Goal: Task Accomplishment & Management: Manage account settings

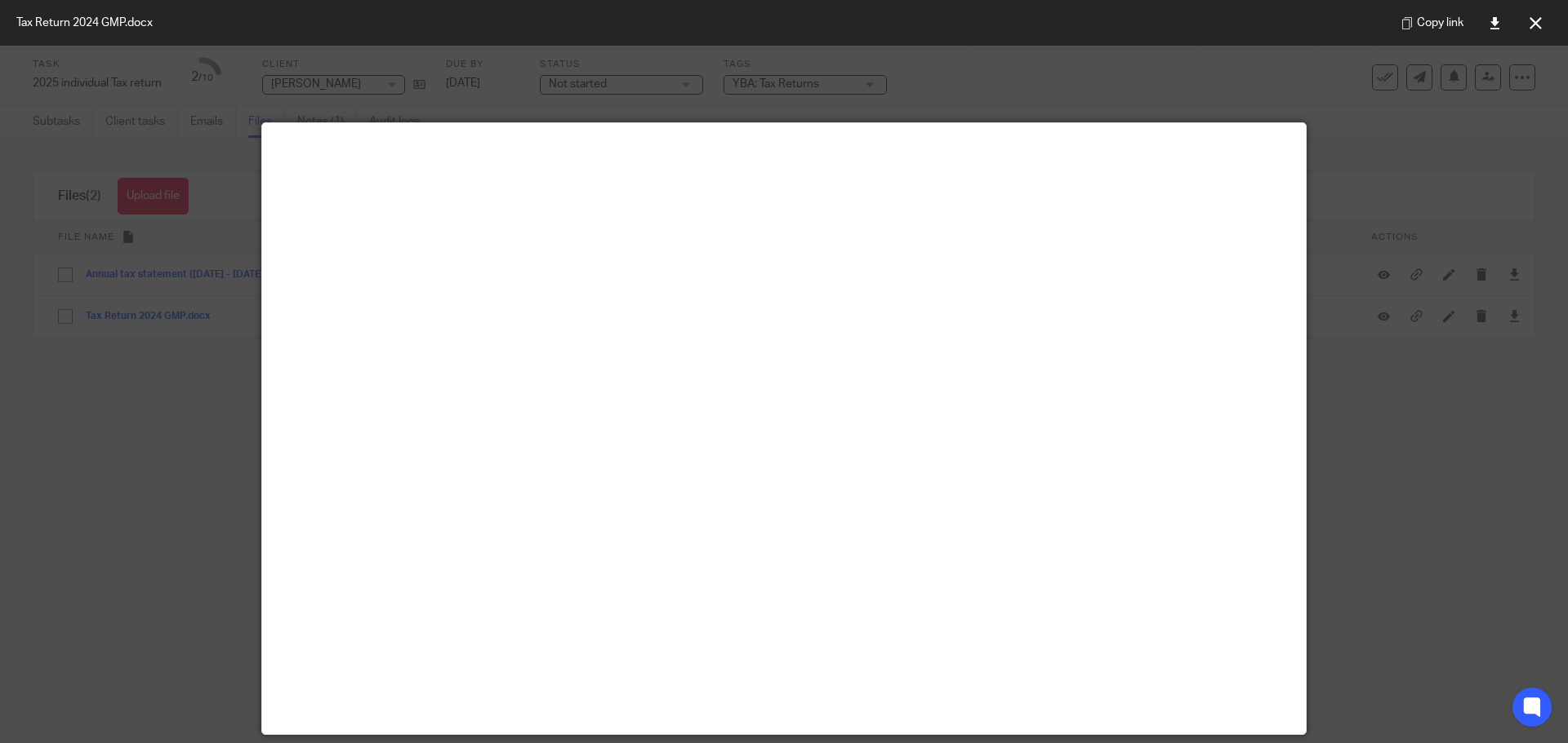
scroll to position [114, 0]
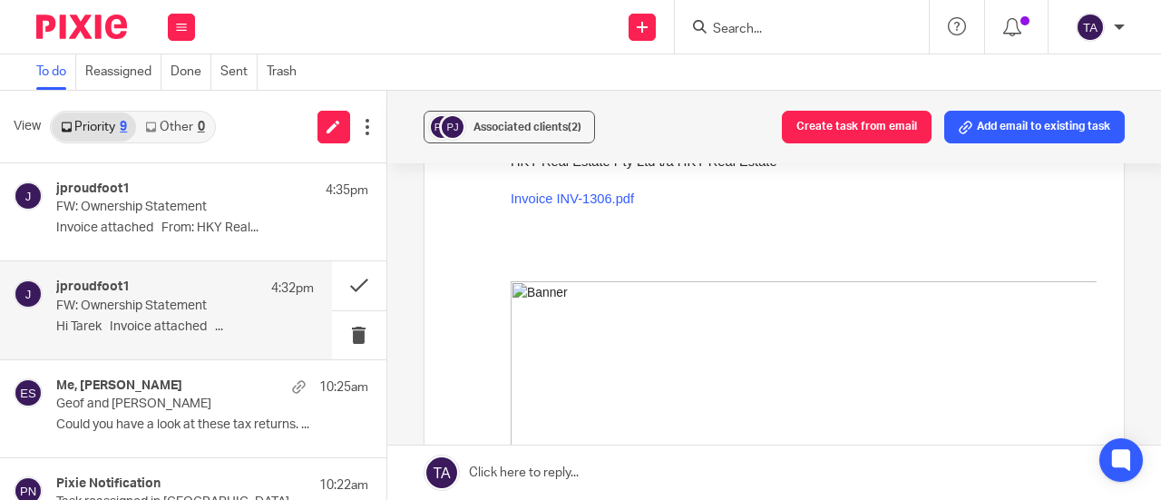
scroll to position [363, 0]
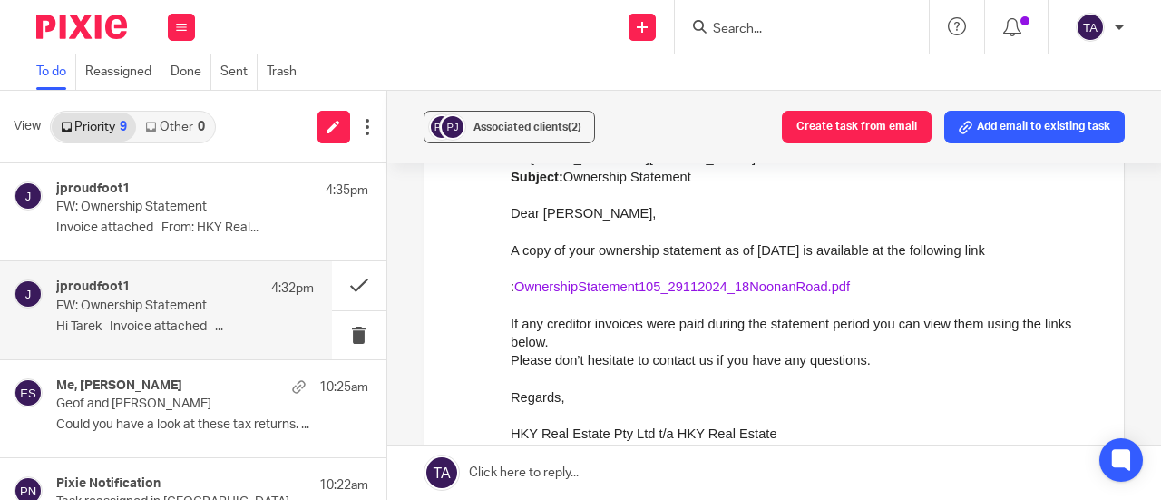
click at [744, 292] on link "OwnershipStatement105_29112024_18NoonanRoad.pdf" at bounding box center [681, 286] width 336 height 15
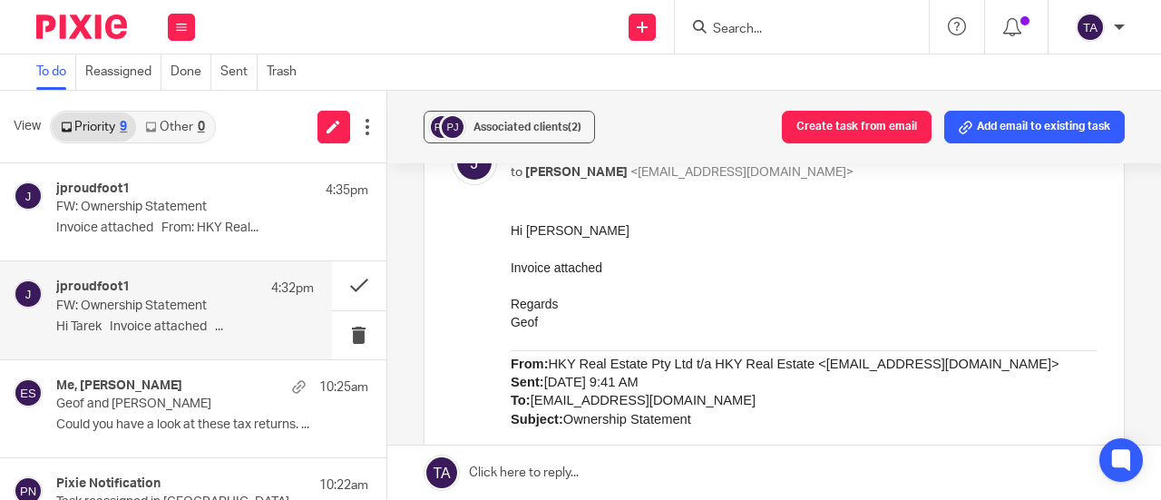
scroll to position [0, 0]
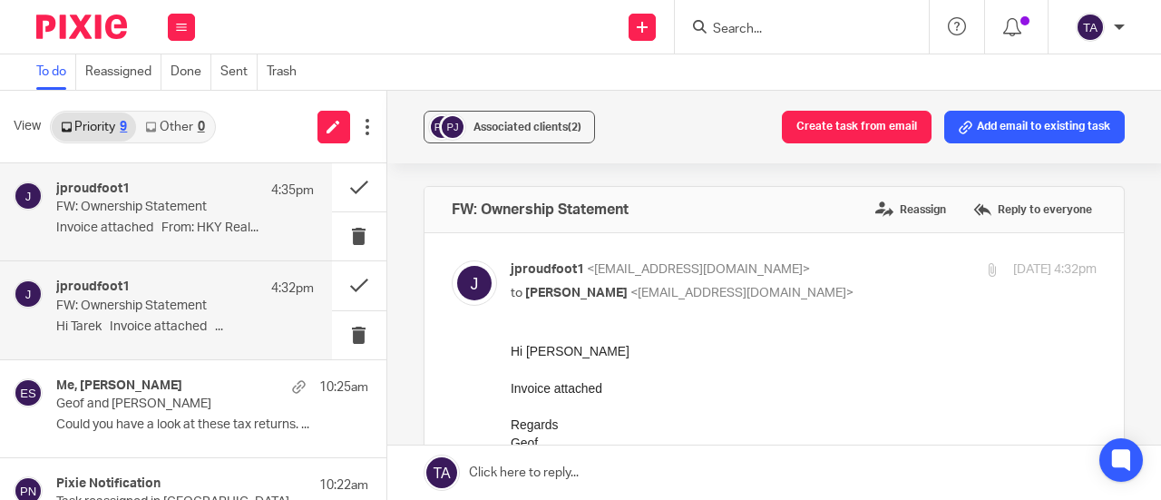
click at [173, 220] on p "Invoice attached From: HKY Real..." at bounding box center [185, 227] width 258 height 15
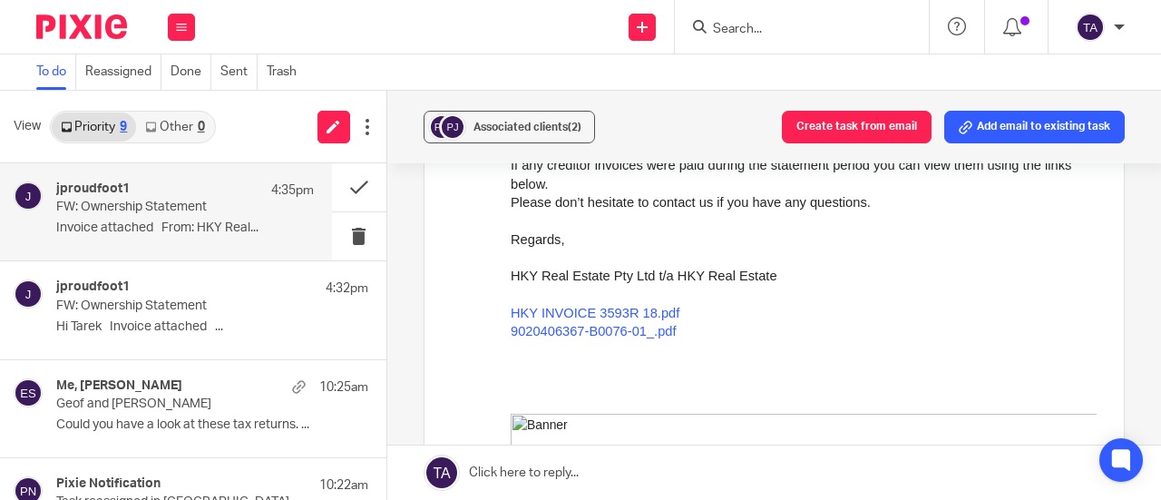
scroll to position [338, 0]
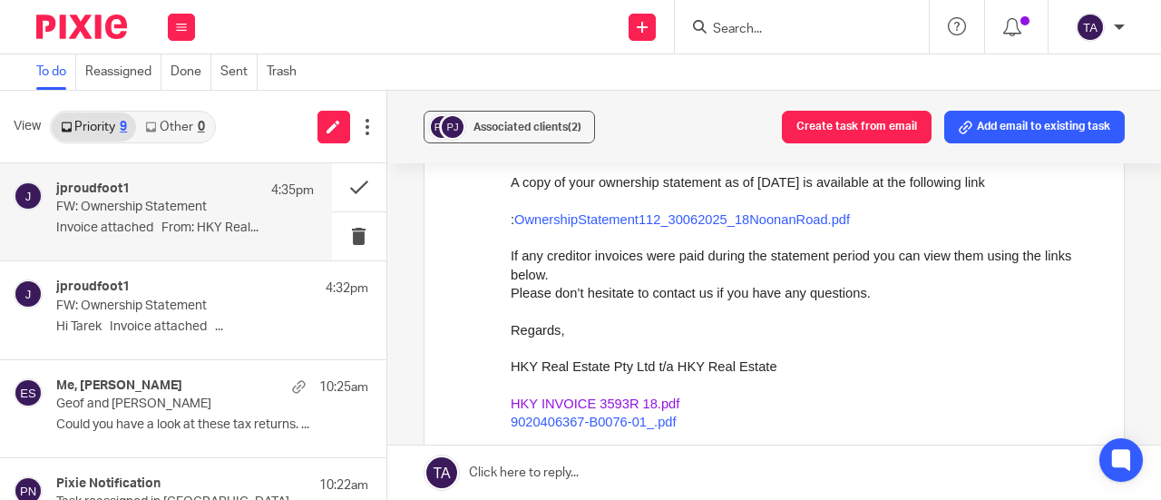
click at [606, 405] on link "HKY INVOICE 3593R 18.pdf" at bounding box center [594, 403] width 169 height 15
click at [533, 422] on link "9020406367-B0076-01_.pdf" at bounding box center [593, 422] width 166 height 15
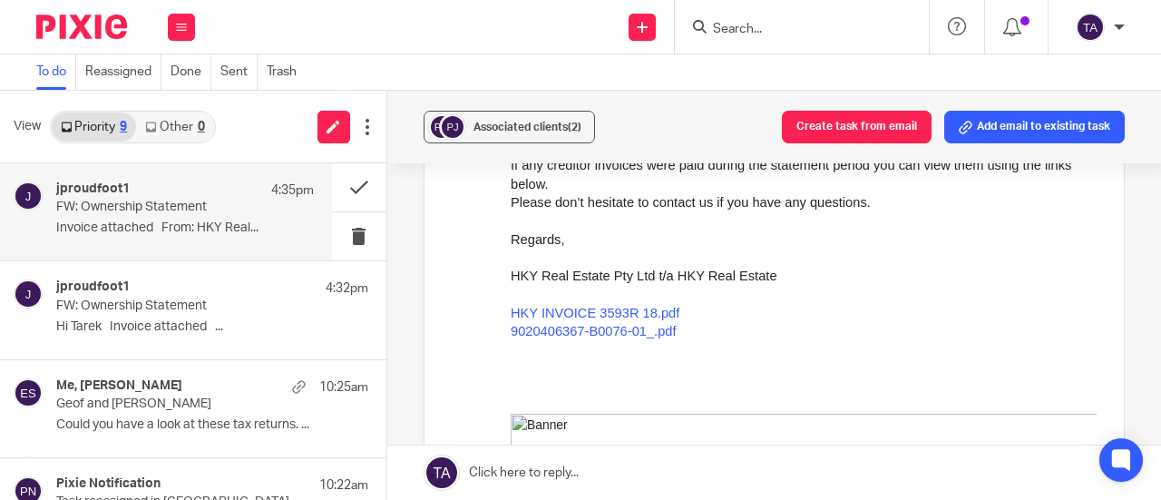
scroll to position [248, 0]
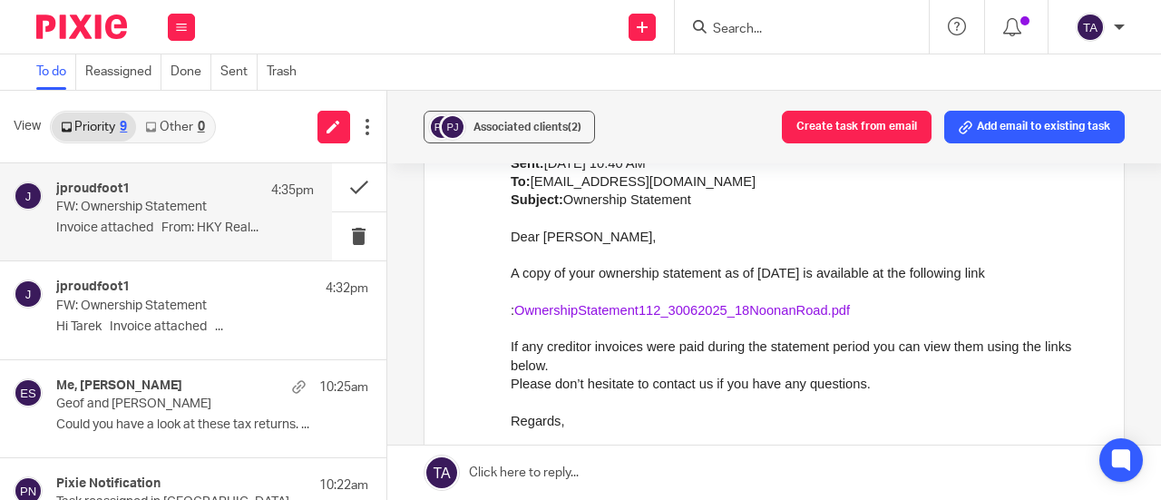
click at [668, 310] on link "OwnershipStatement112_30062025_18NoonanRoad.pdf" at bounding box center [681, 310] width 336 height 15
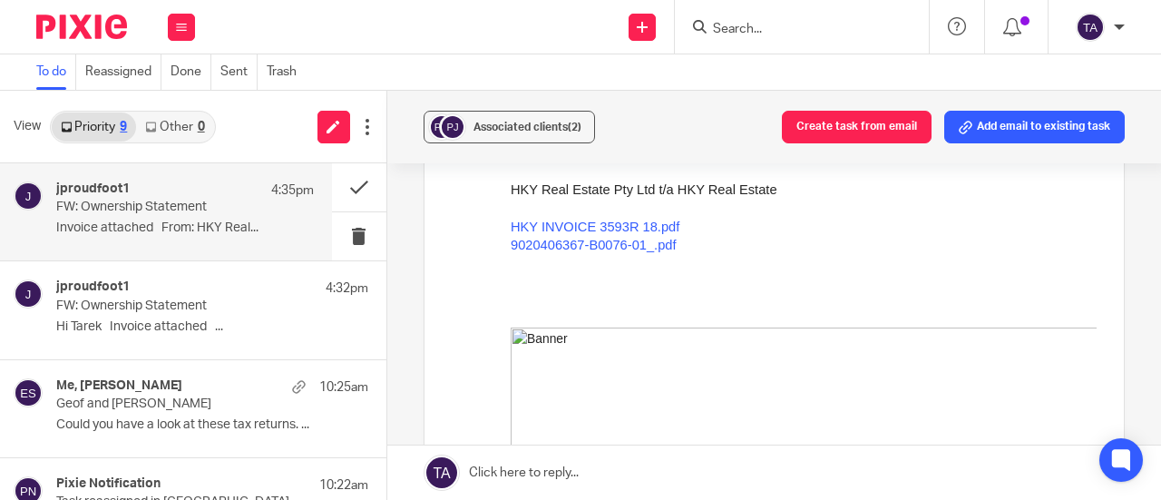
scroll to position [544, 0]
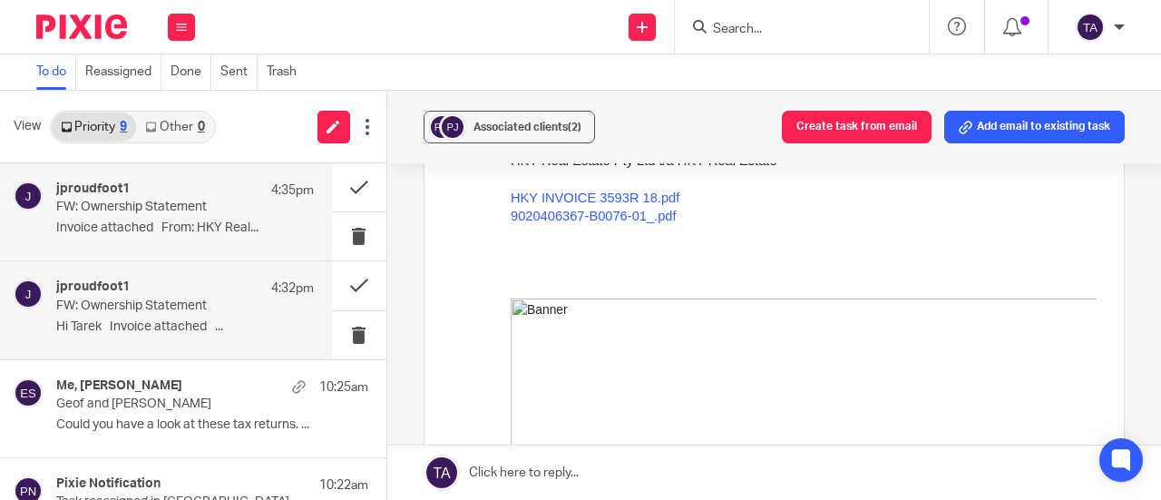
click at [127, 294] on h4 "jproudfoot1" at bounding box center [92, 286] width 73 height 15
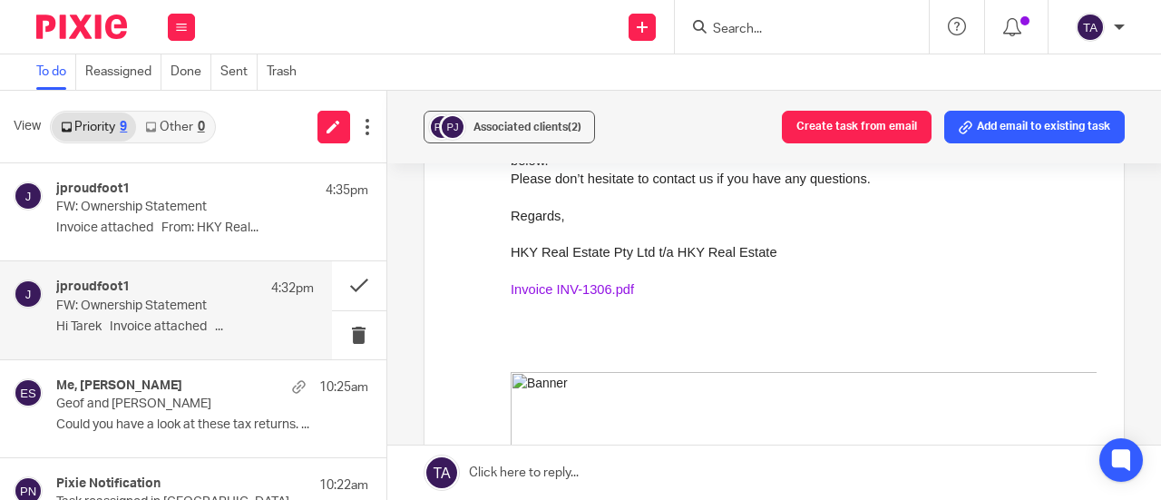
click at [588, 290] on link "Invoice INV-1306.pdf" at bounding box center [571, 289] width 123 height 15
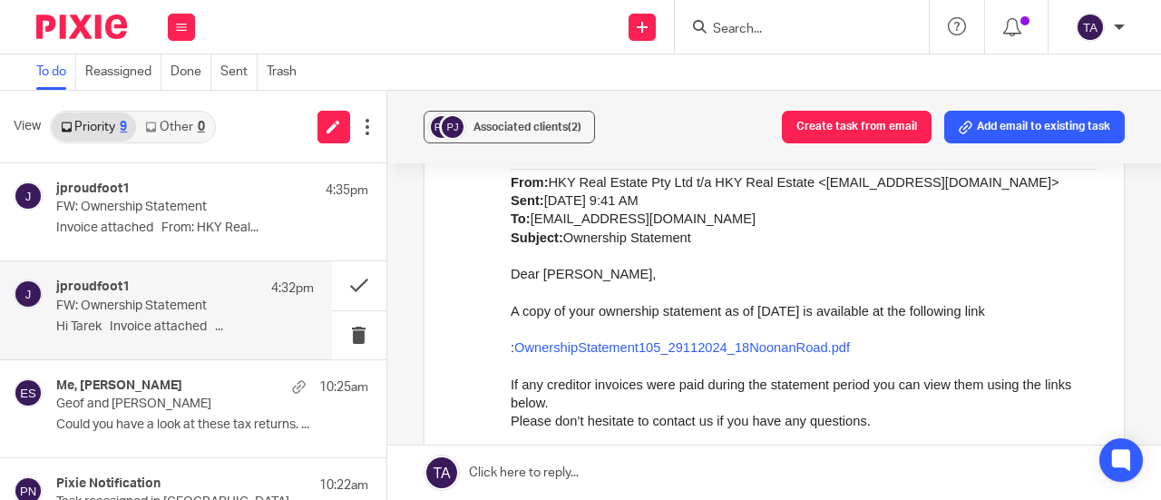
scroll to position [272, 0]
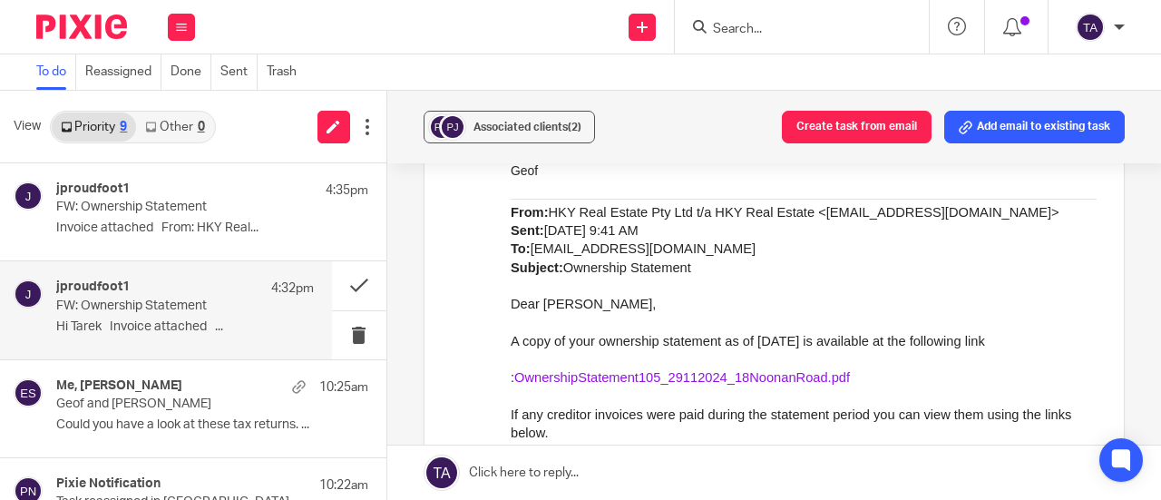
click at [657, 380] on link "OwnershipStatement105_29112024_18NoonanRoad.pdf" at bounding box center [681, 377] width 336 height 15
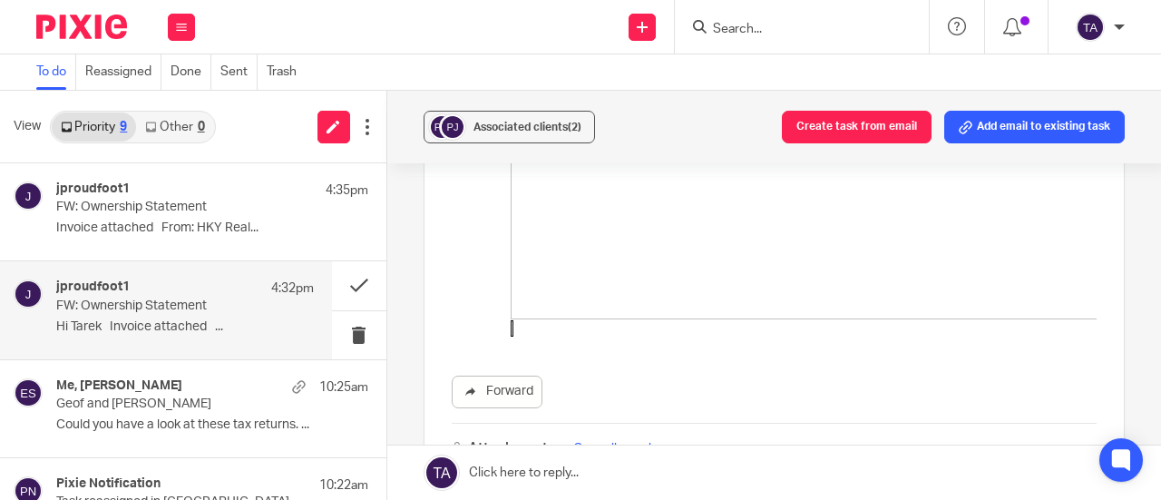
scroll to position [907, 0]
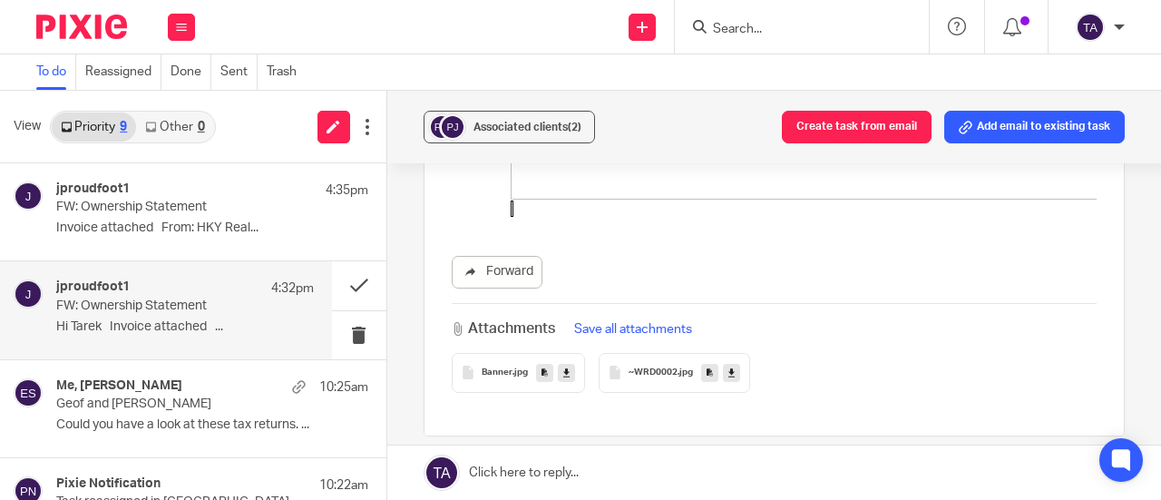
click at [513, 354] on div "Banner .jpg" at bounding box center [518, 373] width 133 height 40
click at [629, 372] on span "~WRD0002" at bounding box center [653, 372] width 49 height 11
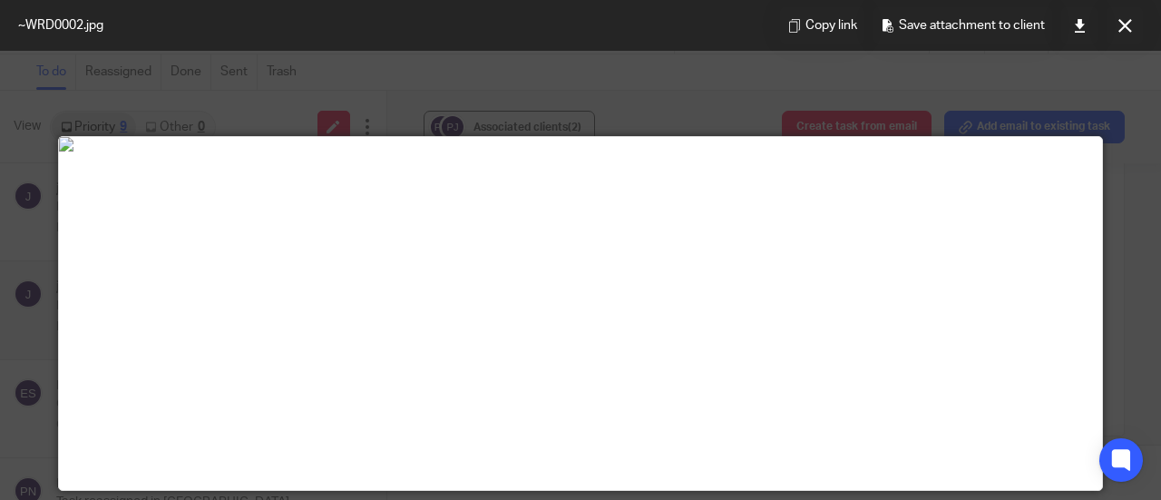
click at [679, 372] on div at bounding box center [580, 313] width 1043 height 353
click at [881, 102] on div at bounding box center [580, 250] width 1161 height 500
click at [1118, 20] on icon at bounding box center [1125, 26] width 14 height 14
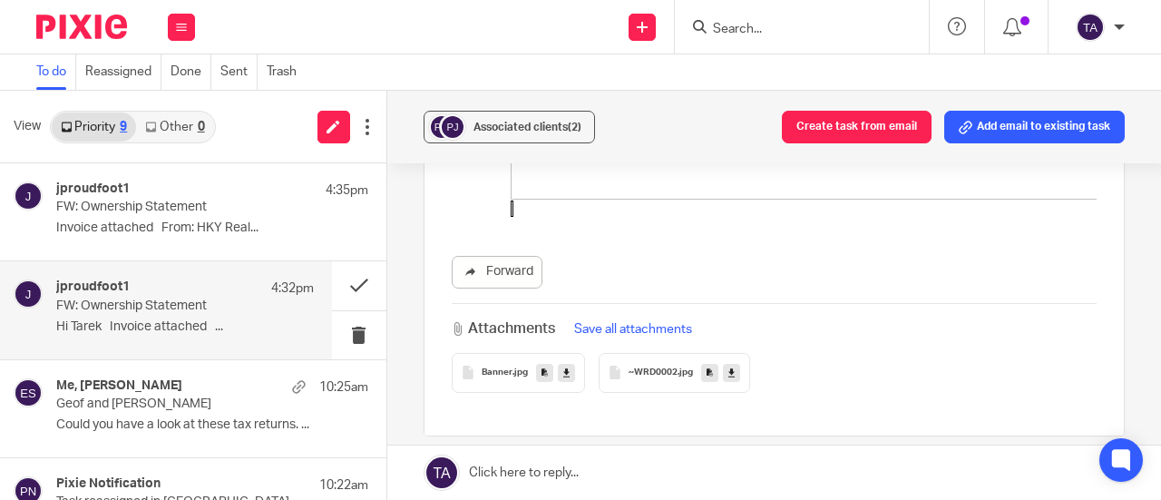
scroll to position [1064, 0]
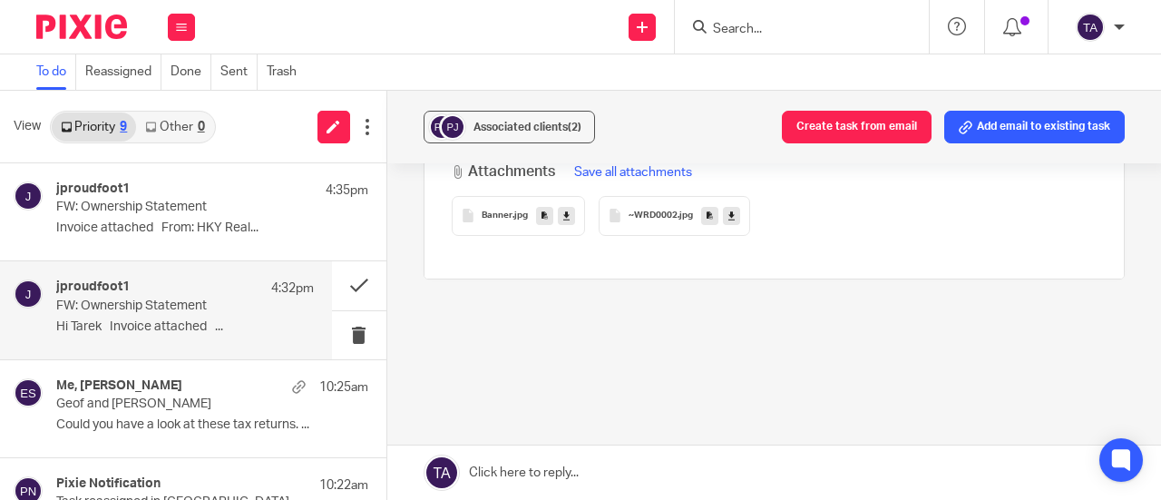
click at [653, 210] on span "~WRD0002" at bounding box center [653, 215] width 49 height 11
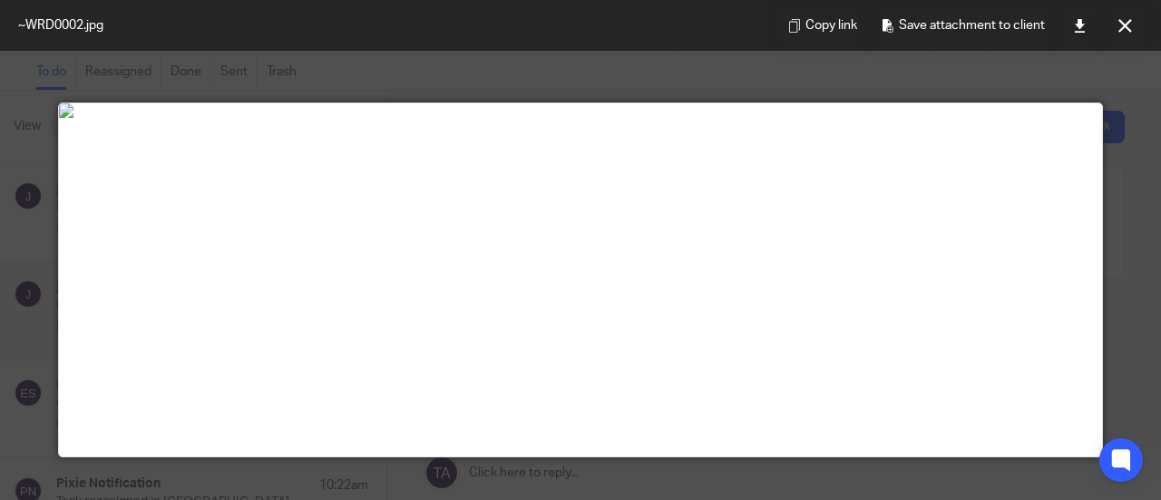
scroll to position [0, 0]
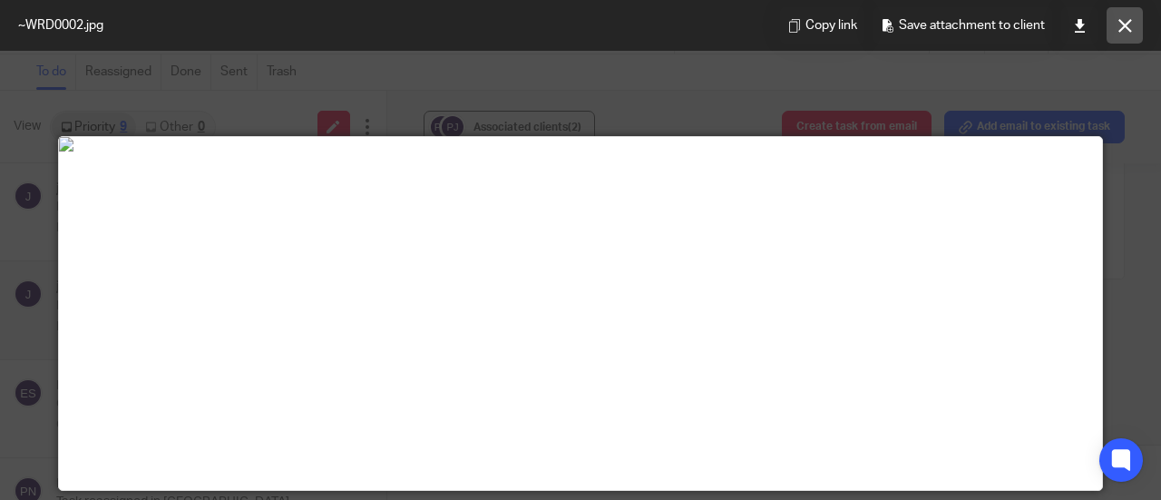
click at [1118, 24] on icon at bounding box center [1125, 26] width 14 height 14
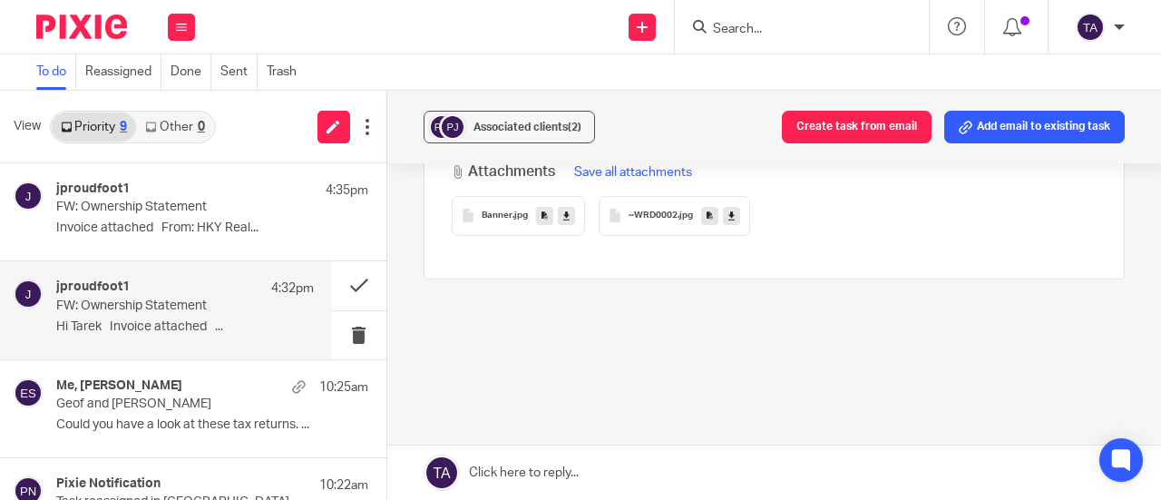
click at [193, 329] on p "Hi Tarek Invoice attached ..." at bounding box center [185, 326] width 258 height 15
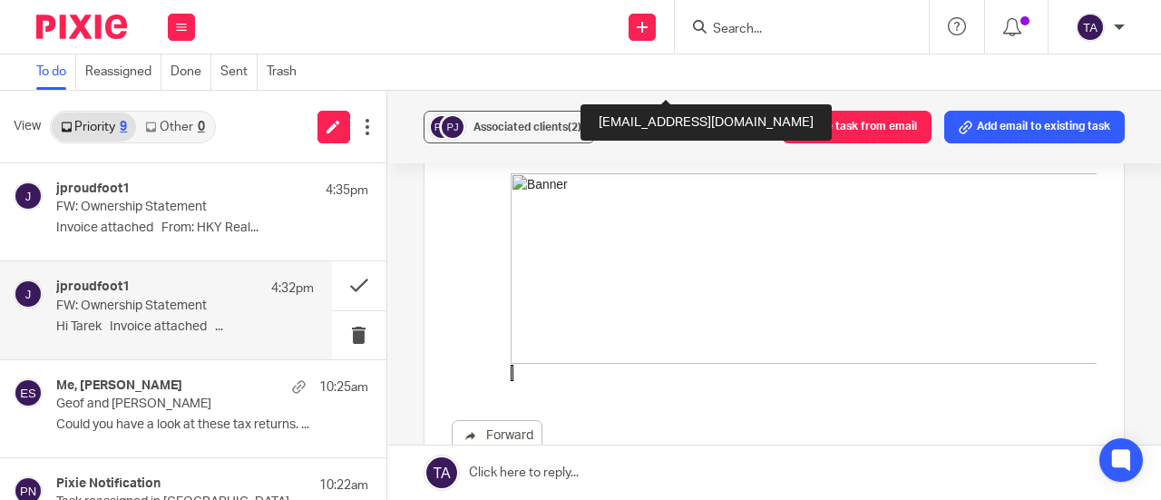
scroll to position [907, 0]
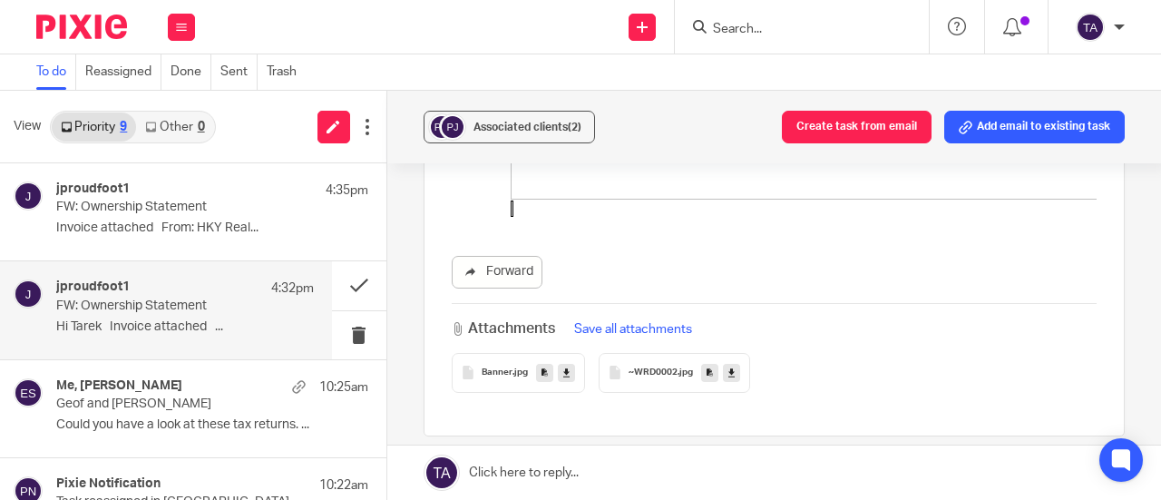
click at [528, 473] on link at bounding box center [774, 472] width 774 height 54
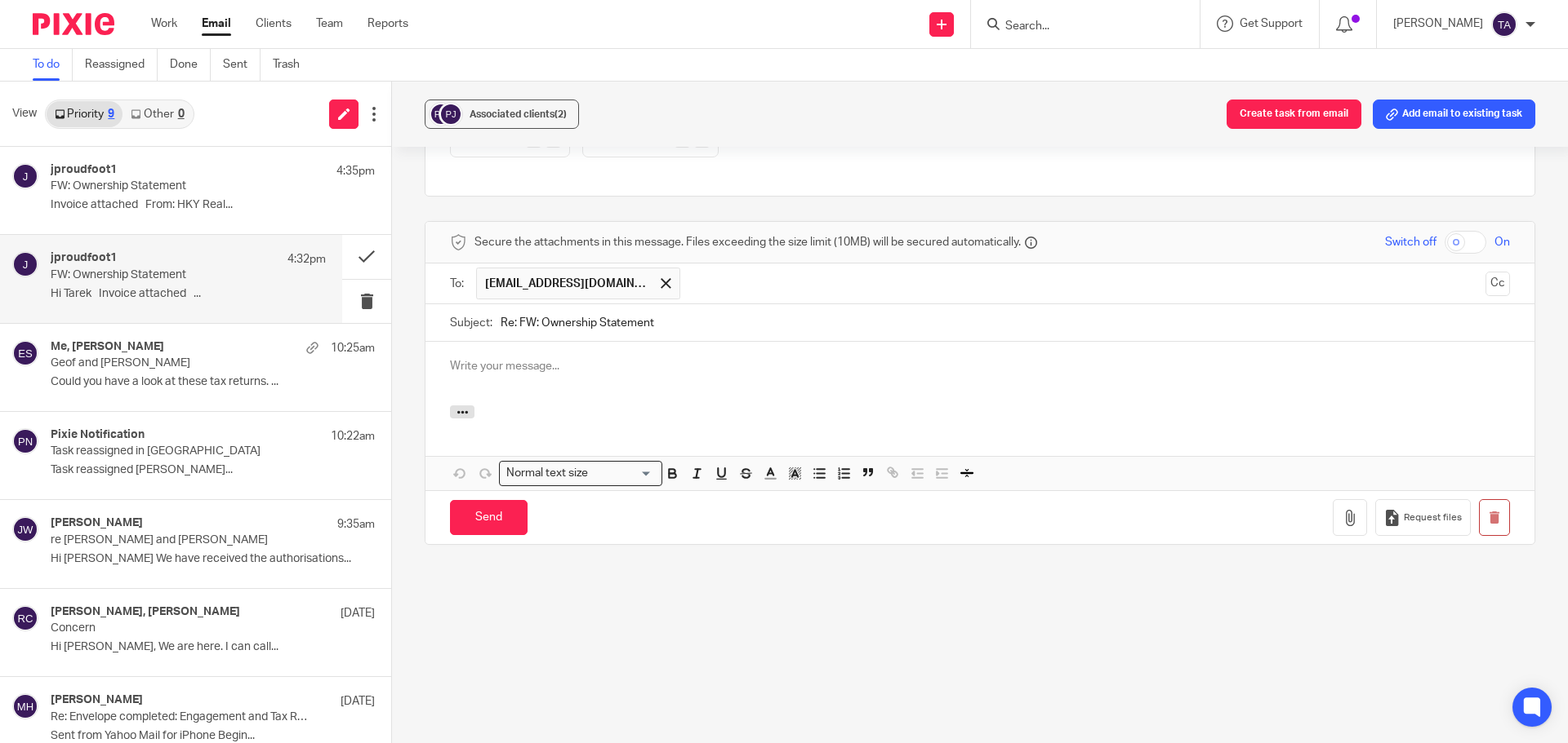
scroll to position [1012, 0]
click at [529, 358] on p at bounding box center [979, 366] width 1059 height 16
click at [475, 358] on p at bounding box center [979, 366] width 1059 height 16
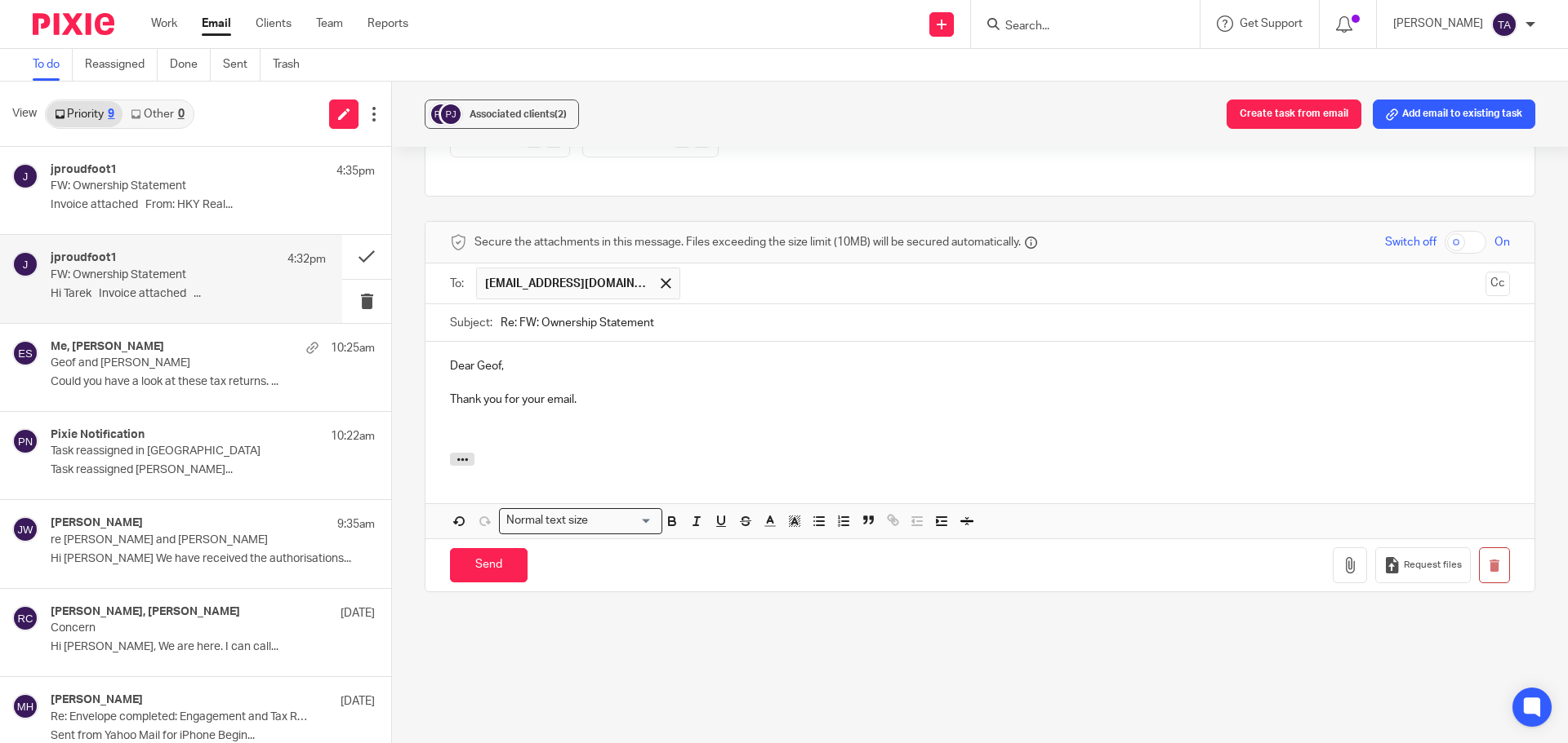
click at [601, 375] on p at bounding box center [979, 382] width 1059 height 16
click at [456, 425] on p at bounding box center [979, 433] width 1059 height 16
click at [450, 425] on p "1306" at bounding box center [979, 433] width 1059 height 16
click at [543, 425] on p "Invoice 1306" at bounding box center [979, 433] width 1059 height 16
click at [565, 425] on p "Invoice 1306 $107.25" at bounding box center [979, 433] width 1059 height 16
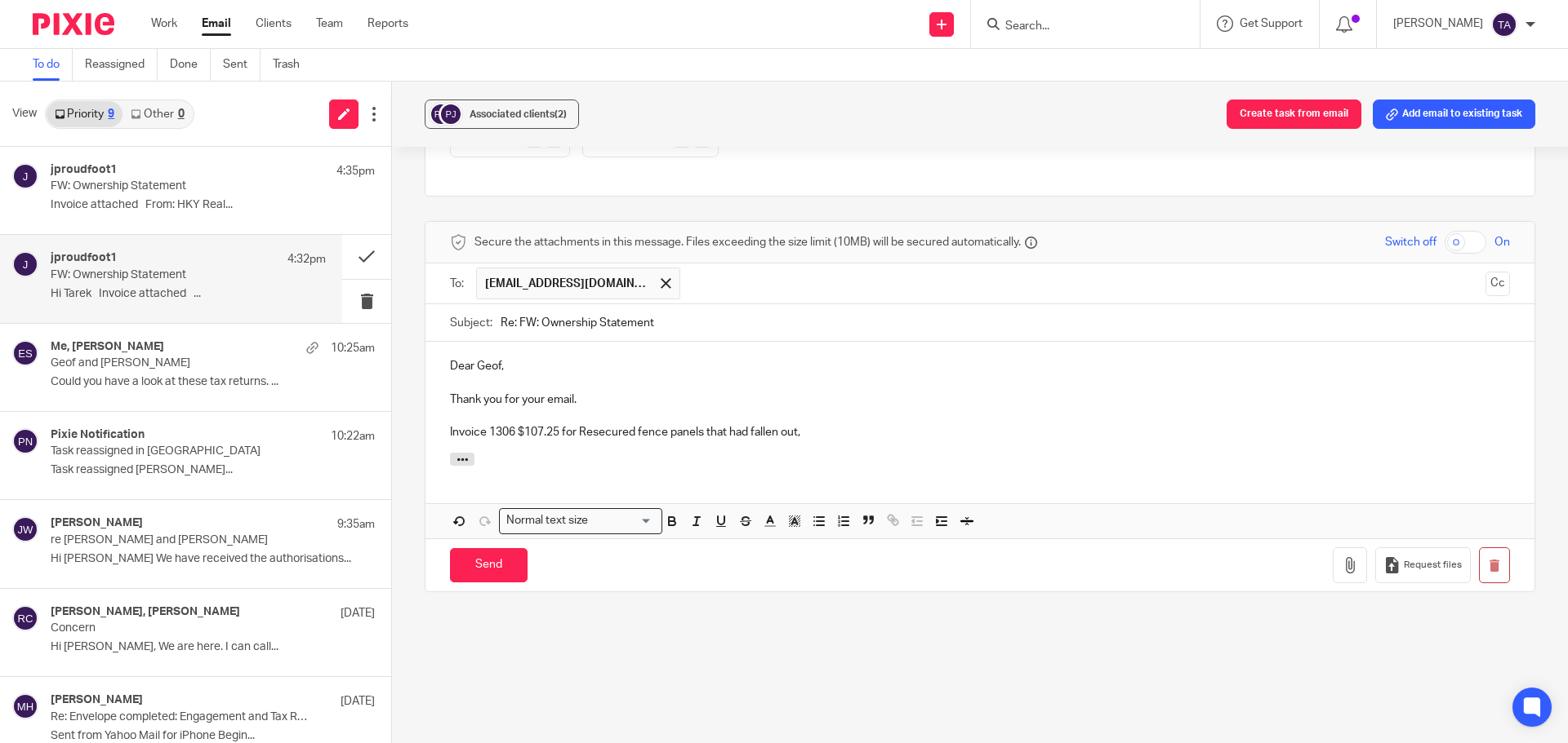
click at [837, 425] on p "Invoice 1306 $107.25 for Resecured fence panels that had fallen out," at bounding box center [979, 433] width 1059 height 16
click at [1044, 425] on p "Invoice 1306 $107.25 for Resecured fence panels that had fallen out, Nelsons In…" at bounding box center [979, 433] width 1059 height 16
click at [451, 432] on p "Invoice 1306 $107.25 for Resecured fence panels that had fallen out, Nelsons In…" at bounding box center [979, 433] width 1059 height 16
click at [450, 432] on p "Invoice 1306 $107.25 for Resecured fence panels that had fallen out, Nelsons In…" at bounding box center [979, 433] width 1059 height 16
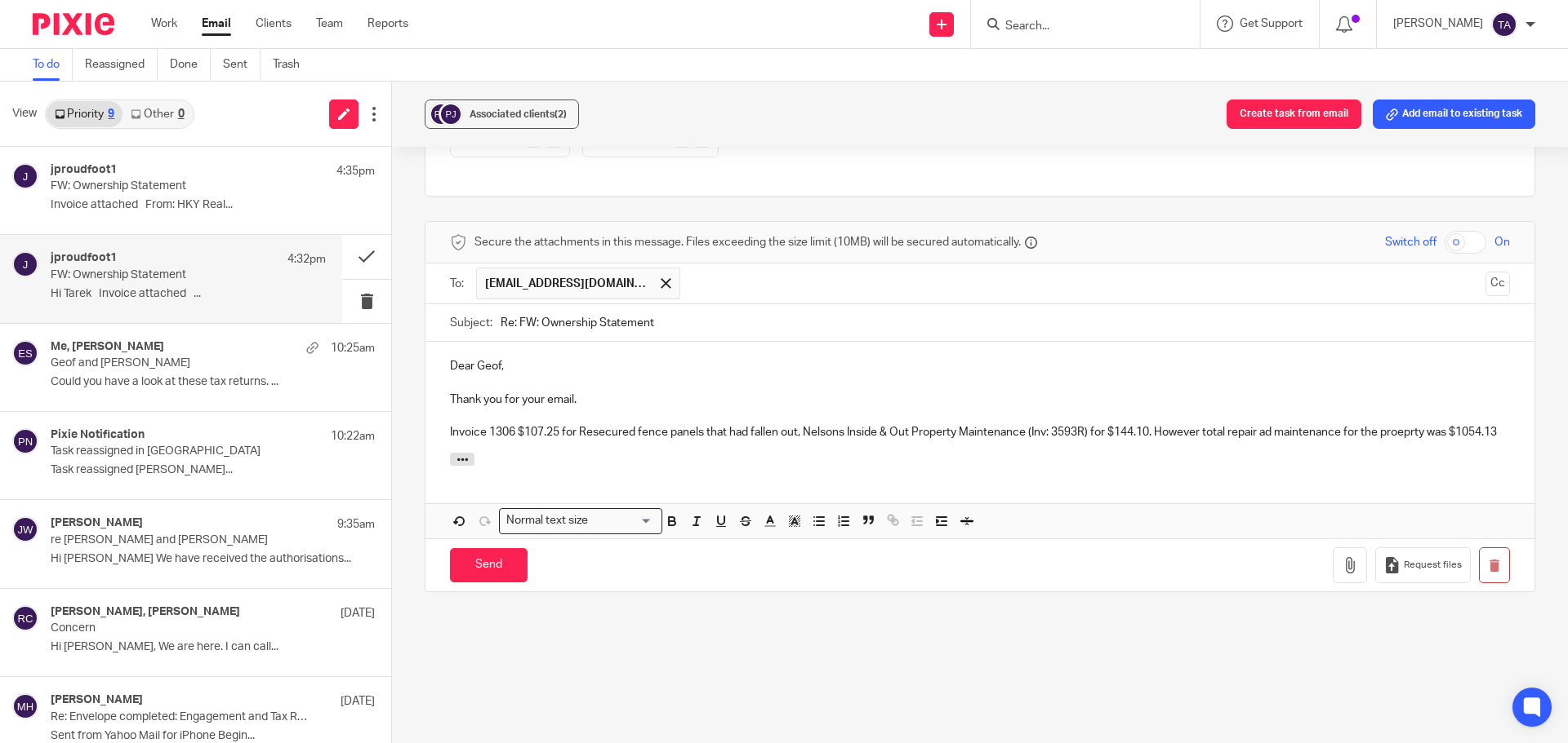
click at [572, 429] on p "Invoice 1306 $107.25 for Resecured fence panels that had fallen out, Nelsons In…" at bounding box center [979, 433] width 1059 height 16
click at [1044, 425] on p "Invoice 1306 $107.25 for Resecured fence panels that had fallen out, Nelsons In…" at bounding box center [979, 433] width 1059 height 16
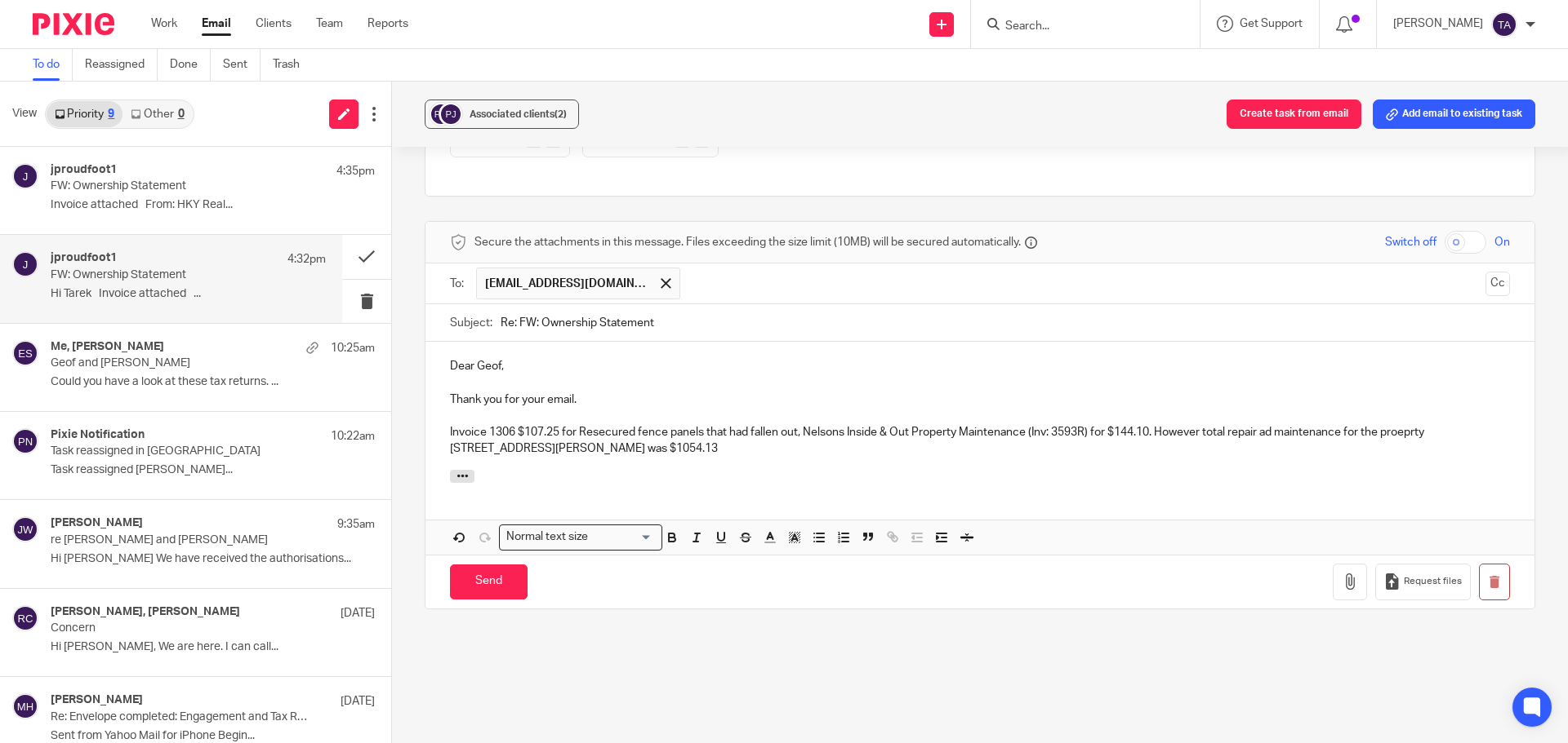
click at [630, 448] on div "Dear Geof, Thank you for your email. Invoice 1306 $107.25 for Resecured fence p…" at bounding box center [980, 406] width 1109 height 128
click at [577, 434] on p "Invoice 1306 $107.25 for Resecured fence panels that had fallen out, Nelsons In…" at bounding box center [979, 441] width 1059 height 33
click at [885, 435] on p "Invoice 1306 $107.25 for Resecured fence panels that had fallen out, Nelsons In…" at bounding box center [979, 441] width 1059 height 33
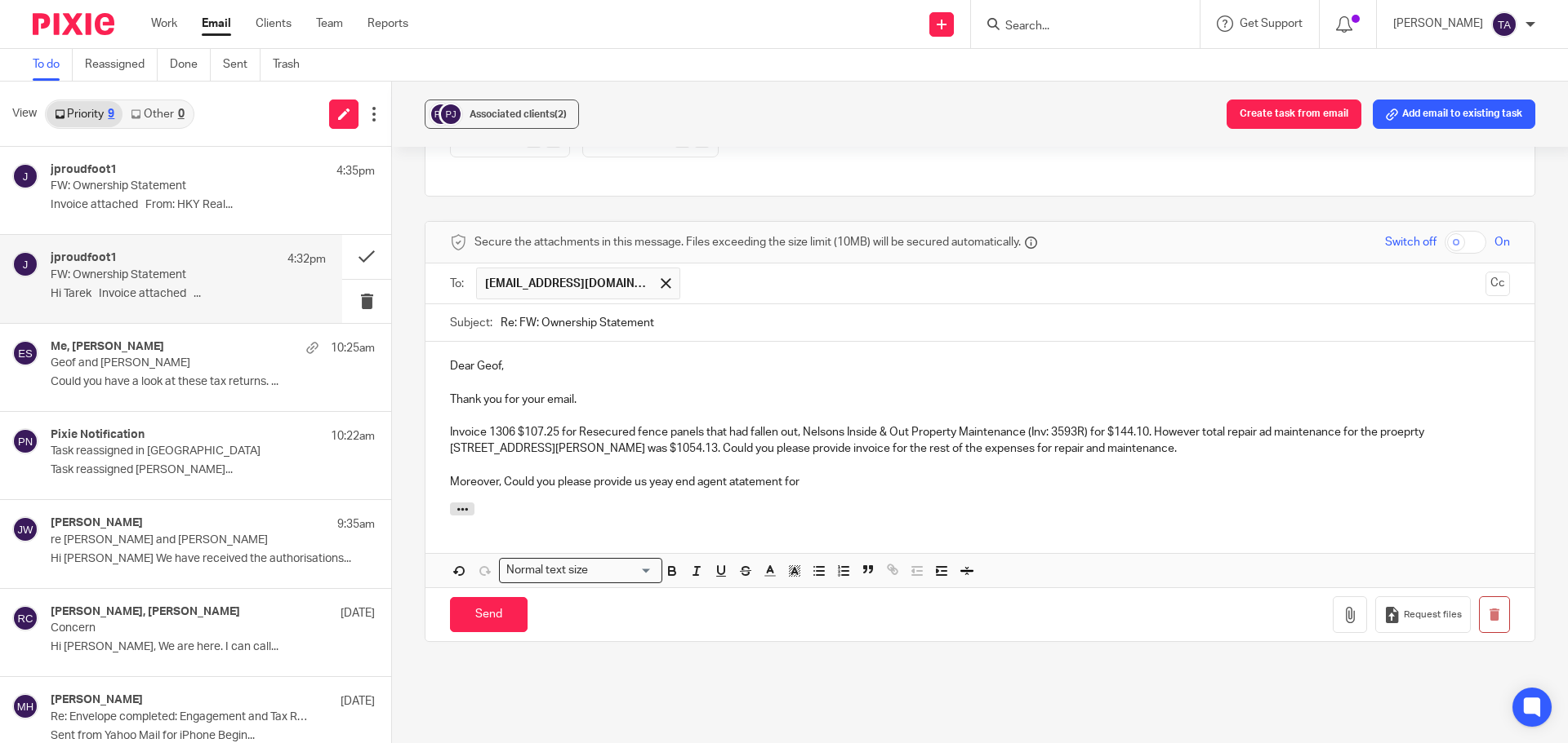
click at [809, 449] on p "Moreover, Could you please provide us yeay end agent atatement for" at bounding box center [979, 482] width 1059 height 16
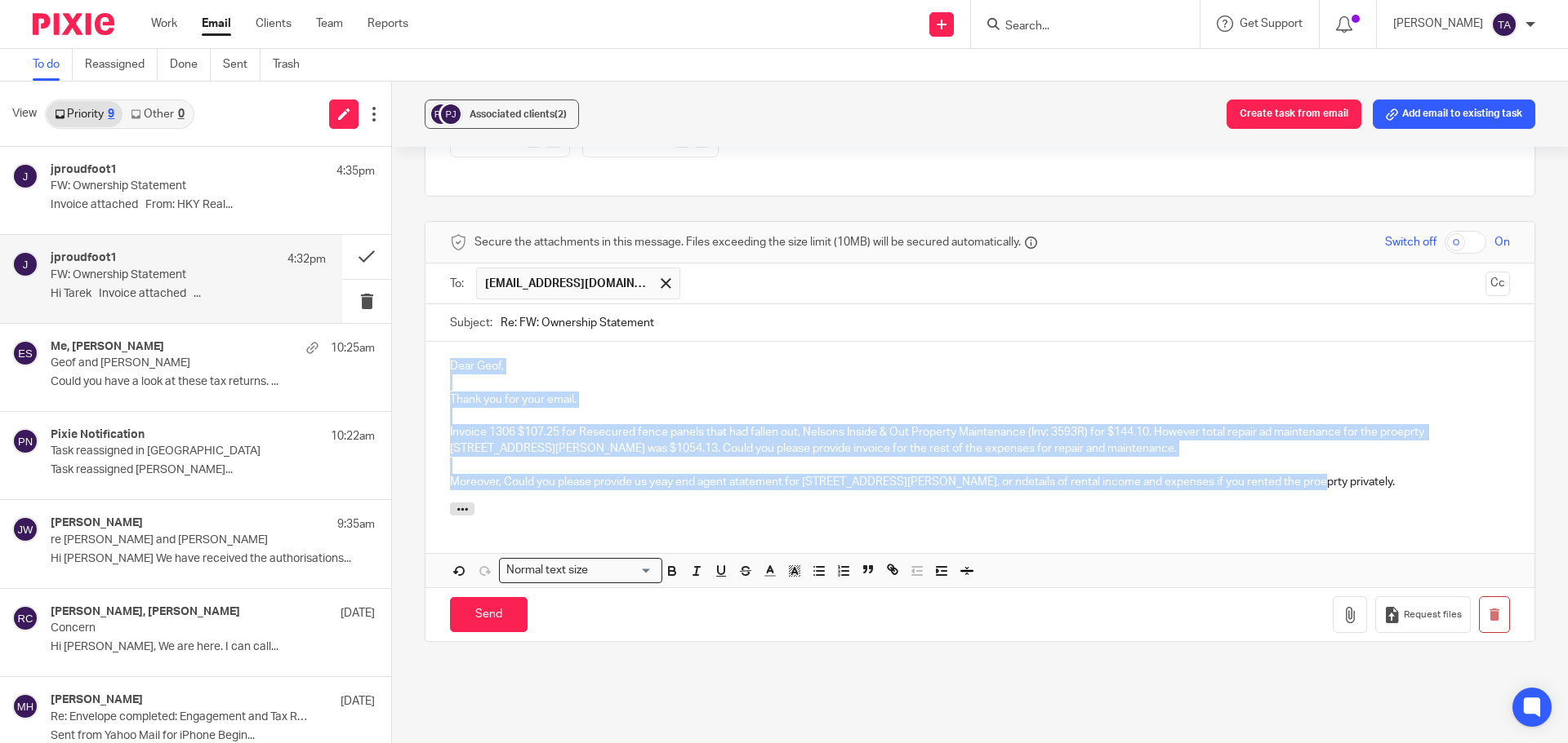
drag, startPoint x: 1295, startPoint y: 472, endPoint x: 437, endPoint y: 345, distance: 867.3
click at [437, 345] on div "Dear Geof, Thank you for your email. Invoice 1306 $107.25 for Resecured fence p…" at bounding box center [980, 422] width 1109 height 161
copy div "Dear Geof, Thank you for your email. Invoice 1306 $107.25 for Resecured fence p…"
click at [680, 425] on p "Invoice 1306 $107.25 for Resecured fence panels that had fallen out, Nelsons In…" at bounding box center [979, 441] width 1059 height 33
drag, startPoint x: 1308, startPoint y: 474, endPoint x: 398, endPoint y: 327, distance: 921.8
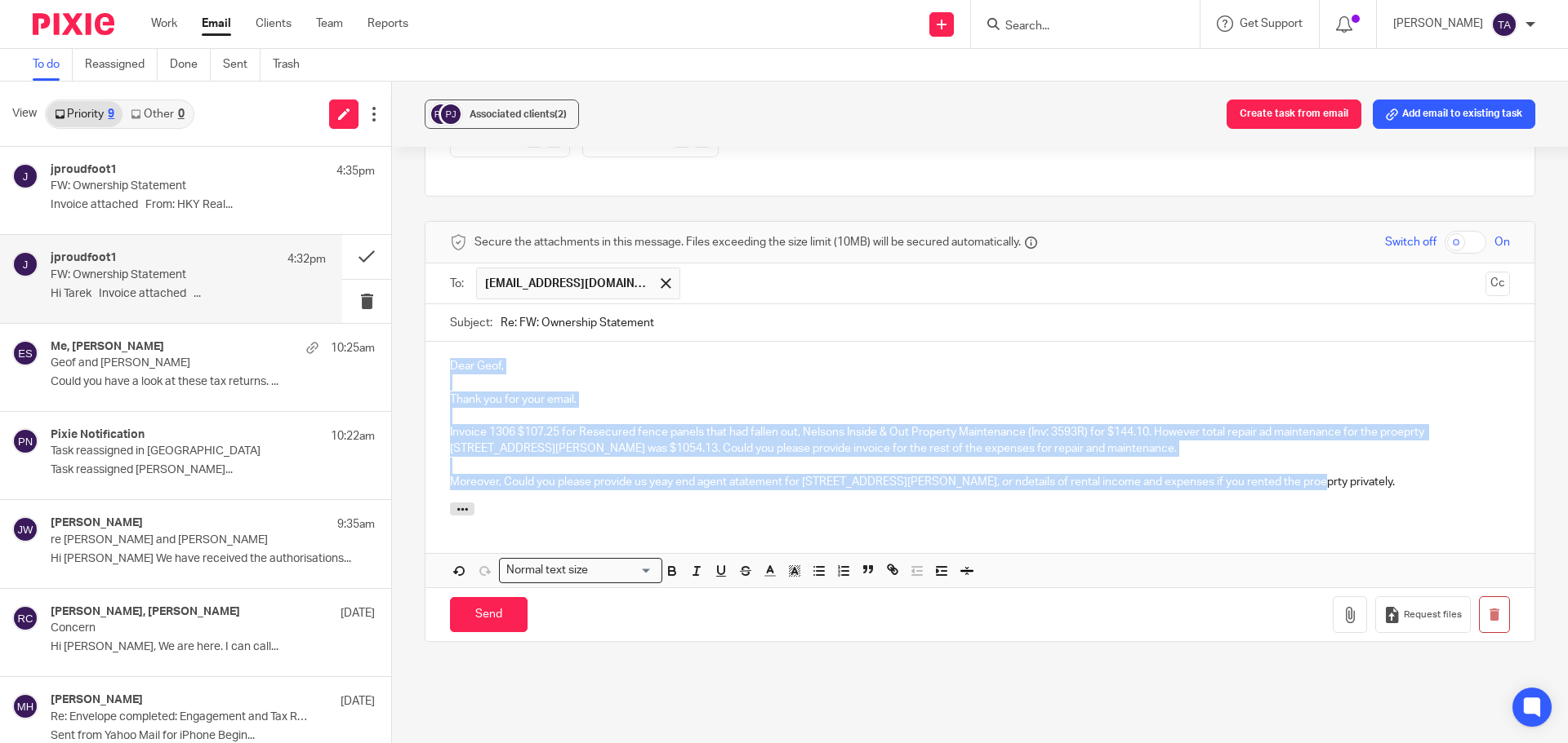
click at [398, 327] on div "Associated clients (2) Create task from email Add email to existing task FW: Ow…" at bounding box center [979, 413] width 1176 height 662
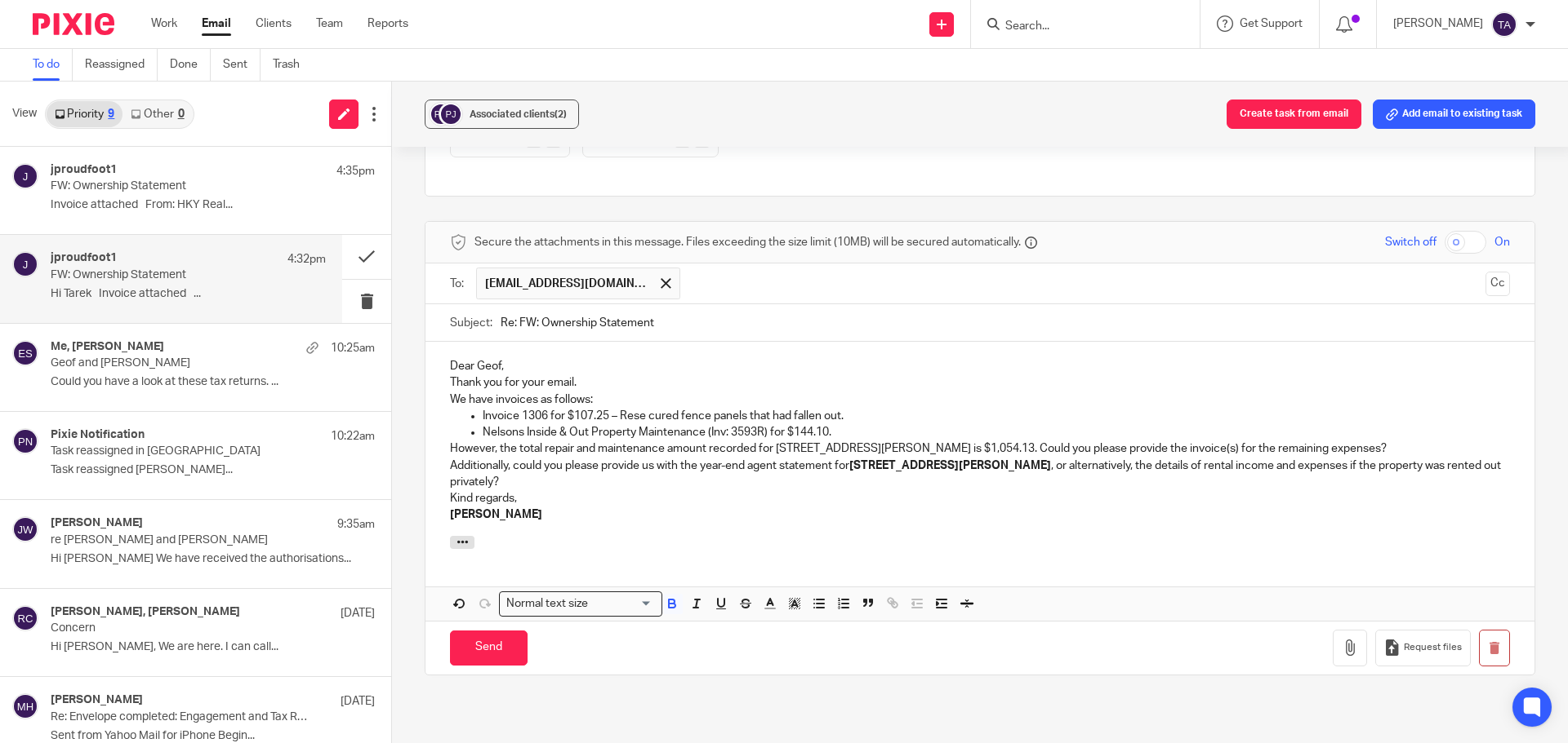
click at [516, 358] on p "Dear Geof," at bounding box center [979, 366] width 1059 height 16
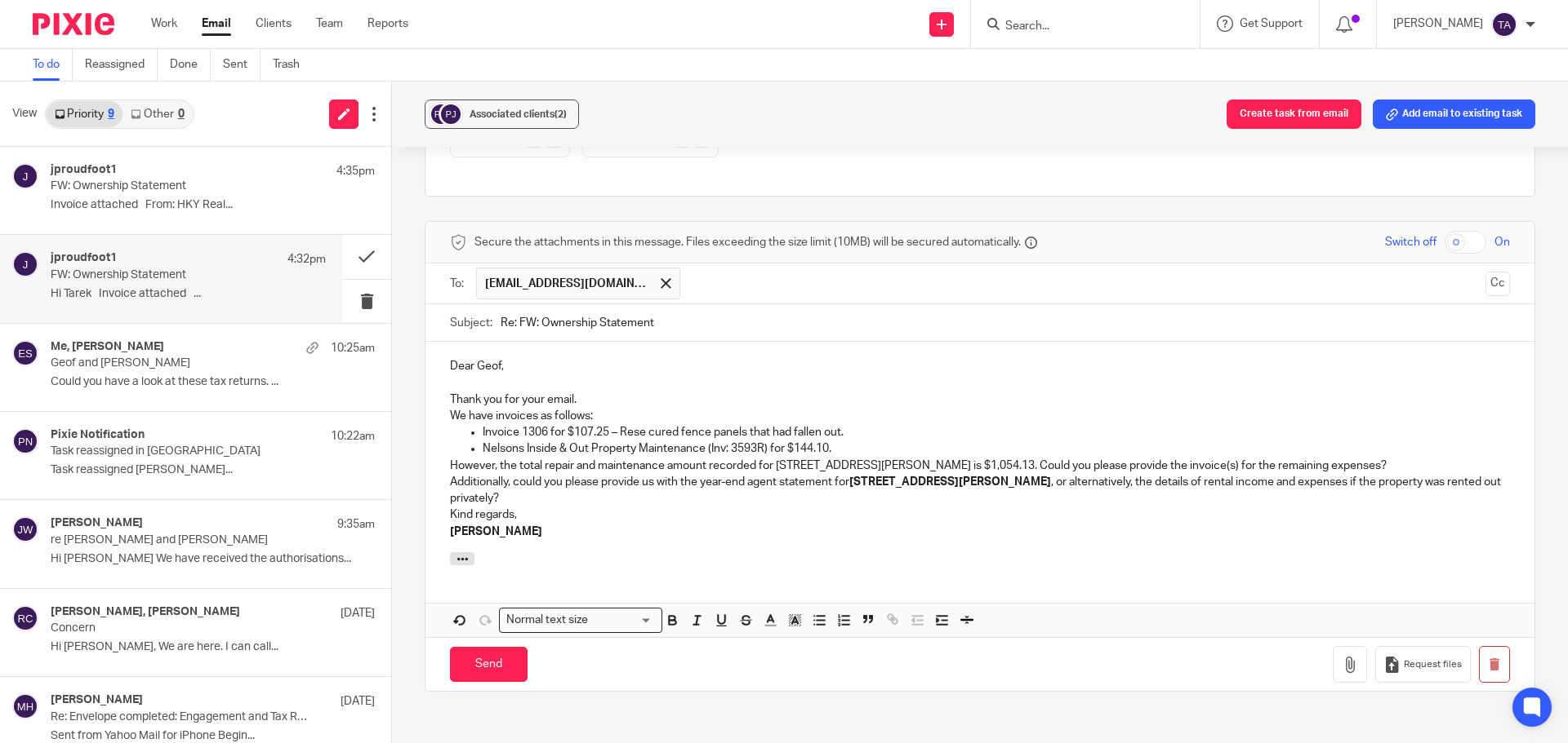
click at [588, 391] on p "Thank you for your email." at bounding box center [979, 399] width 1059 height 16
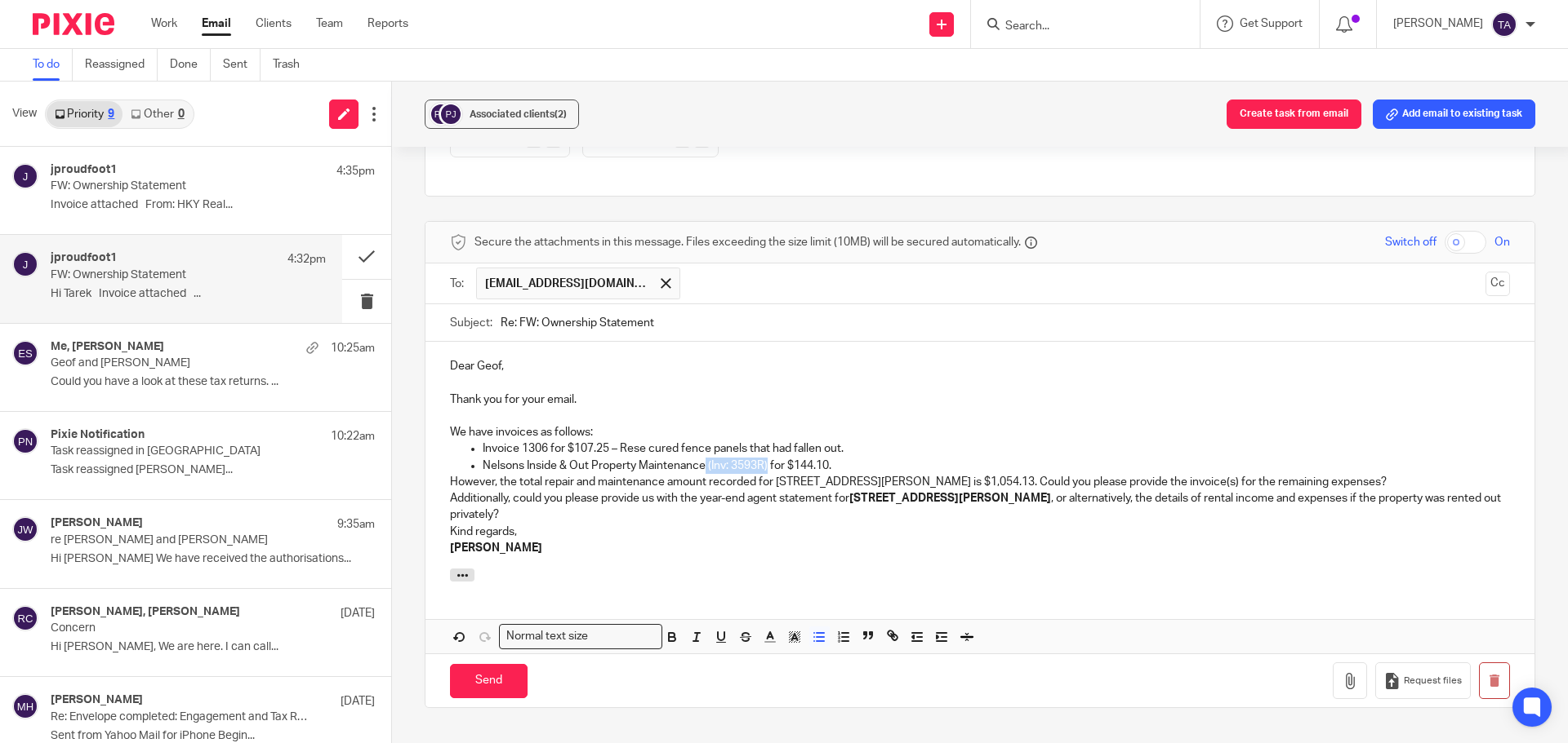
drag, startPoint x: 766, startPoint y: 449, endPoint x: 703, endPoint y: 450, distance: 63.0
click at [703, 449] on p "Nelsons Inside & Out Property Maintenance (Inv: 3593R) for $144.10." at bounding box center [996, 466] width 1027 height 16
click at [482, 449] on p "Nelsons Inside & Out Property Maintenance for $144.10." at bounding box center [996, 466] width 1027 height 16
click at [484, 449] on p "(Inv: 3593R)Nelsons Inside & Out Property Maintenance for $144.10." at bounding box center [996, 466] width 1027 height 16
click at [557, 449] on p "Invoice 3593R)Nelsons Inside & Out Property Maintenance for $144.10." at bounding box center [996, 466] width 1027 height 16
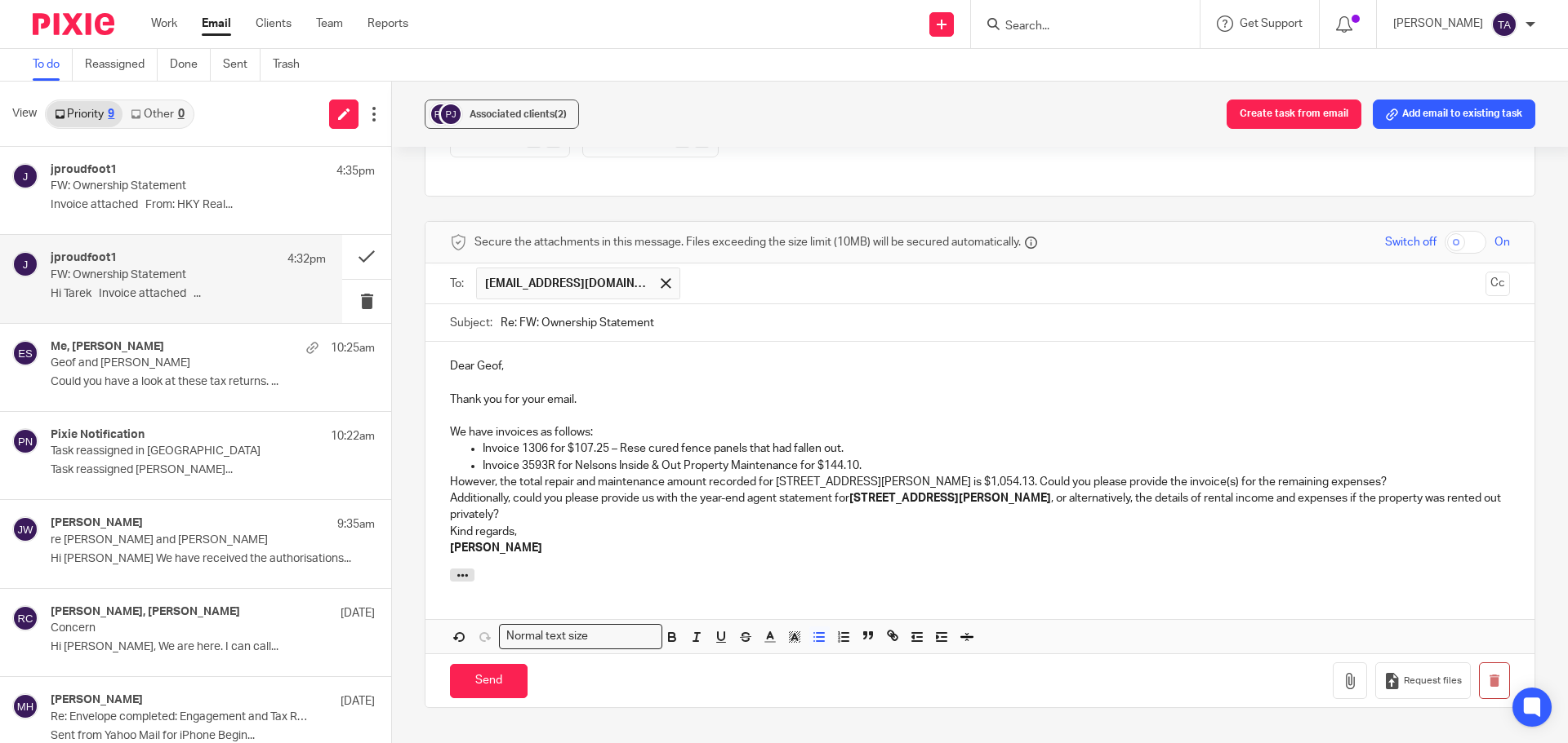
drag, startPoint x: 801, startPoint y: 451, endPoint x: 875, endPoint y: 455, distance: 74.1
click at [875, 449] on p "Invoice 3593R for Nelsons Inside & Out Property Maintenance for $144.10." at bounding box center [996, 466] width 1027 height 16
drag, startPoint x: 557, startPoint y: 449, endPoint x: 572, endPoint y: 449, distance: 15.0
click at [572, 449] on p "Invoice 3593R for Nelsons Inside & Out Property Maintenance" at bounding box center [996, 466] width 1027 height 16
click at [851, 449] on p "Invoice 3593R for $144.10 - Nelsons Inside & Out Property Maintenance" at bounding box center [996, 466] width 1027 height 16
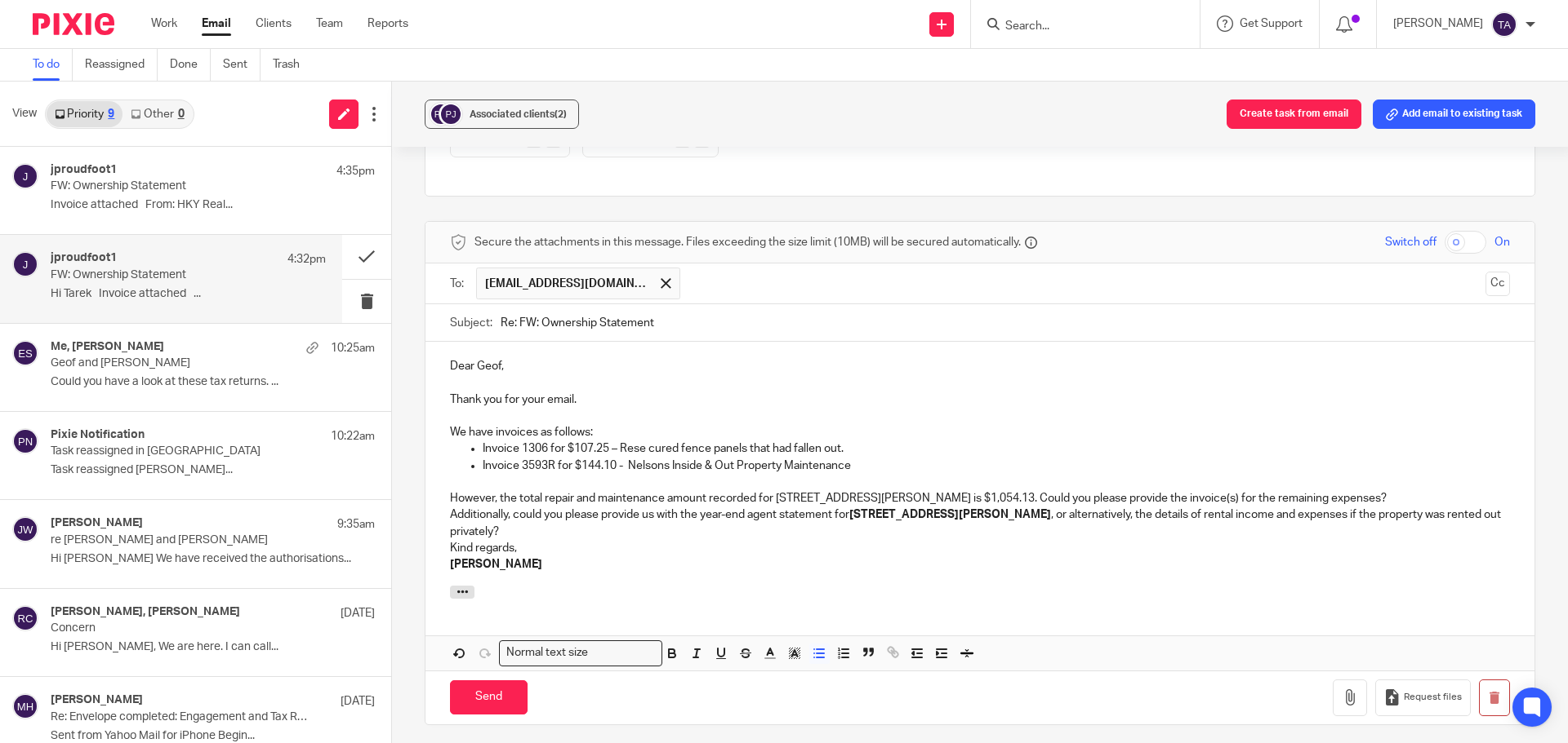
click at [561, 449] on p "Kind regards, Tarek Ahmed" at bounding box center [979, 556] width 1059 height 33
click at [922, 449] on p "However, the total repair and maintenance amount recorded for 18 Noonan Road is…" at bounding box center [979, 498] width 1059 height 16
click at [1020, 449] on p "However, the total repair and maintenance amount recorded for 18 Noonan Road is…" at bounding box center [979, 498] width 1059 height 16
click at [561, 449] on p "Kind regards, Tarek Ahmed" at bounding box center [979, 556] width 1059 height 33
click at [1044, 449] on p "However, the total repair and maintenance amount recorded for 18 Noonan Road is…" at bounding box center [979, 498] width 1059 height 16
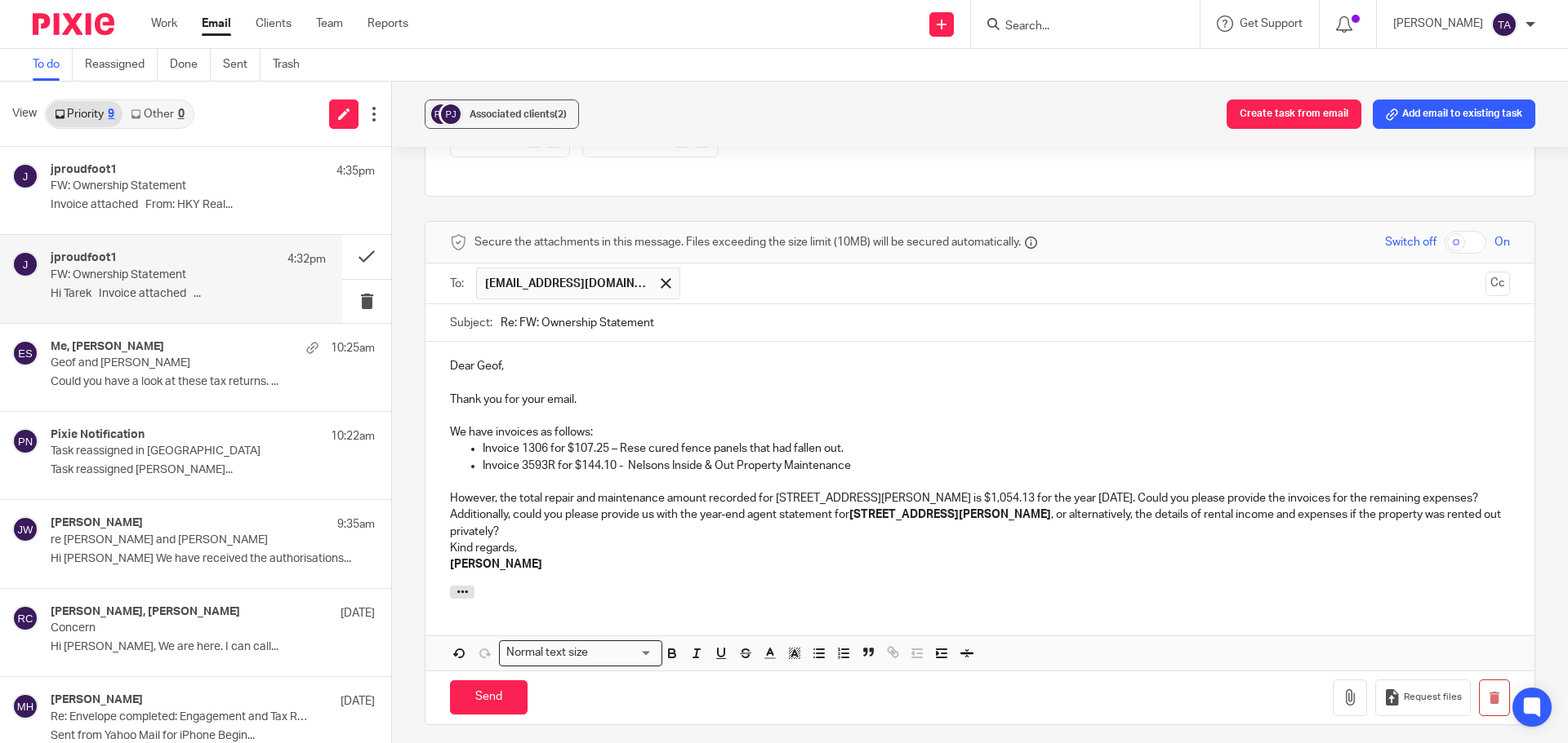
click at [1044, 449] on div at bounding box center [980, 595] width 1109 height 18
drag, startPoint x: 776, startPoint y: 479, endPoint x: 857, endPoint y: 478, distance: 81.0
click at [857, 449] on p "However, the total repair and maintenance amount recorded for 18 Noonan Road is…" at bounding box center [979, 498] width 1059 height 16
click at [672, 449] on icon "button" at bounding box center [671, 653] width 14 height 14
click at [1044, 449] on p "Kind regards, Tarek Ahmed" at bounding box center [979, 556] width 1059 height 33
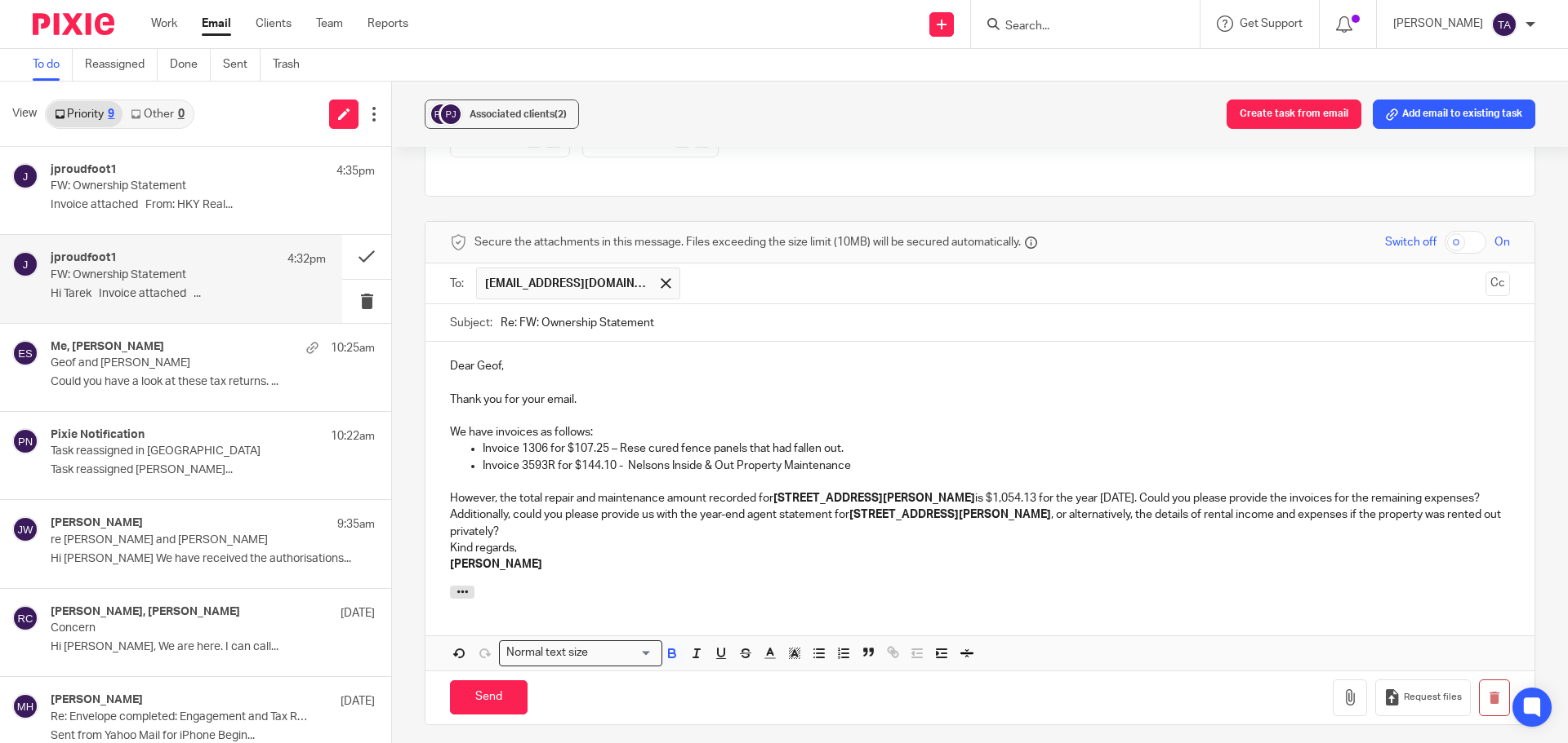
click at [450, 449] on p "Kind regards, Tarek Ahmed" at bounding box center [979, 556] width 1059 height 33
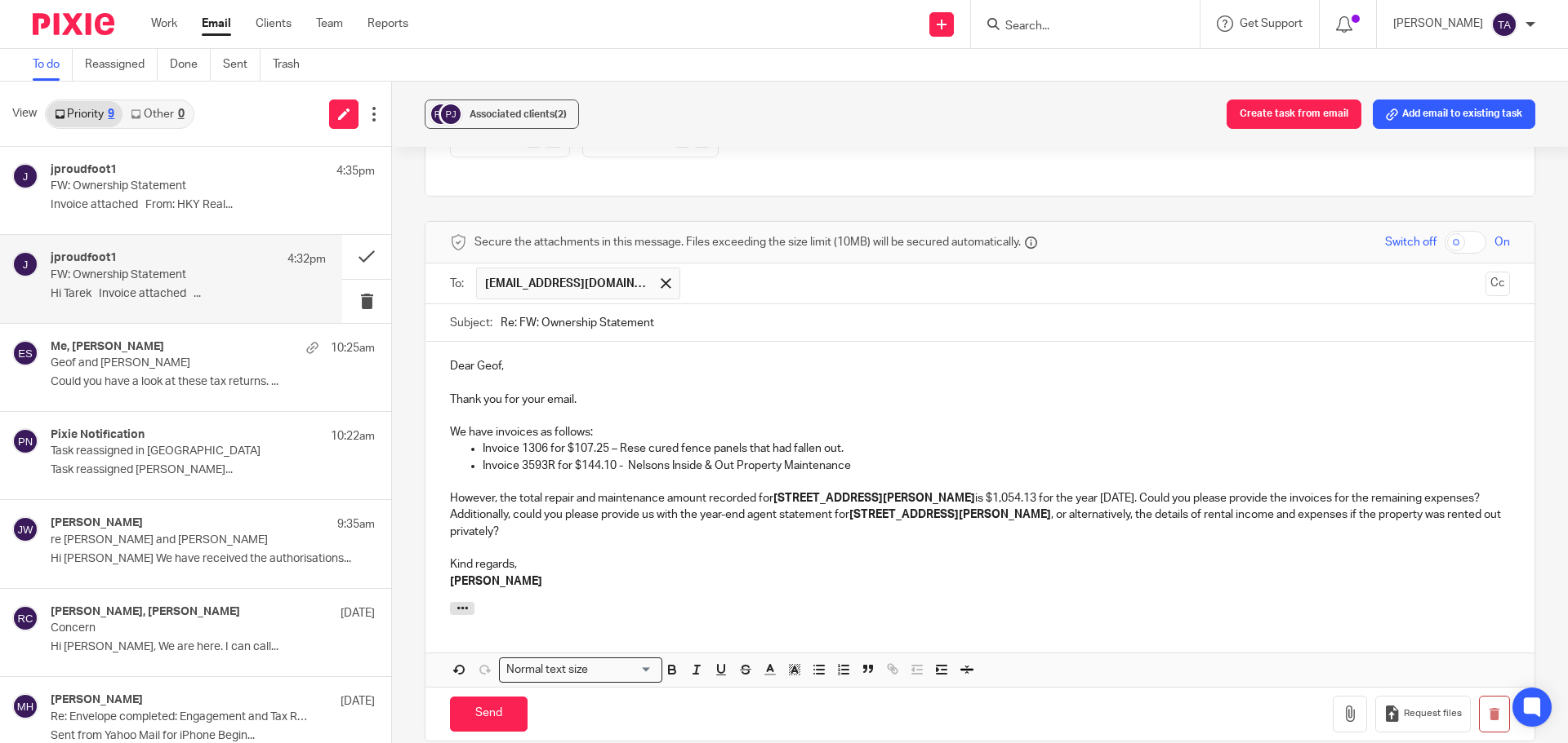
click at [602, 449] on p "Kind regards, Tarek Ahmed" at bounding box center [979, 573] width 1059 height 33
drag, startPoint x: 529, startPoint y: 558, endPoint x: 421, endPoint y: 554, distance: 108.1
click at [425, 449] on div "Secure the attachments in this message. Files exceeding the size limit (10MB) w…" at bounding box center [980, 481] width 1111 height 521
click at [664, 449] on icon "button" at bounding box center [671, 670] width 14 height 14
click at [586, 449] on div at bounding box center [980, 611] width 1109 height 18
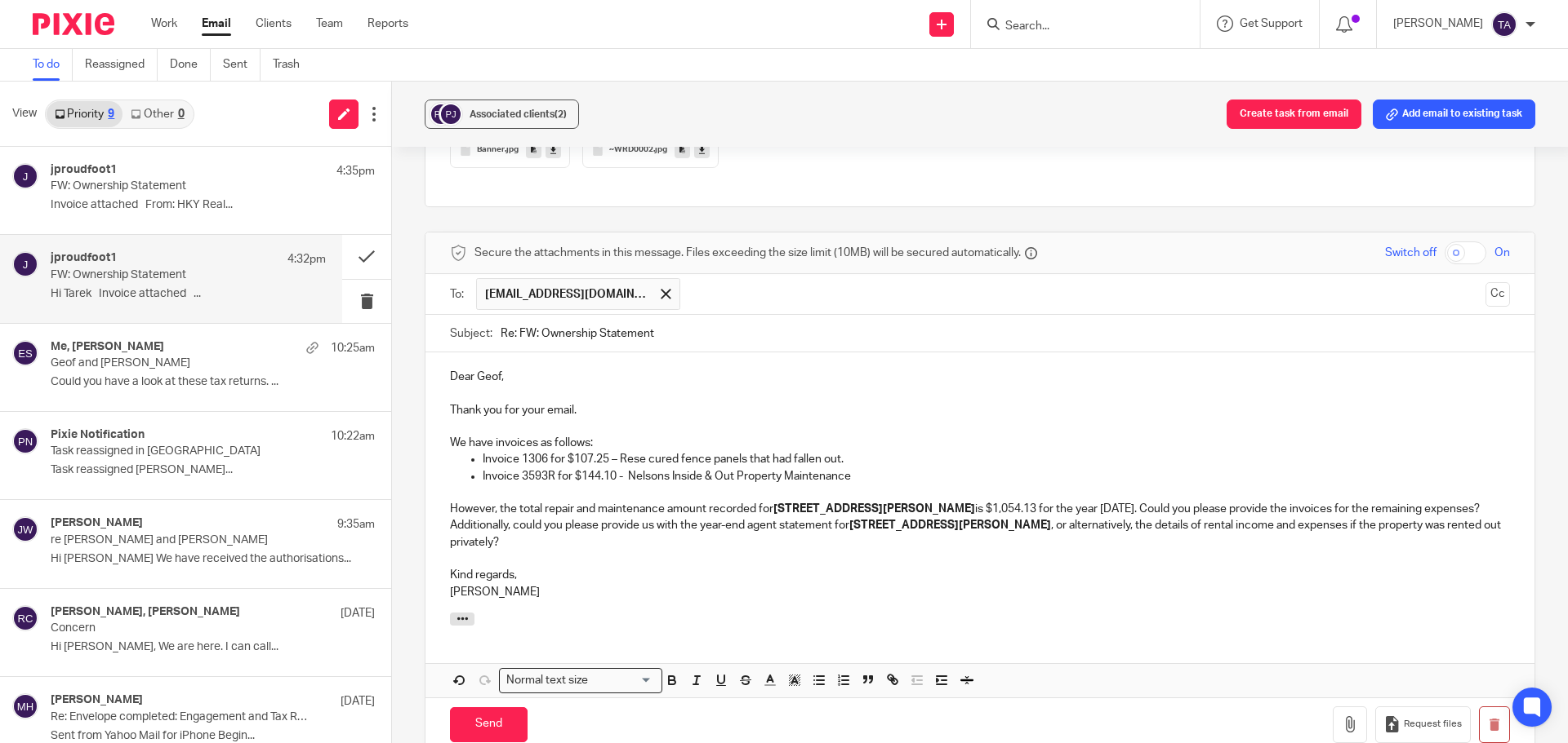
scroll to position [1029, 0]
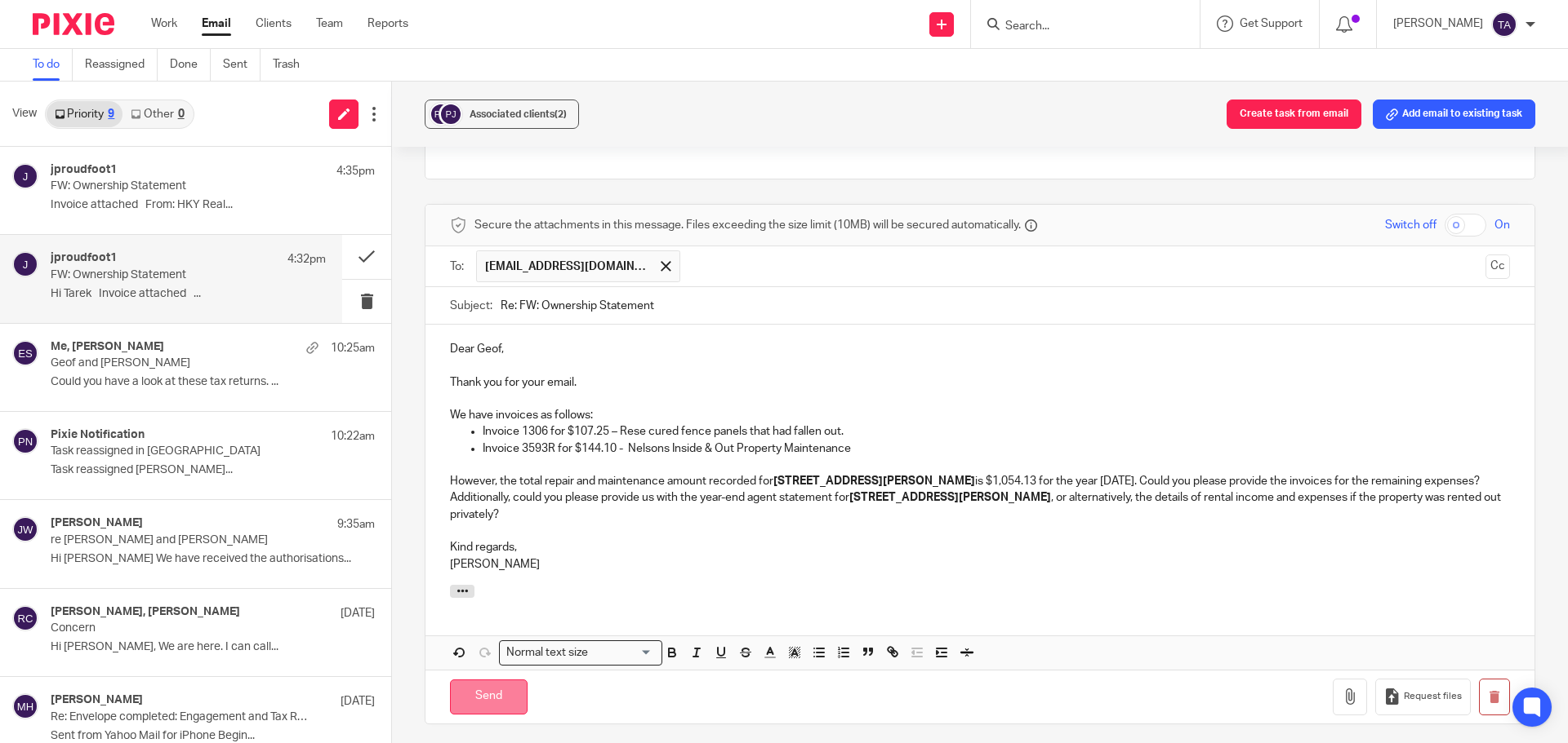
click at [484, 449] on input "Send" at bounding box center [489, 697] width 77 height 35
click at [1044, 120] on button "Add email to existing task" at bounding box center [1454, 114] width 163 height 30
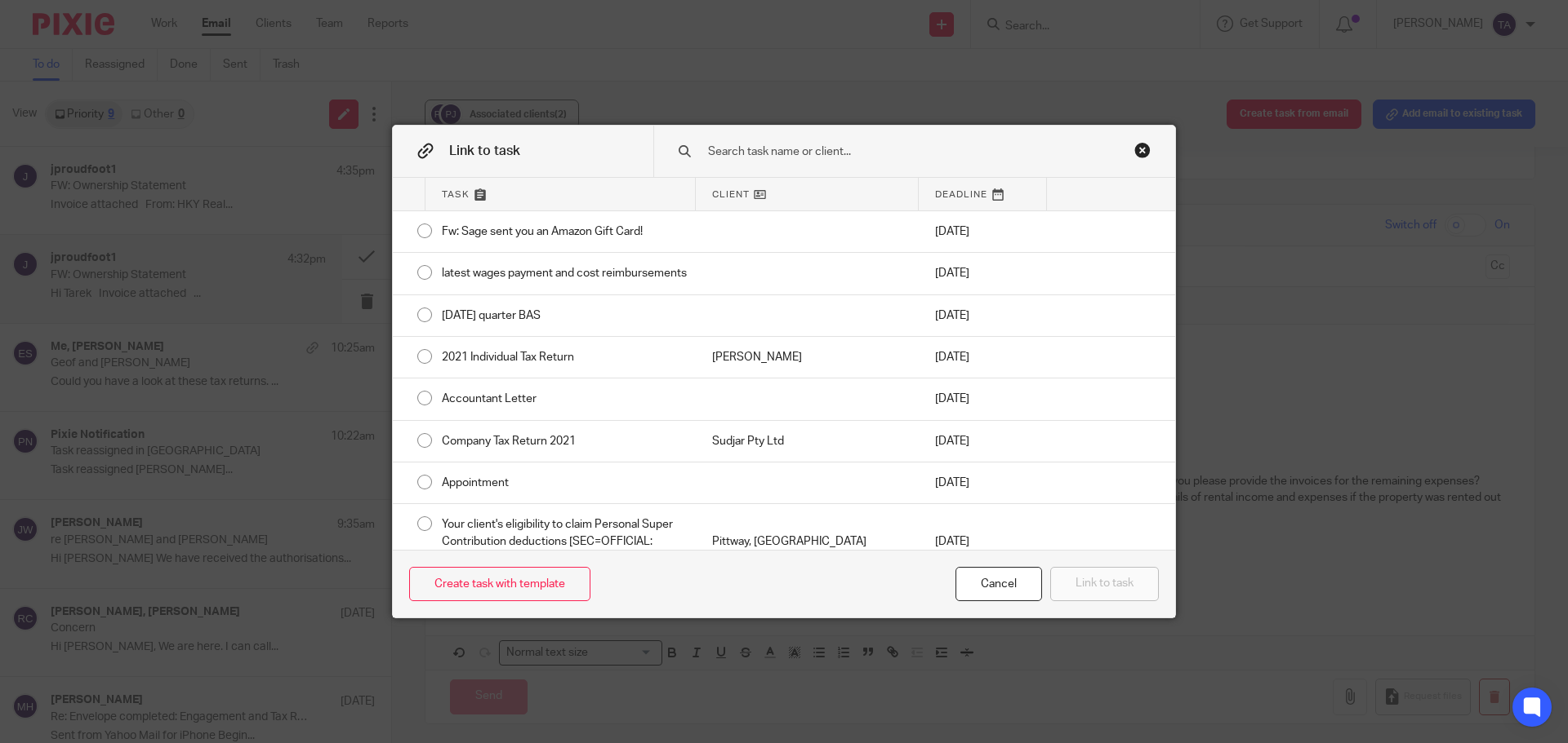
scroll to position [634, 0]
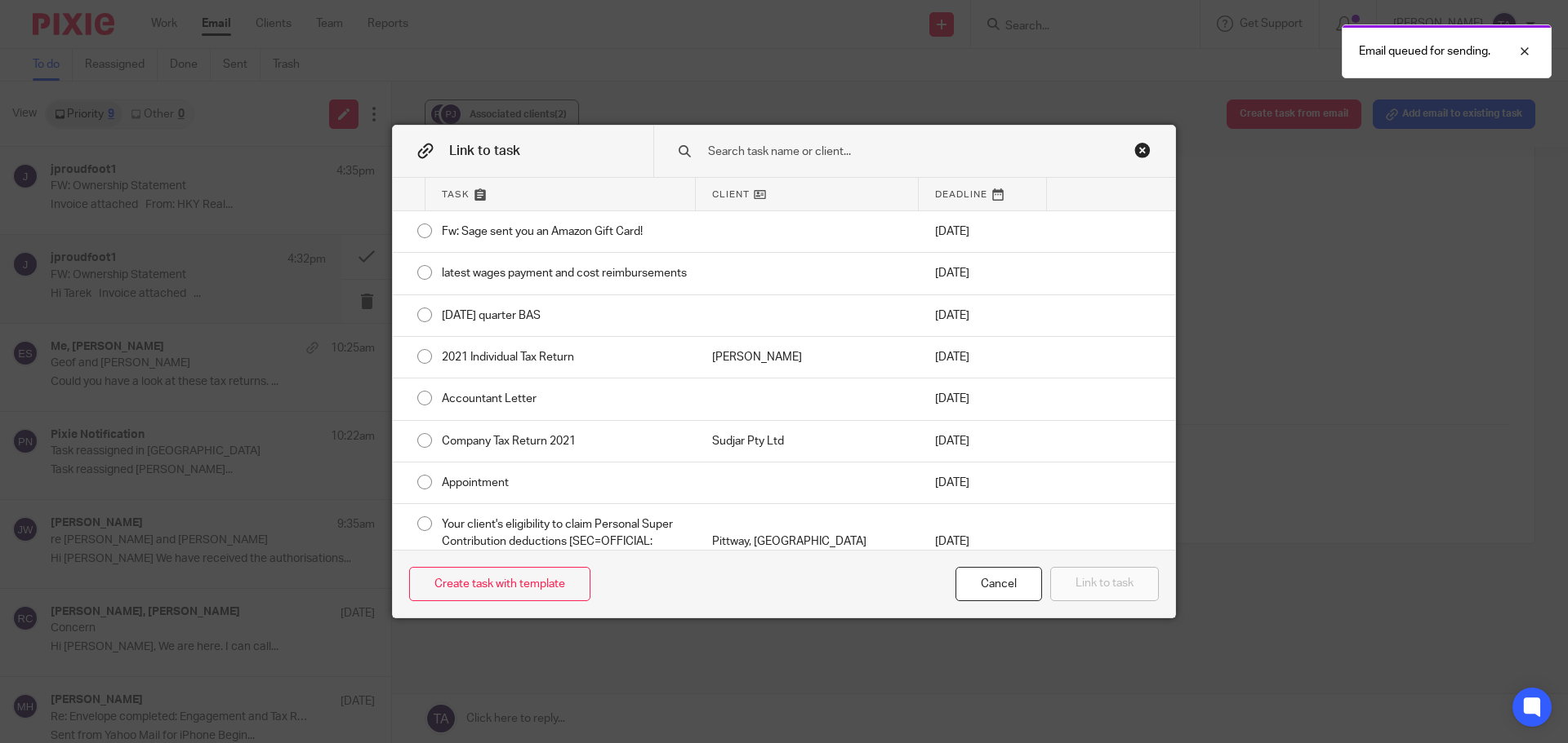
click at [834, 156] on input "text" at bounding box center [903, 152] width 392 height 18
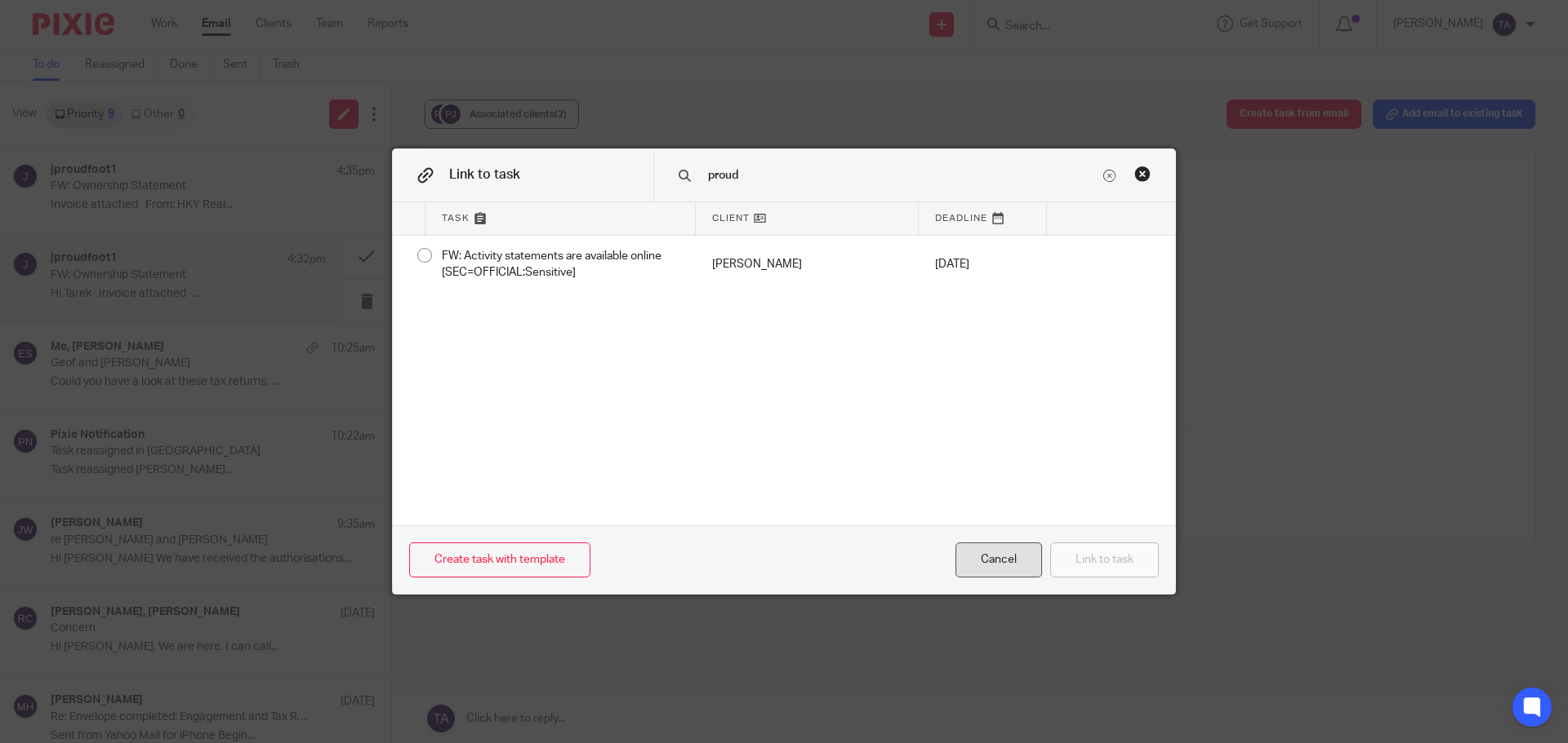
type input "proud"
click at [998, 449] on div "Cancel" at bounding box center [998, 559] width 86 height 35
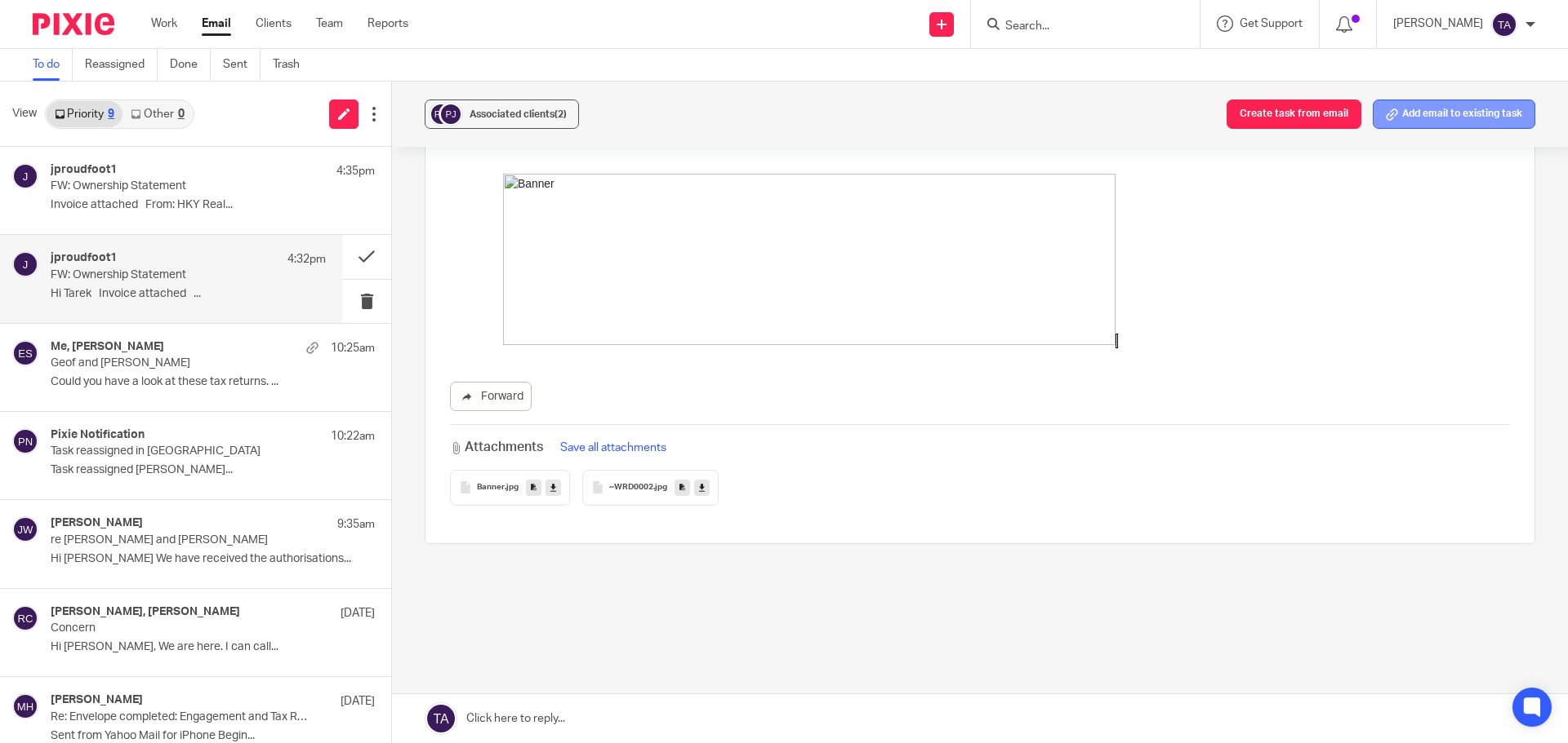
click at [1044, 111] on button "Add email to existing task" at bounding box center [1454, 114] width 163 height 30
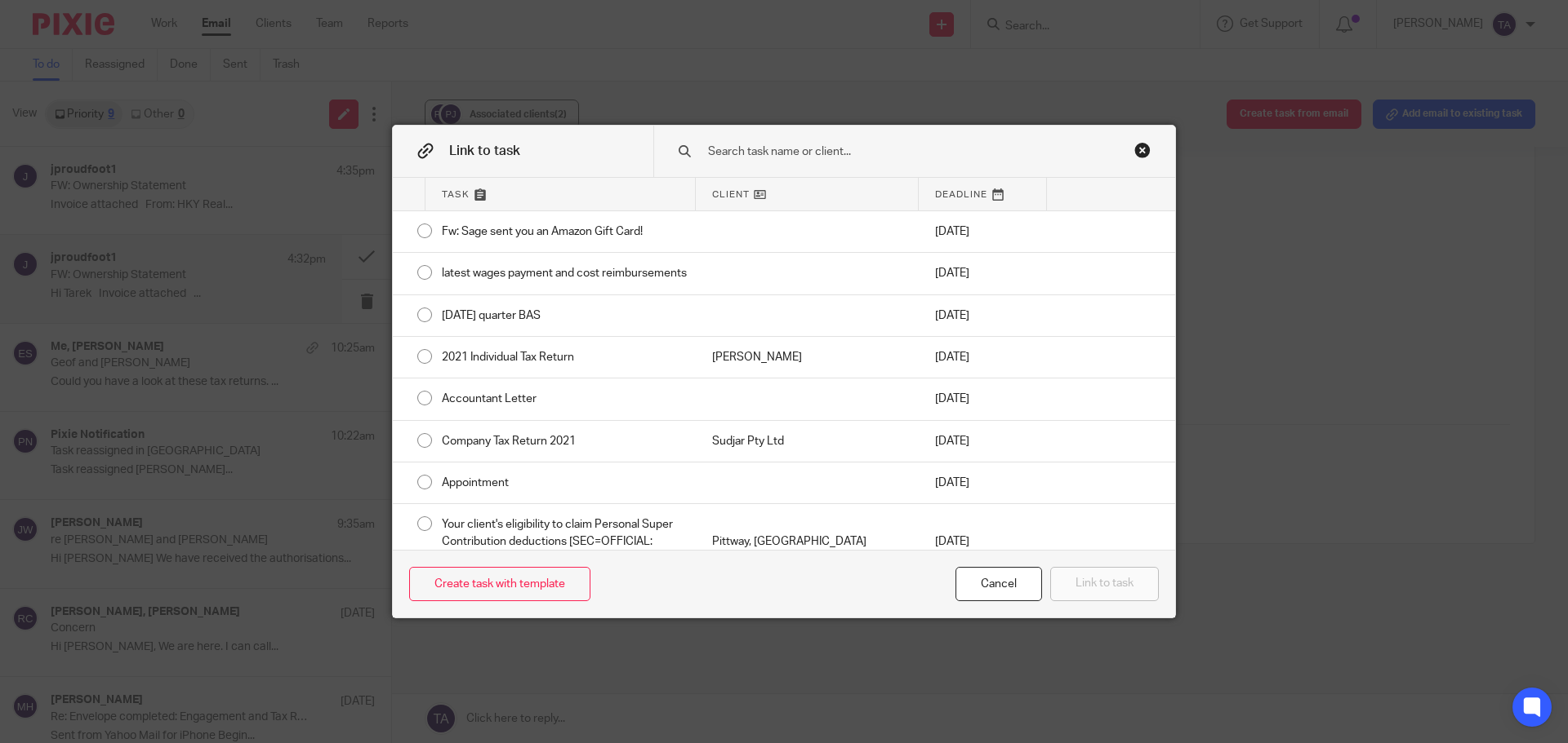
click at [707, 152] on input "text" at bounding box center [903, 152] width 392 height 18
click at [716, 154] on input "text" at bounding box center [903, 152] width 392 height 18
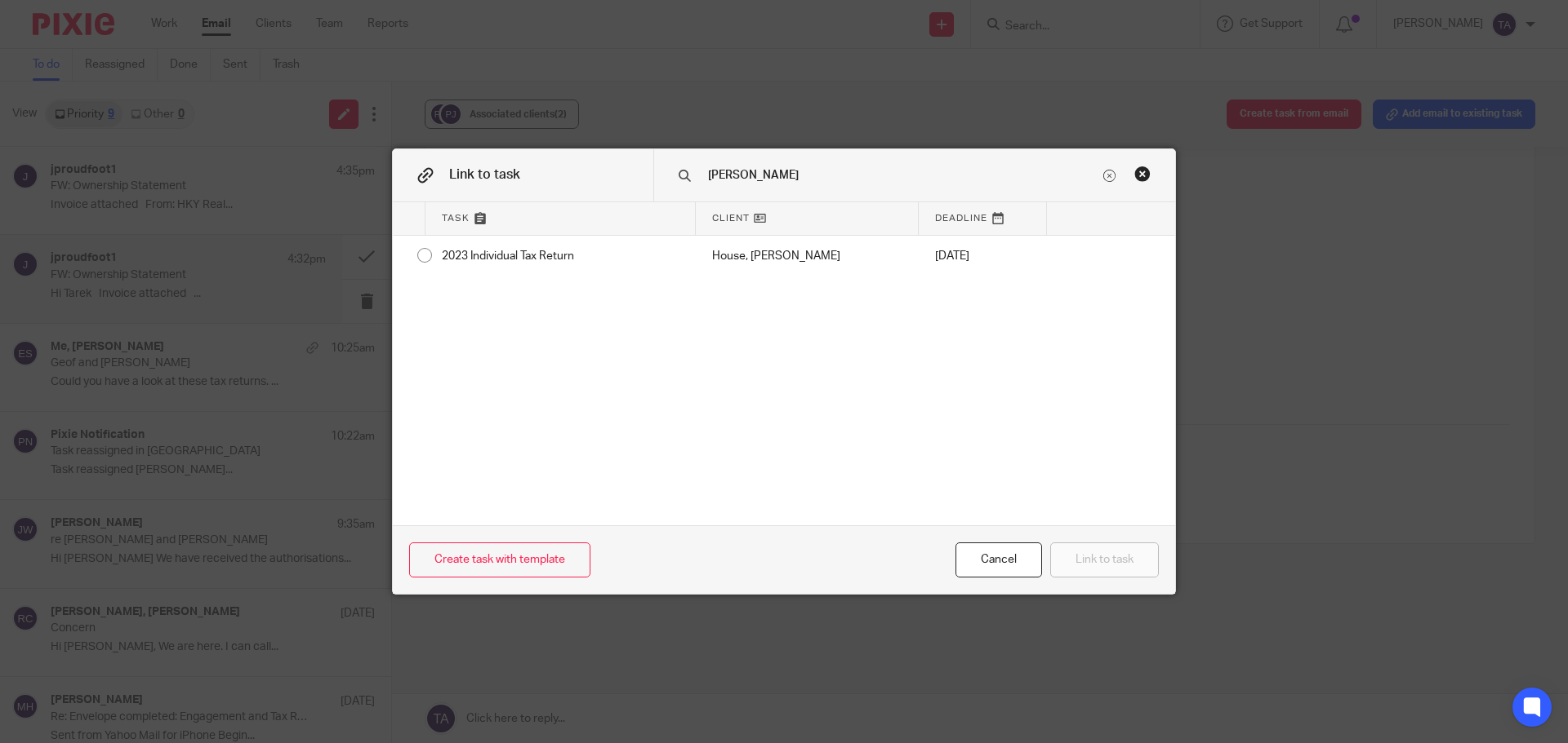
click at [1044, 171] on div "Close this dialog window" at bounding box center [1142, 174] width 16 height 16
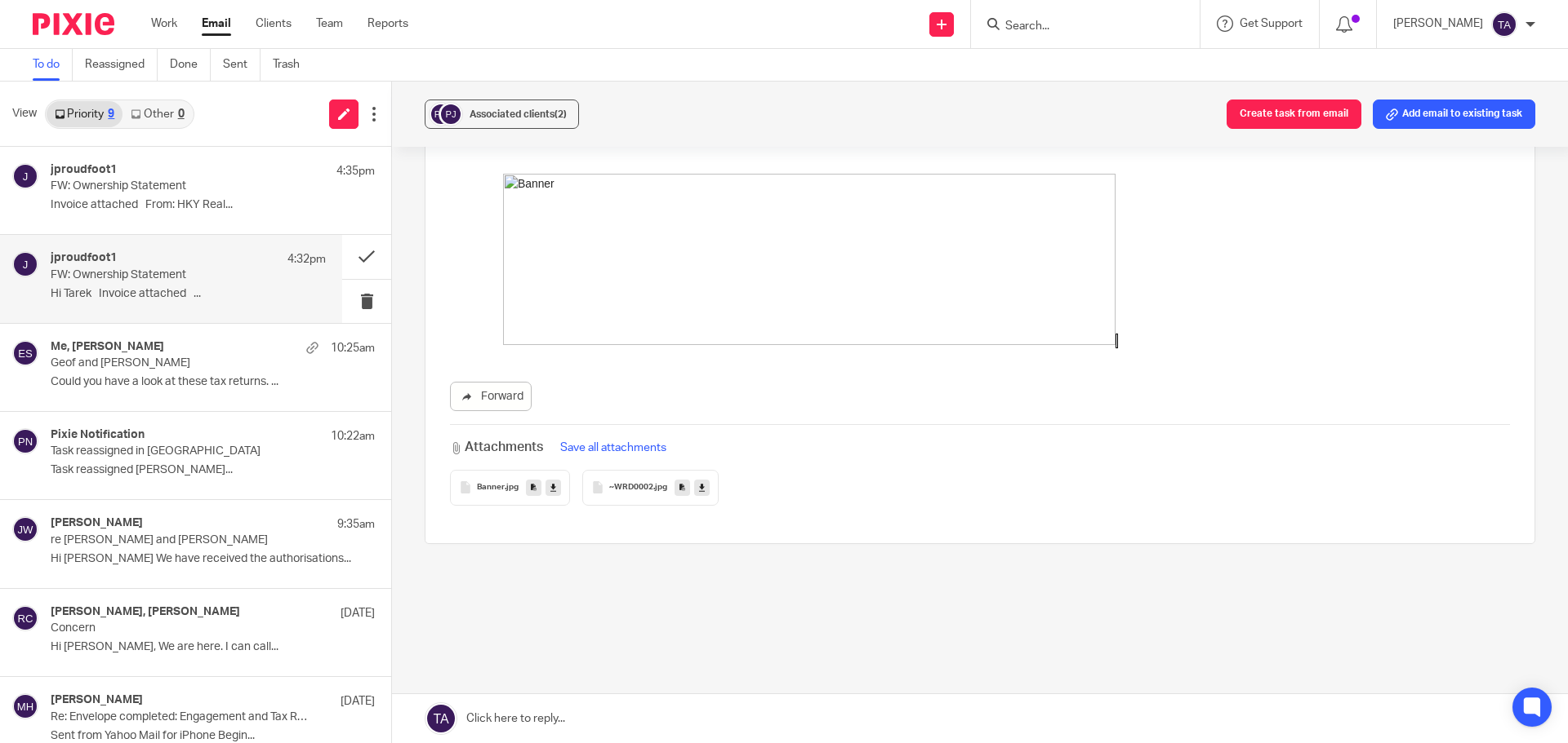
click at [1040, 449] on div "FW: Ownership Statement Reassign Reply to everyone jproudfoot1 <jproudfoot1@big…" at bounding box center [980, 95] width 1111 height 1125
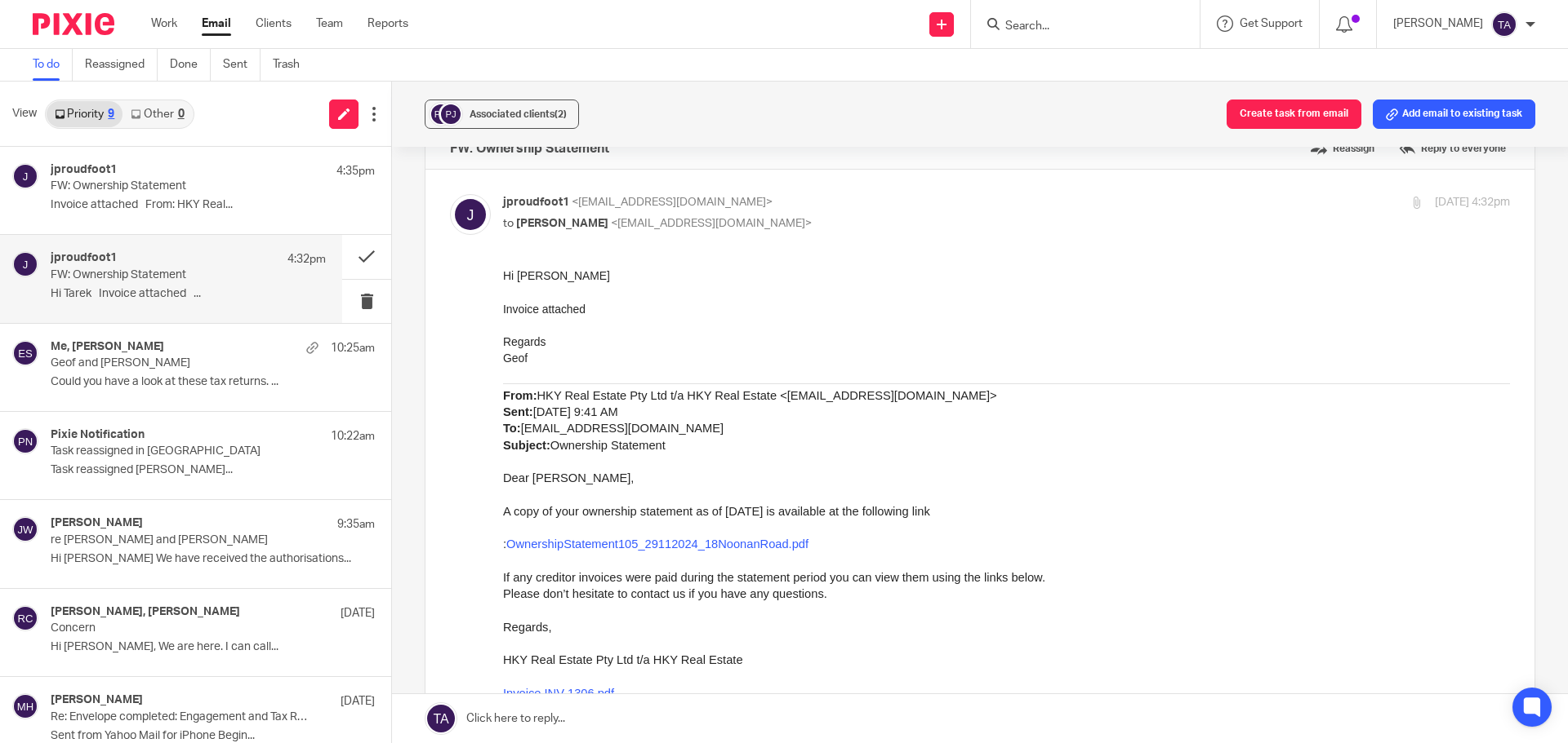
scroll to position [0, 0]
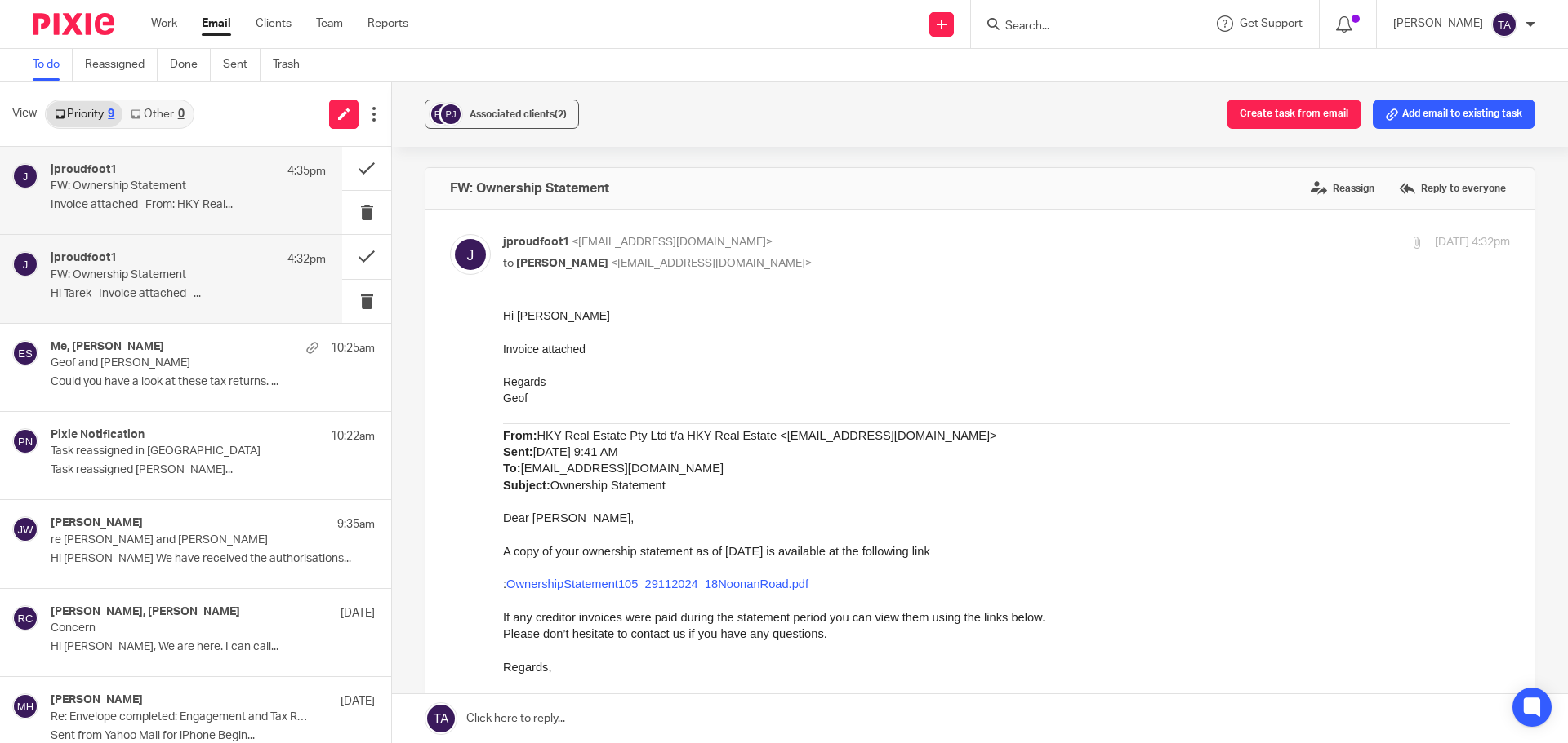
click at [106, 199] on p "Invoice attached From: HKY Real..." at bounding box center [188, 204] width 275 height 13
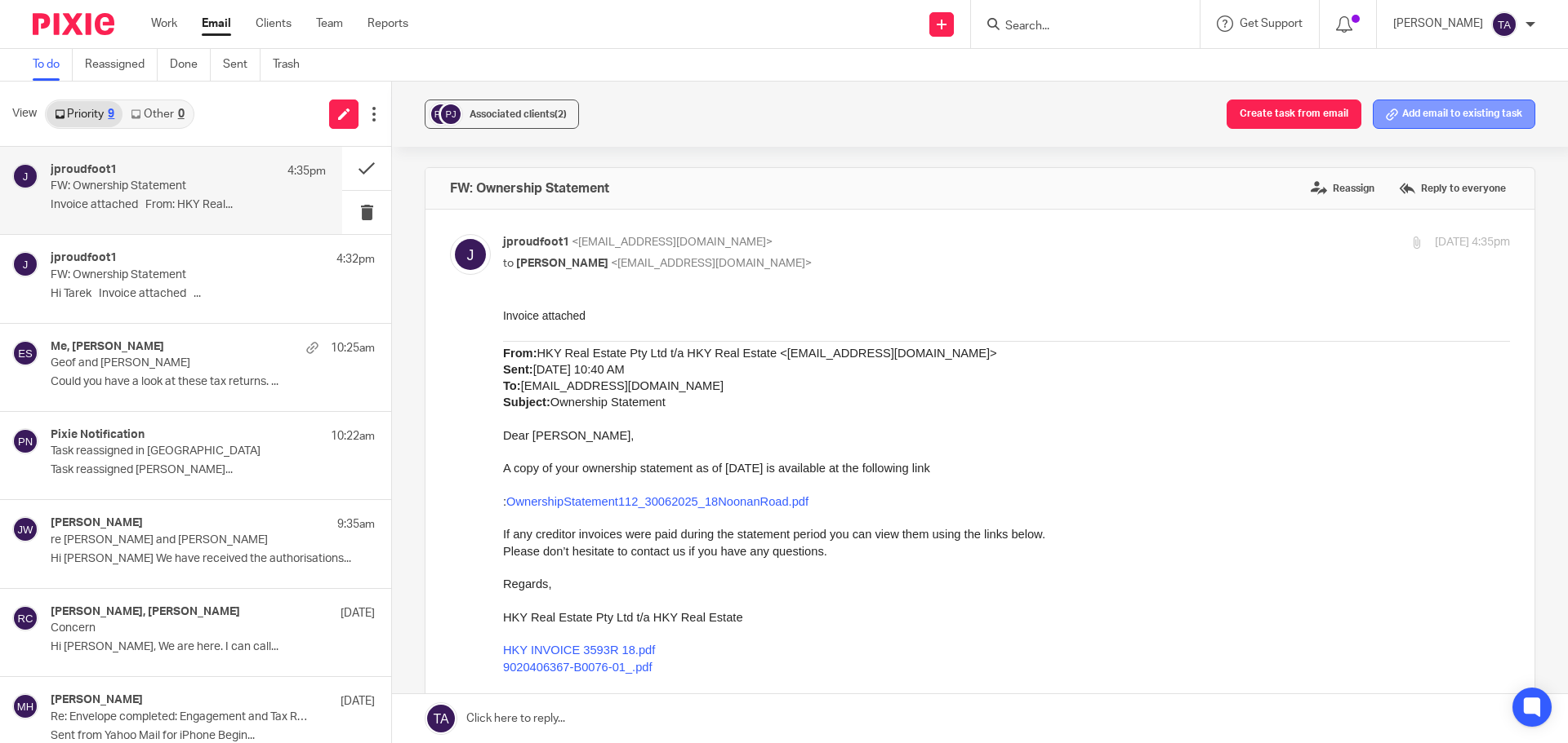
click at [1044, 120] on button "Add email to existing task" at bounding box center [1454, 114] width 163 height 30
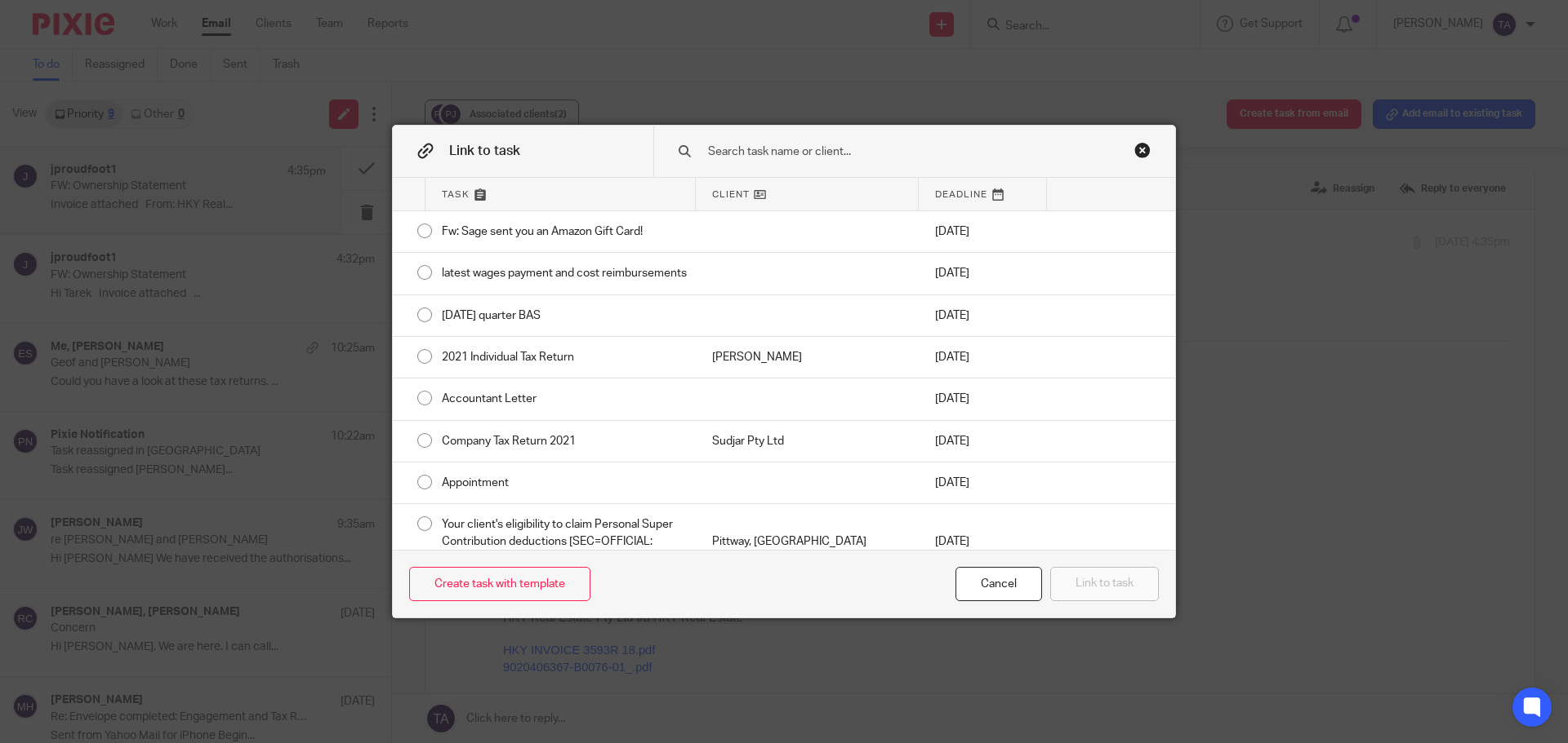
click at [725, 145] on input "text" at bounding box center [903, 152] width 392 height 18
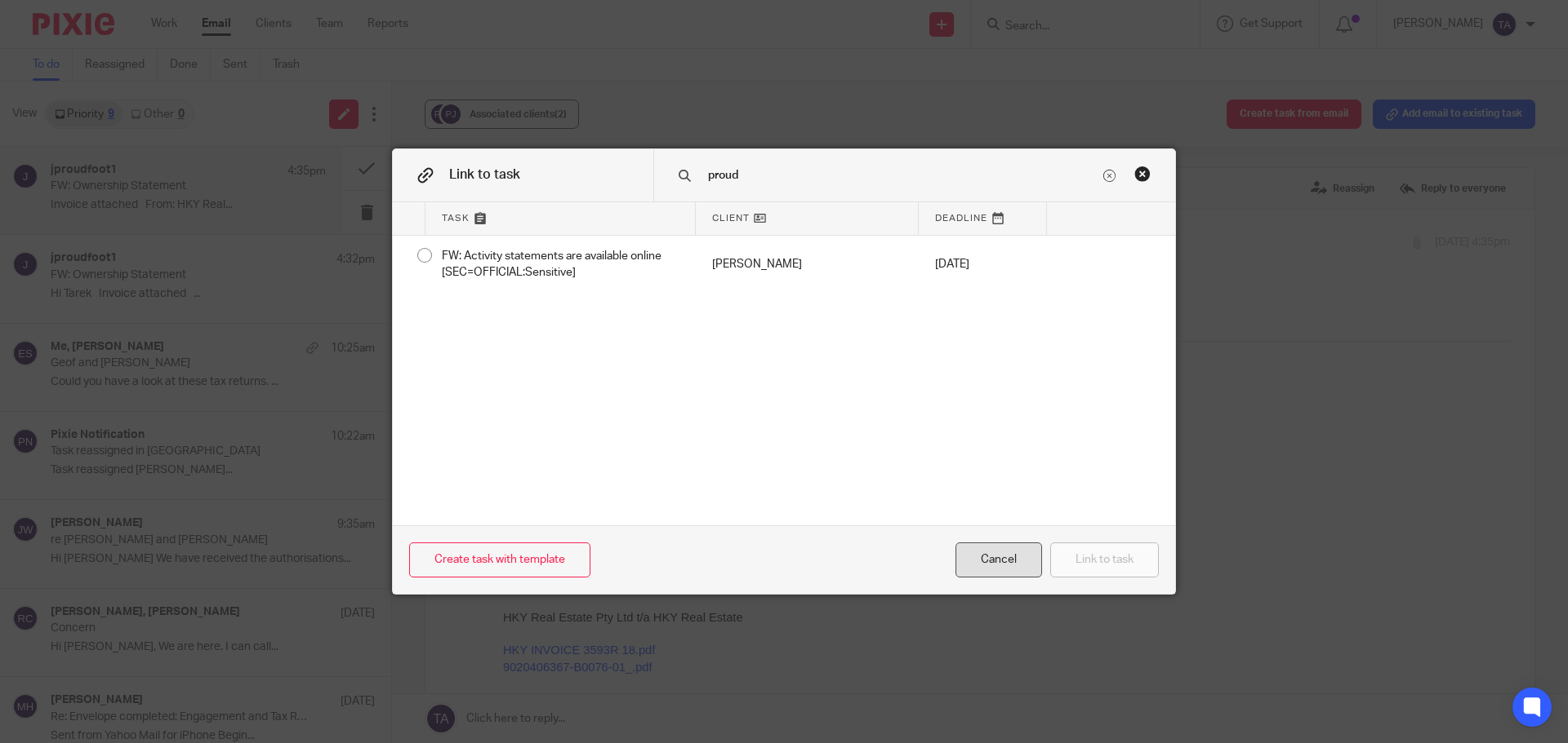
type input "proud"
click at [996, 449] on div "Cancel" at bounding box center [998, 559] width 86 height 35
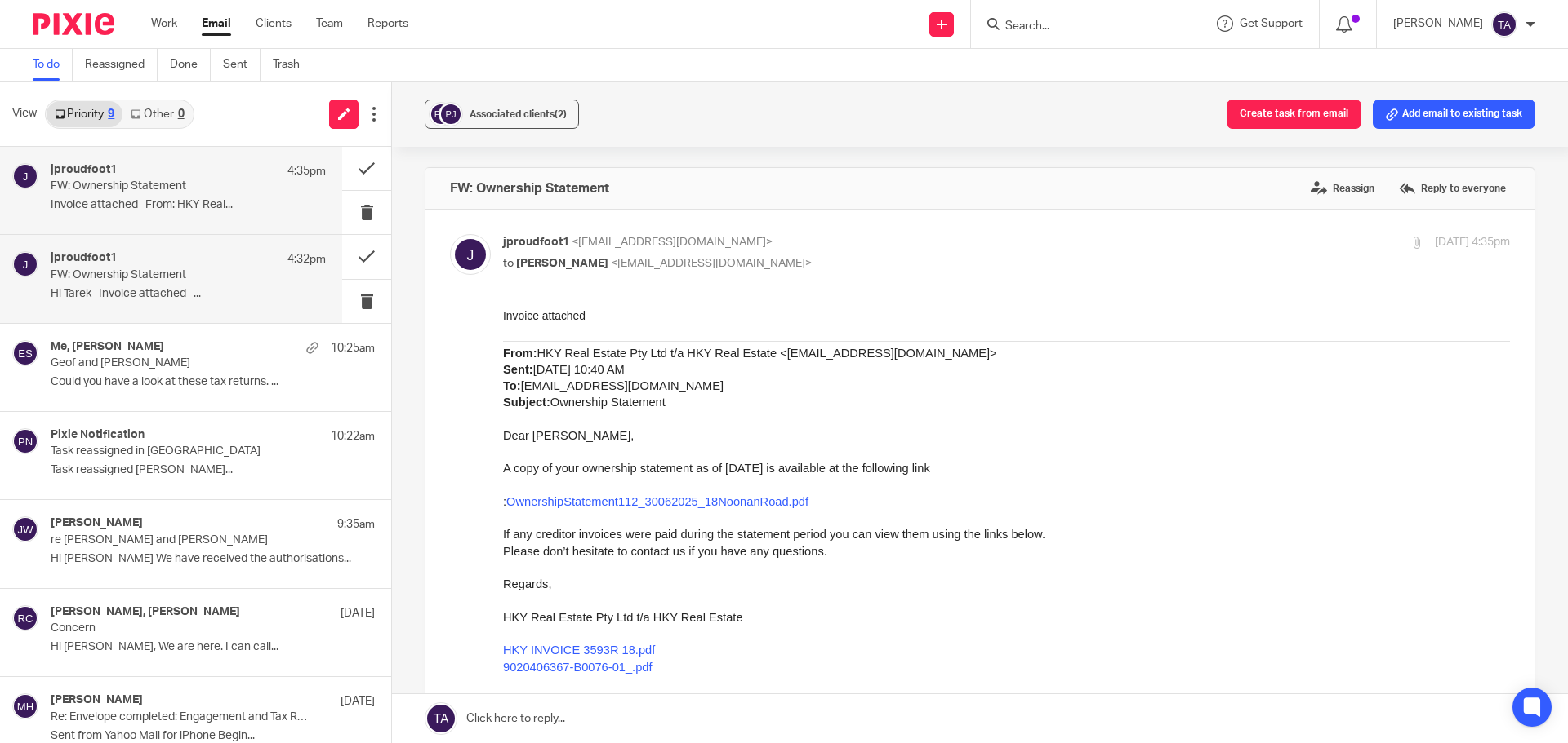
click at [171, 296] on p "Hi Tarek Invoice attached ..." at bounding box center [188, 293] width 275 height 13
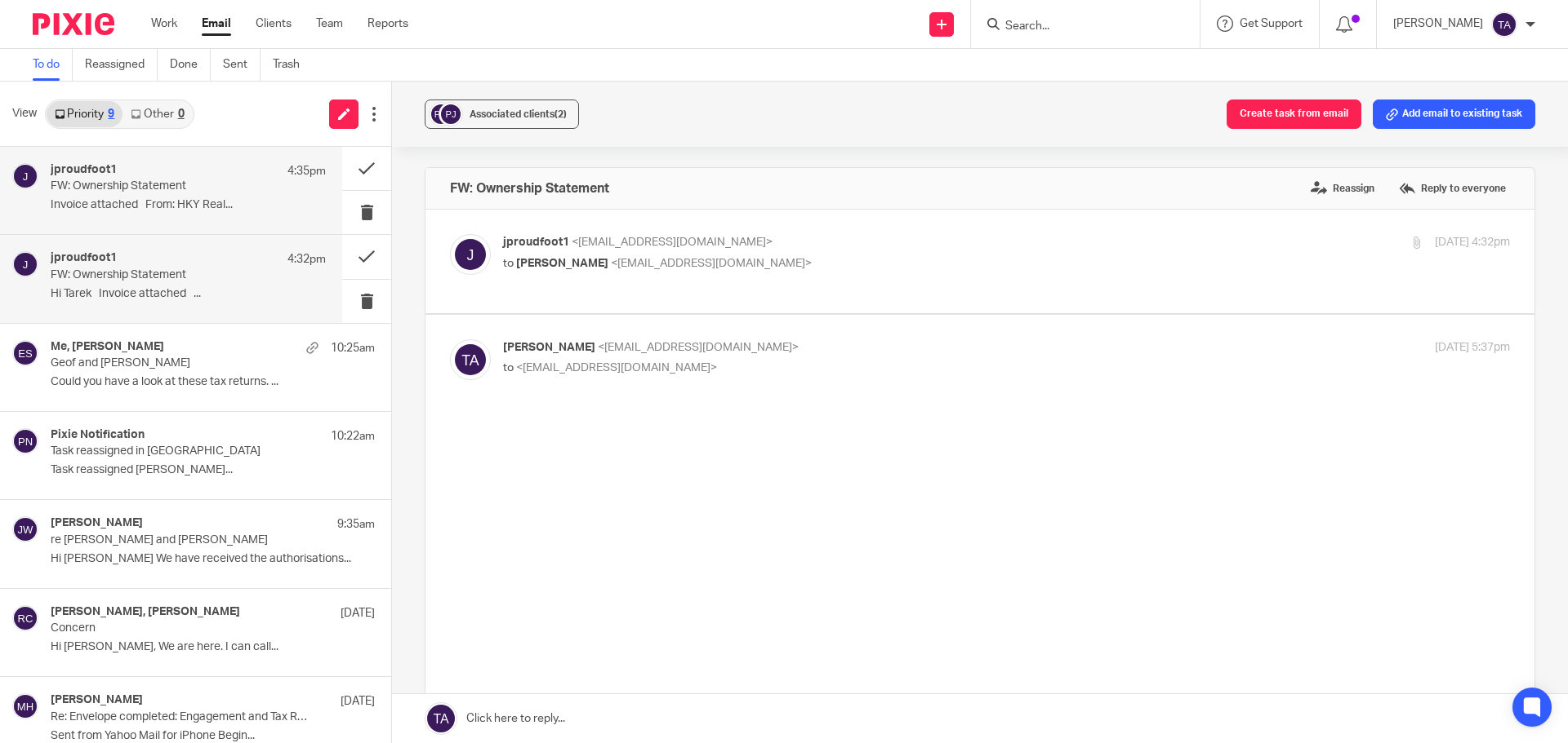
click at [182, 198] on p "Invoice attached From: HKY Real..." at bounding box center [188, 204] width 275 height 13
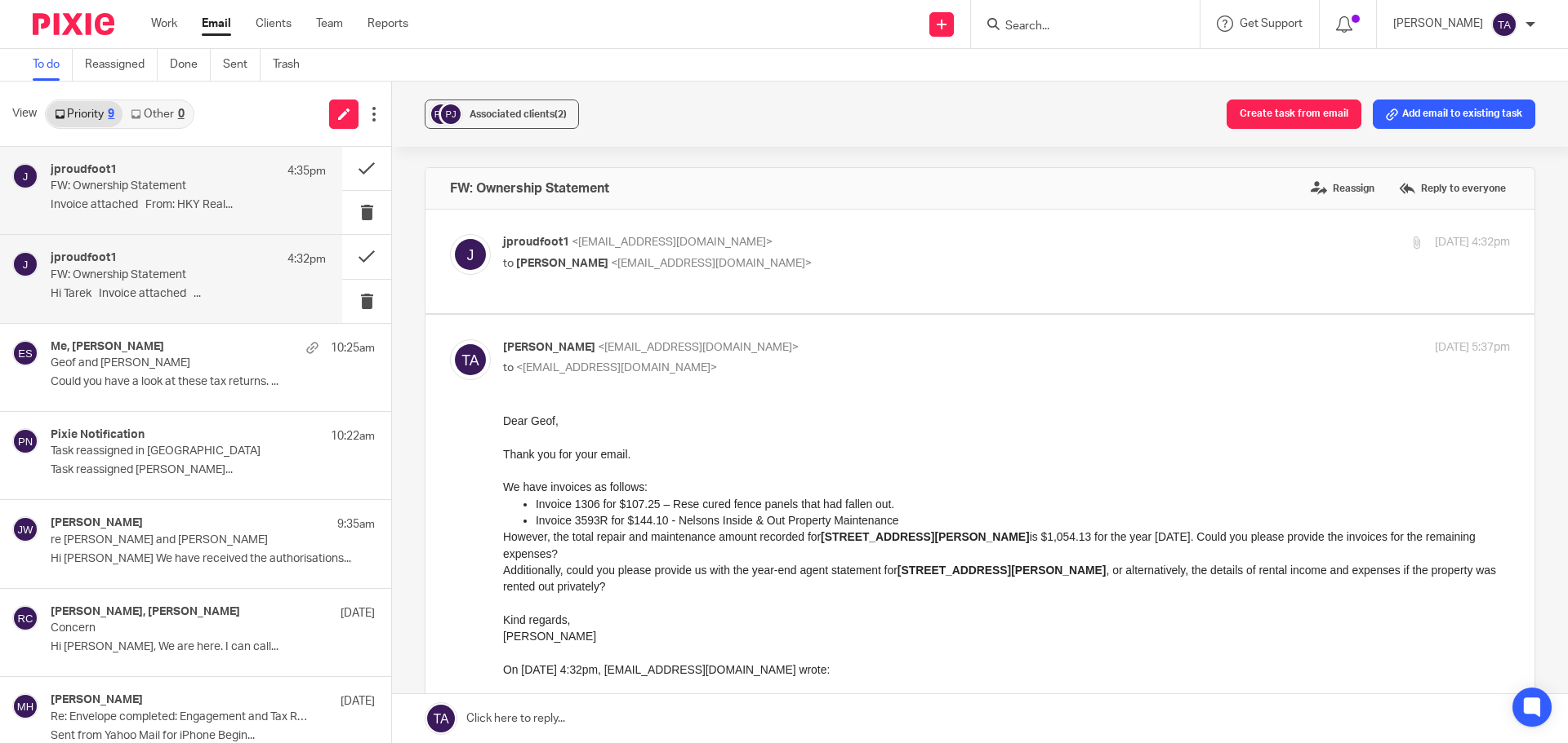
click at [192, 277] on p "FW: Ownership Statement" at bounding box center [160, 274] width 221 height 13
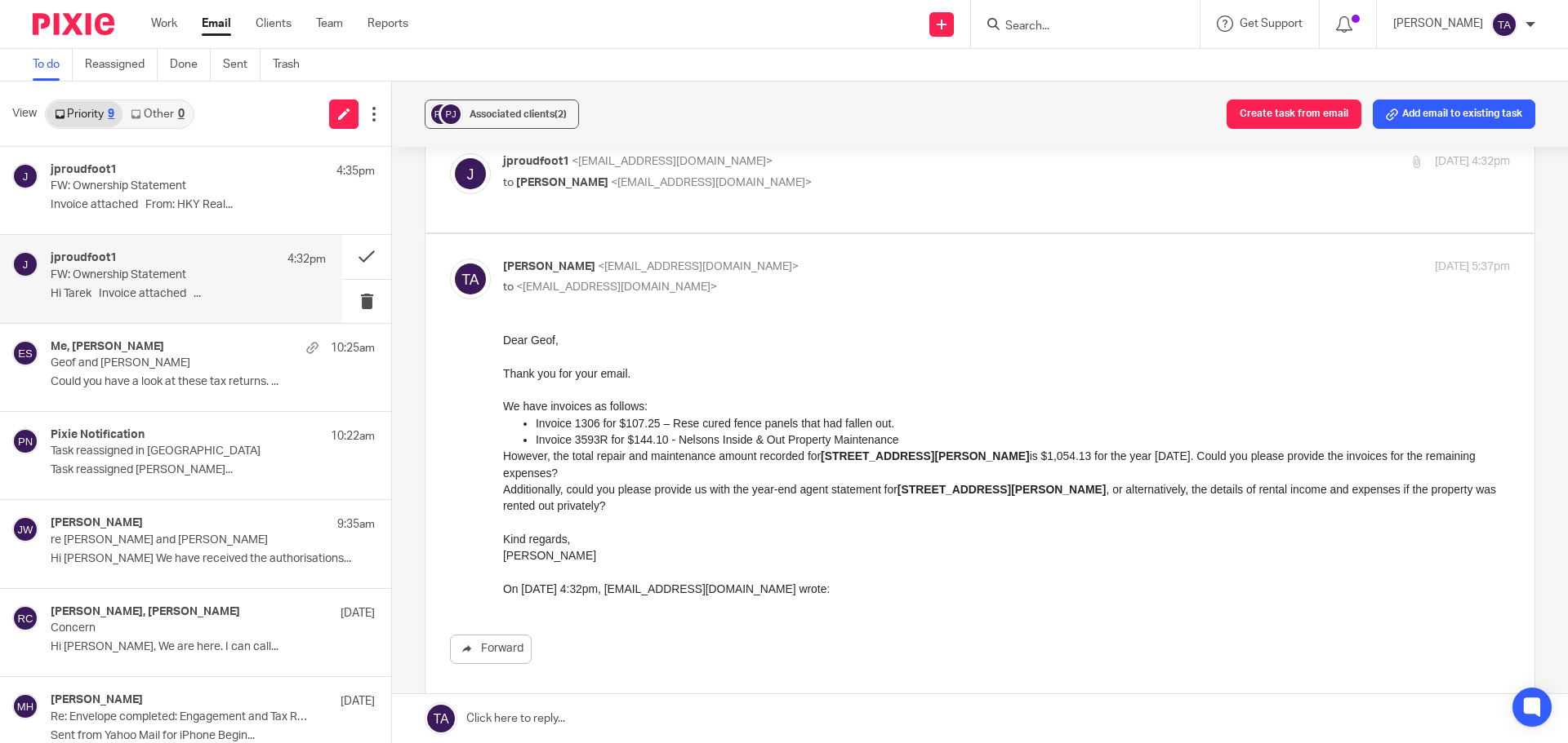
scroll to position [239, 0]
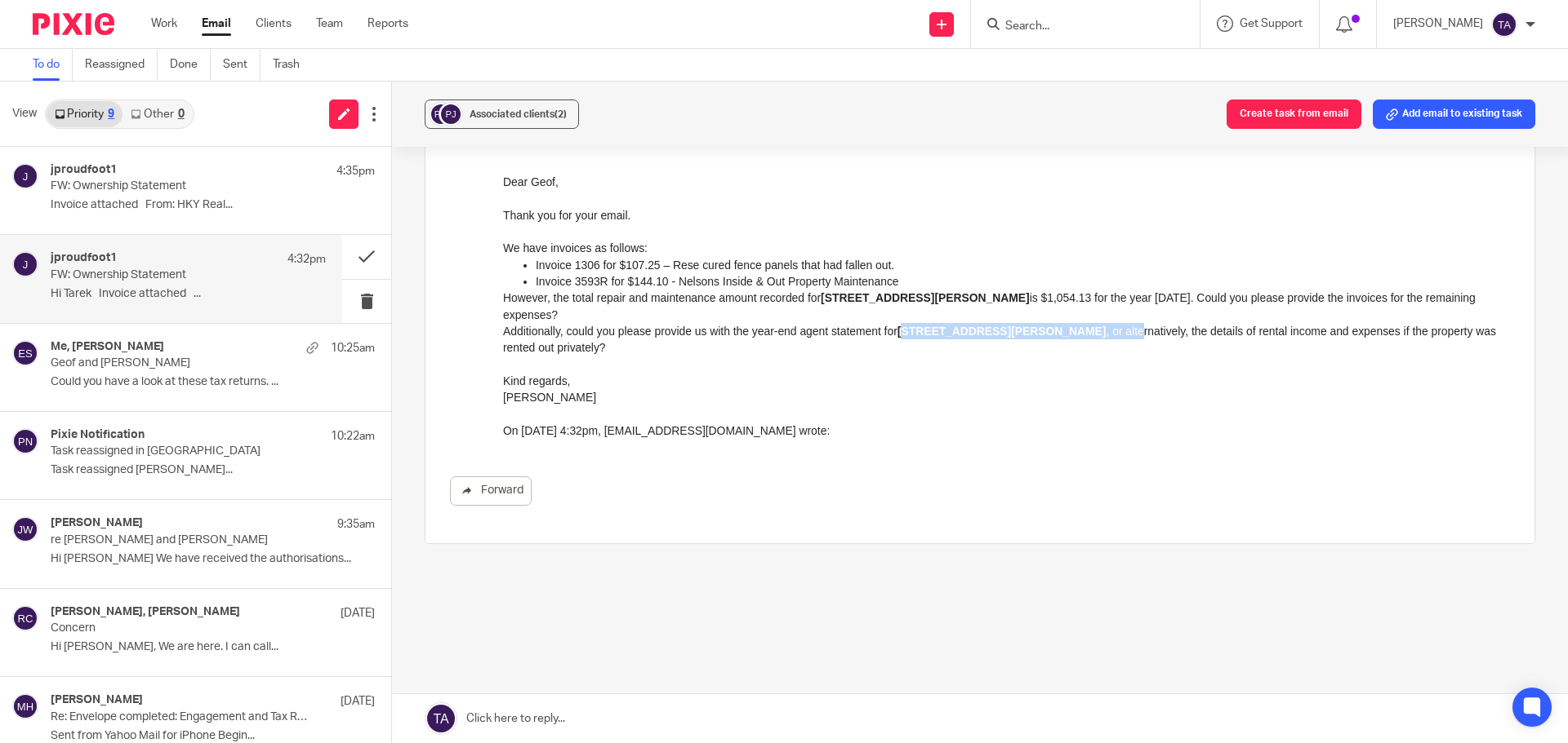
drag, startPoint x: 912, startPoint y: 317, endPoint x: 1031, endPoint y: 318, distance: 119.0
click at [1031, 322] on p "Additionally, could you please provide us with the year-end agent statement for…" at bounding box center [1006, 338] width 1006 height 33
click at [1044, 335] on div "Dear Geof, Thank you for your email. We have invoices as follows: Invoice 1306 …" at bounding box center [1006, 324] width 1006 height 303
drag, startPoint x: 1032, startPoint y: 318, endPoint x: 1343, endPoint y: 339, distance: 311.7
click at [1044, 339] on div "Dear Geof, Thank you for your email. We have invoices as follows: Invoice 1306 …" at bounding box center [1006, 324] width 1006 height 303
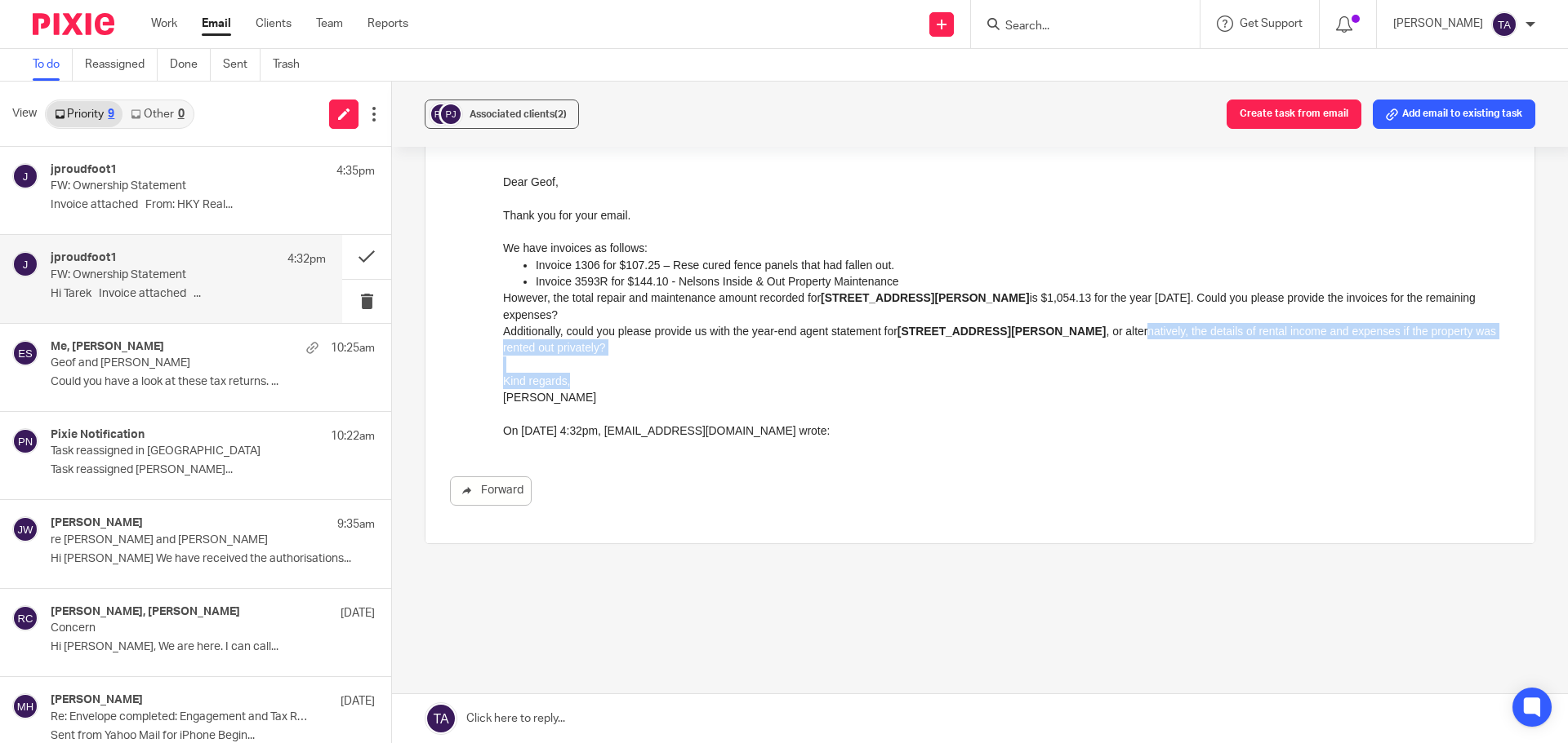
click at [1044, 372] on p "Kind regards, Tarek Ahmed" at bounding box center [1006, 389] width 1006 height 33
drag, startPoint x: 920, startPoint y: 312, endPoint x: 1070, endPoint y: 327, distance: 150.7
click at [1044, 327] on div "Dear Geof, Thank you for your email. We have invoices as follows: Invoice 1306 …" at bounding box center [1006, 324] width 1006 height 303
click at [1044, 372] on p "Kind regards, Tarek Ahmed" at bounding box center [1006, 389] width 1006 height 33
drag, startPoint x: 1001, startPoint y: 476, endPoint x: 866, endPoint y: 360, distance: 178.0
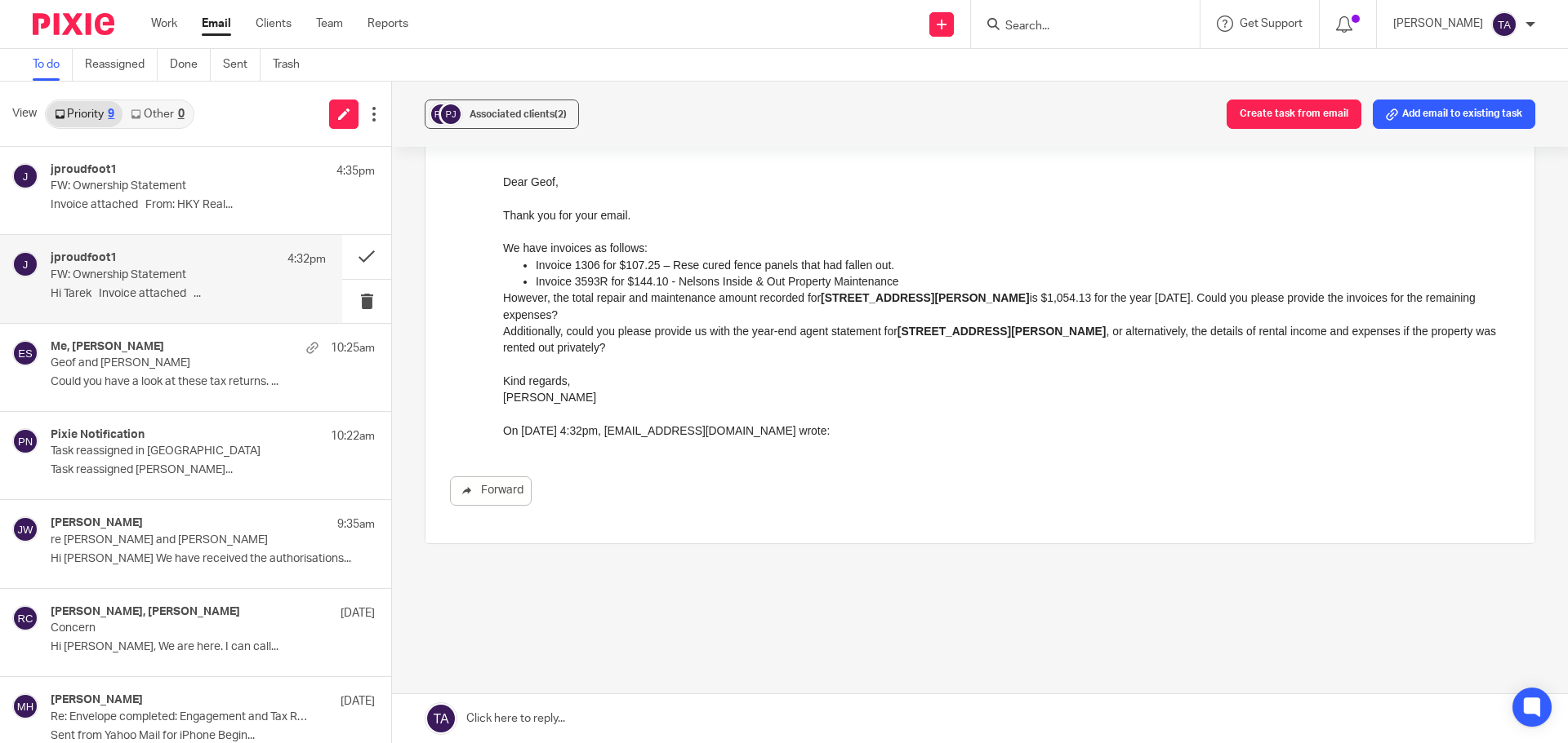
click at [864, 405] on div "Dear Geof, Thank you for your email. We have invoices as follows: Invoice 1306 …" at bounding box center [1006, 324] width 1006 height 303
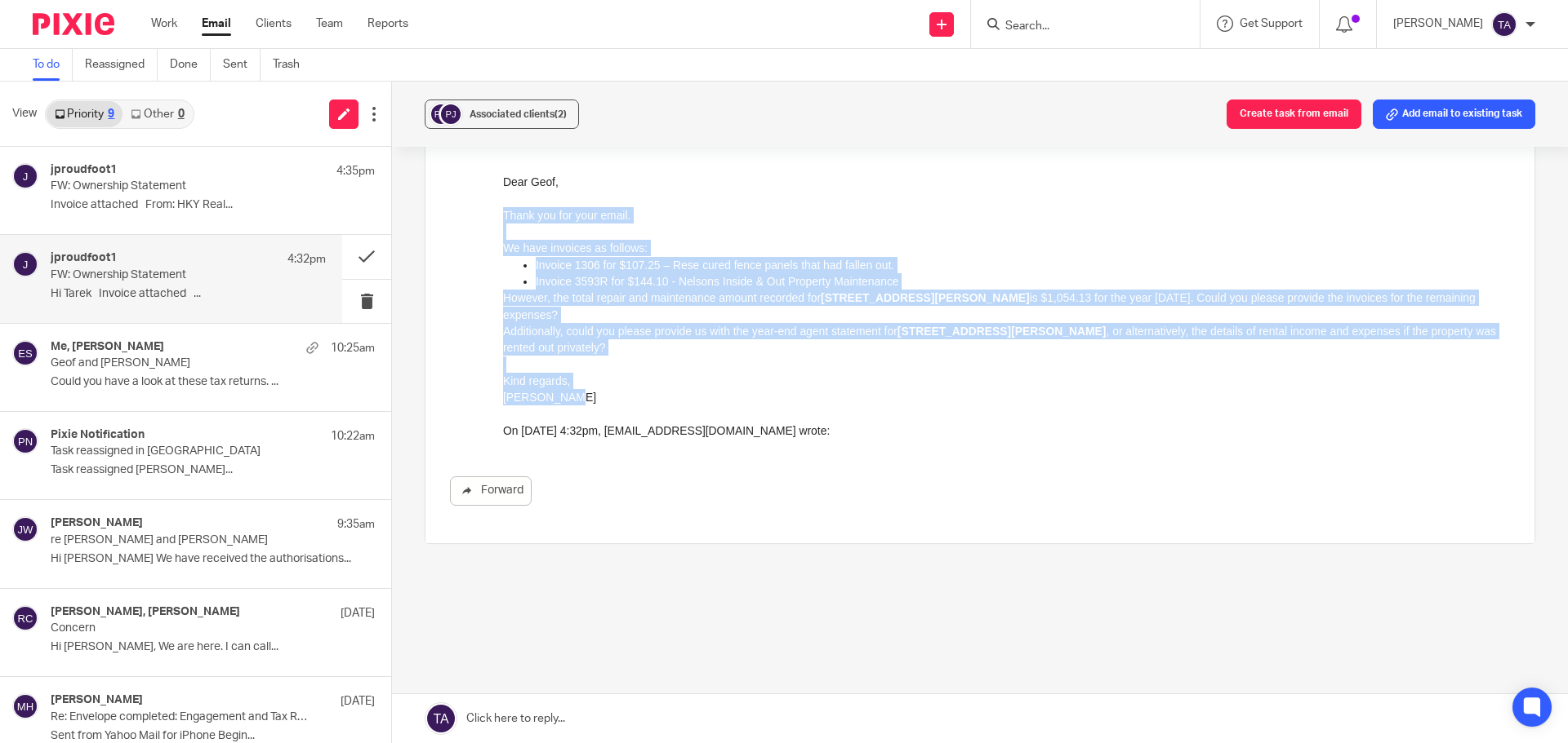
drag, startPoint x: 565, startPoint y: 363, endPoint x: 998, endPoint y: 392, distance: 434.0
click at [503, 234] on html "Dear Geof, Thank you for your email. We have invoices as follows: Invoice 1306 …" at bounding box center [1006, 308] width 1006 height 270
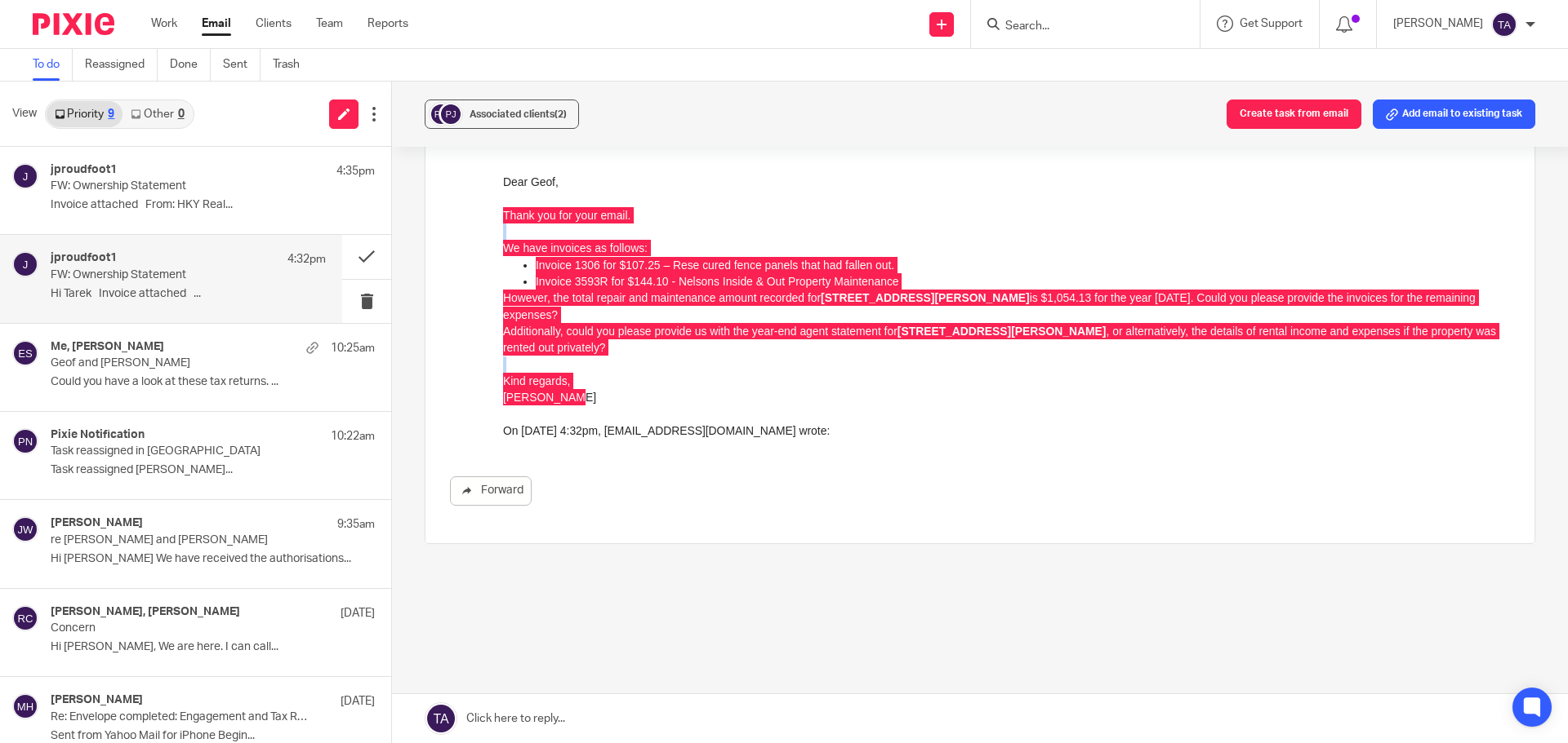
click at [497, 198] on div "Forward" at bounding box center [979, 339] width 1059 height 332
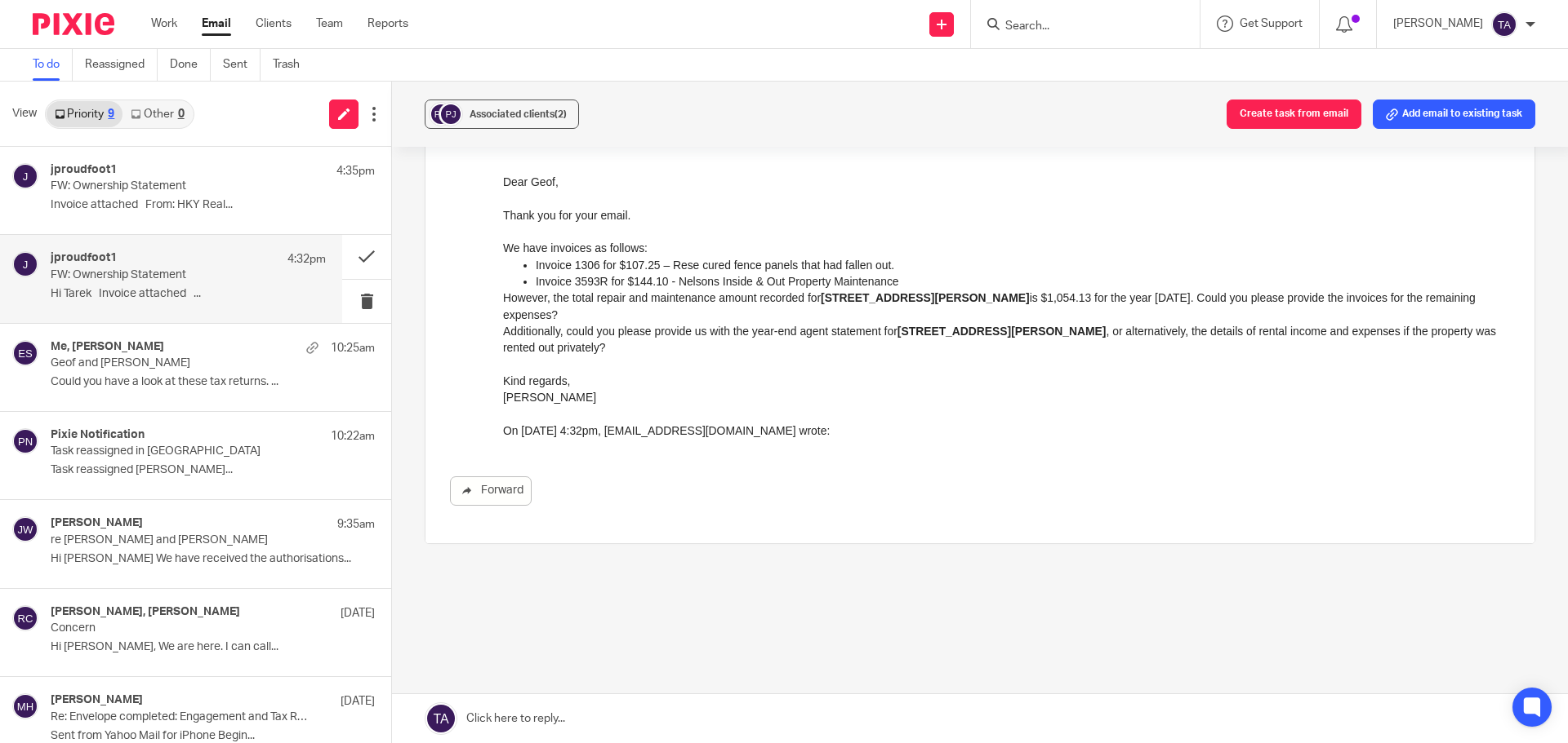
click at [508, 218] on p "Thank you for your email." at bounding box center [1006, 214] width 1006 height 16
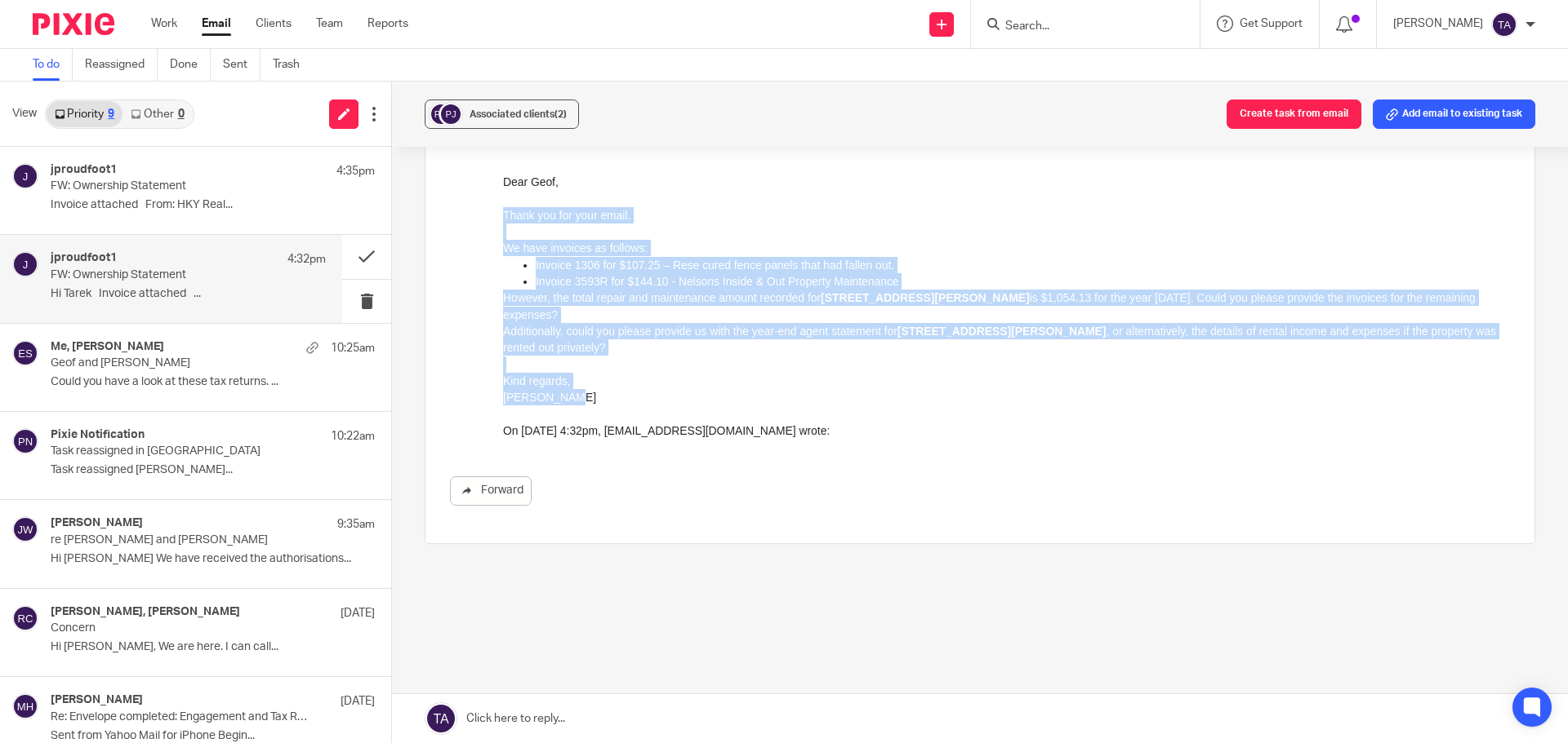
drag, startPoint x: 572, startPoint y: 364, endPoint x: 518, endPoint y: 235, distance: 139.8
click at [518, 235] on div "Dear Geof, Thank you for your email. We have invoices as follows: Invoice 1306 …" at bounding box center [1006, 324] width 1006 height 303
click at [574, 293] on p "However, the total repair and maintenance amount recorded for 18 Noonan Road is…" at bounding box center [1006, 305] width 1006 height 33
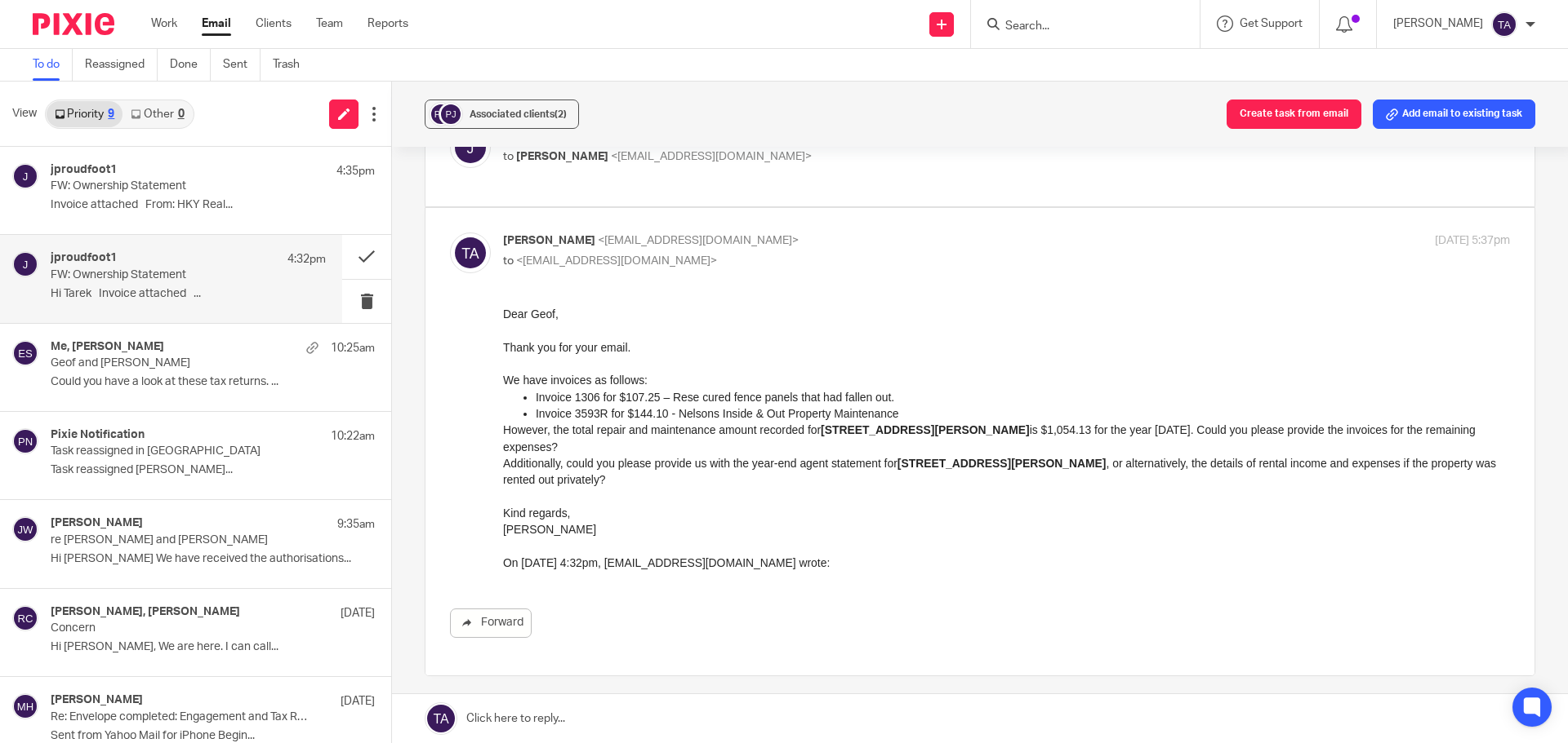
scroll to position [0, 0]
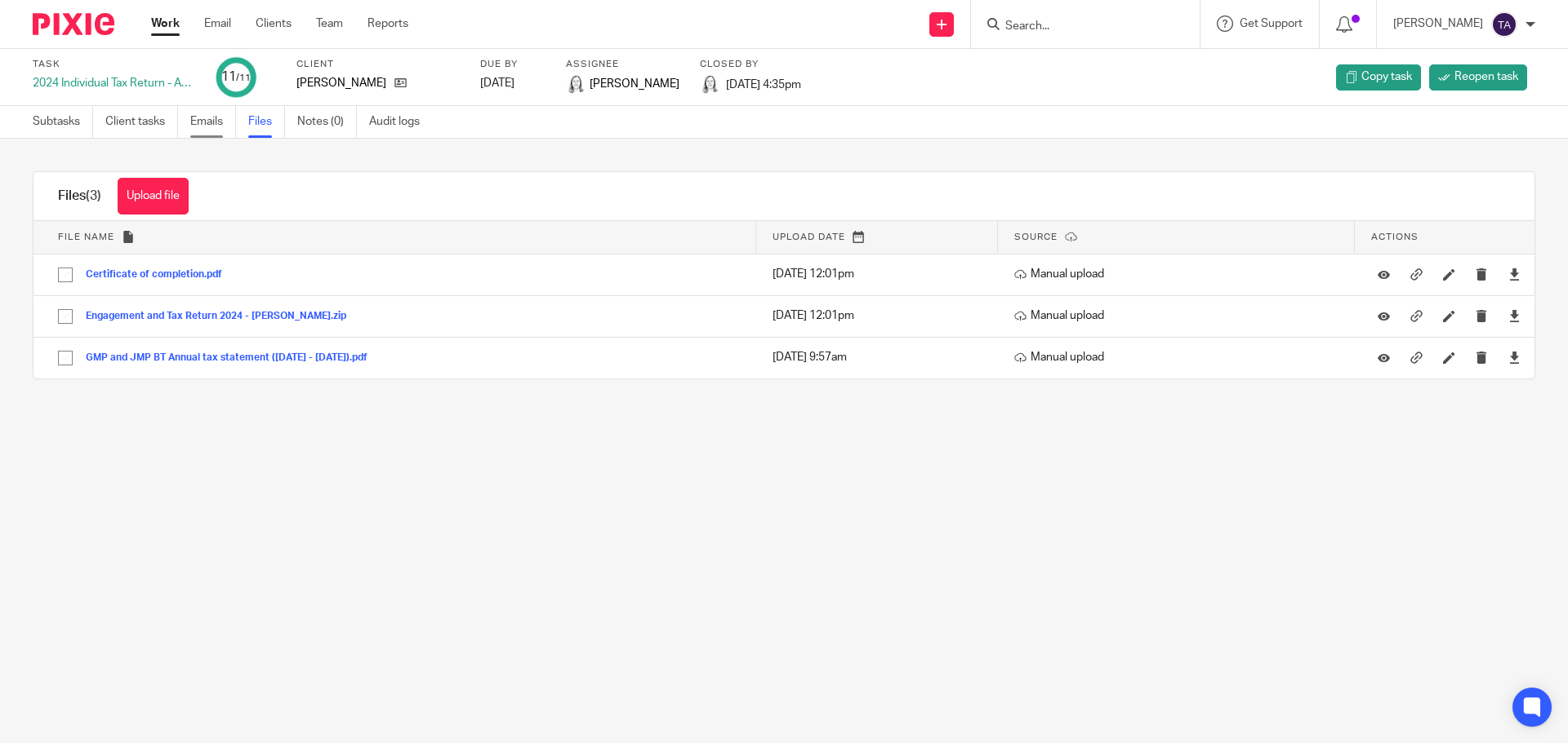
click at [203, 128] on link "Emails" at bounding box center [212, 121] width 46 height 31
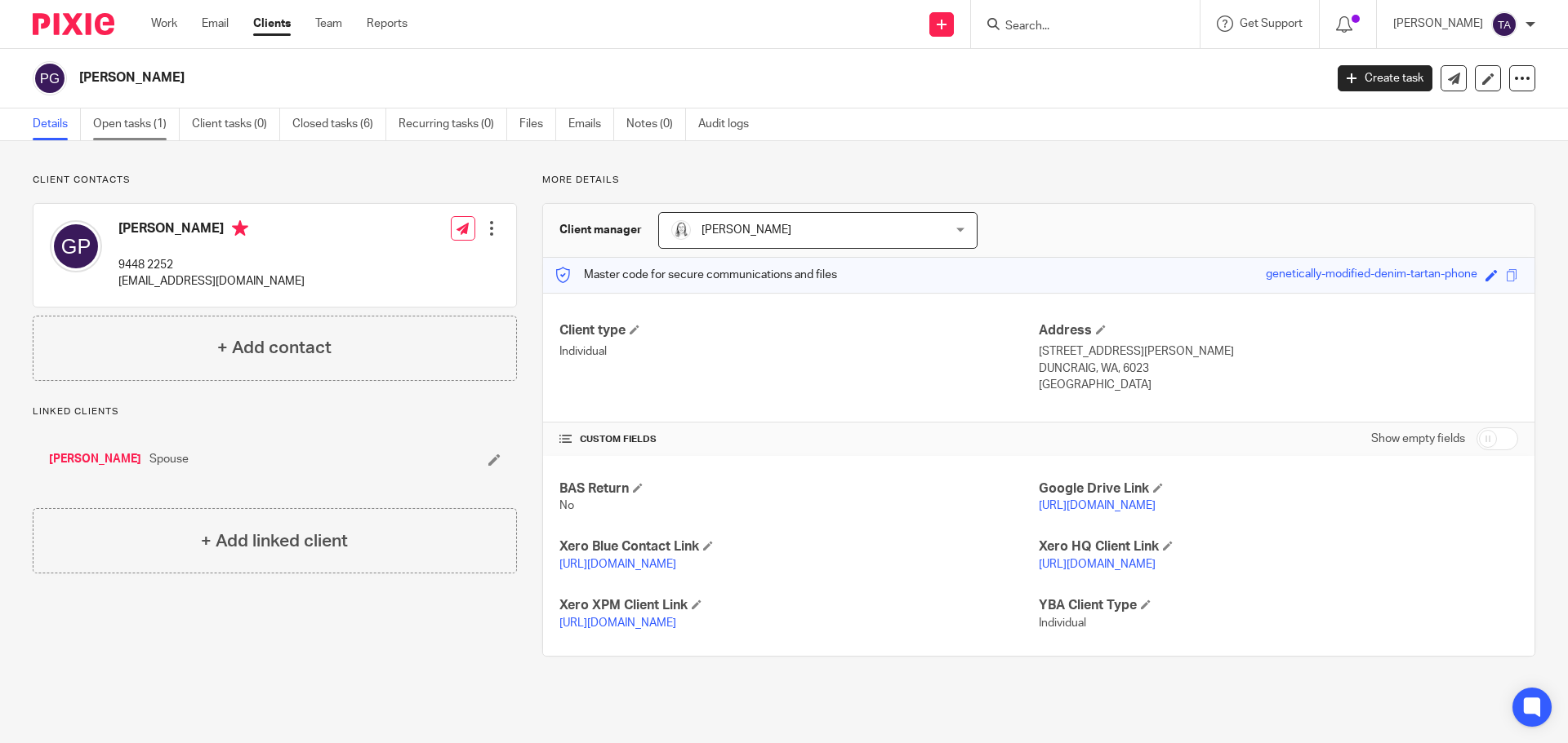
click at [110, 122] on link "Open tasks (1)" at bounding box center [136, 124] width 86 height 31
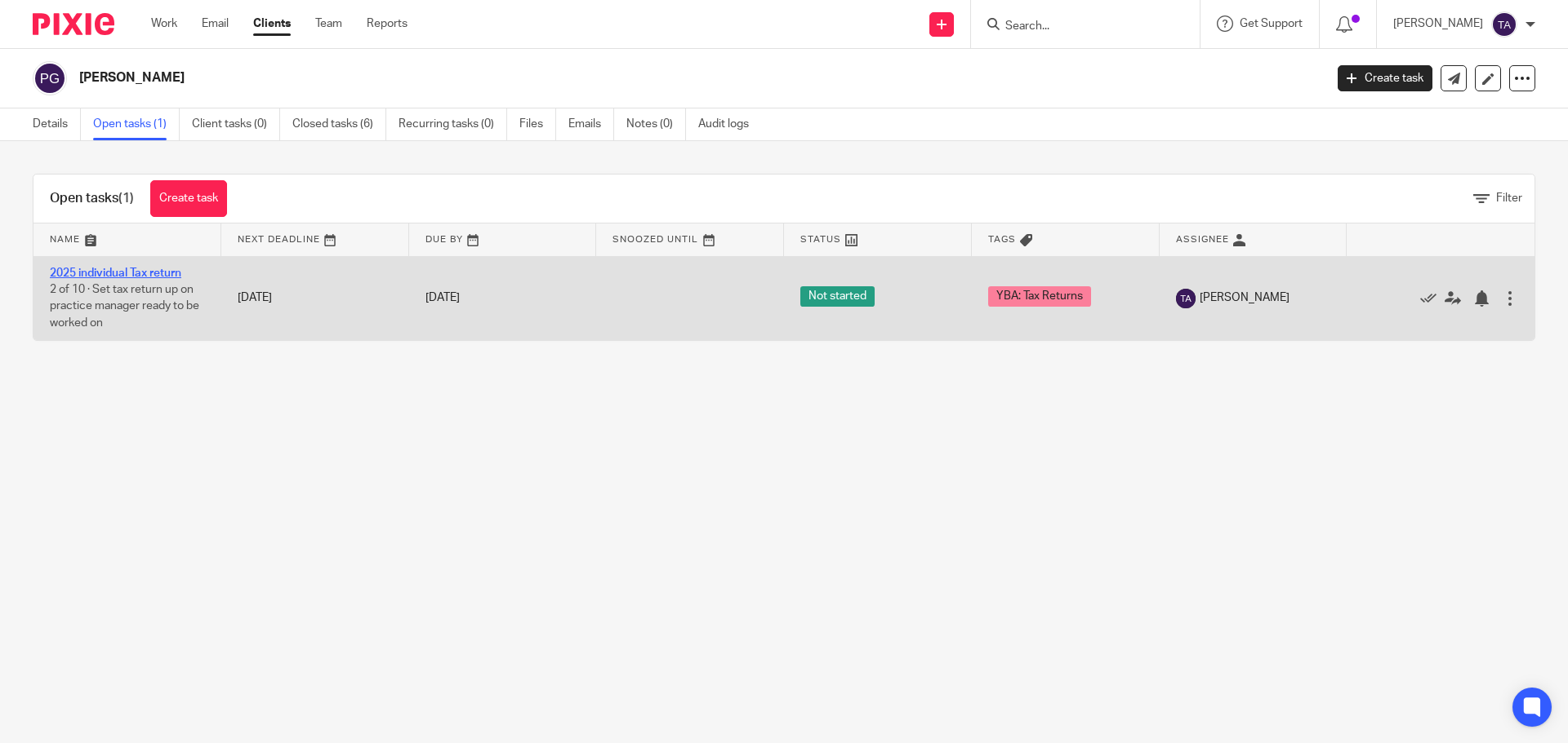
click at [171, 272] on link "2025 individual Tax return" at bounding box center [115, 273] width 131 height 12
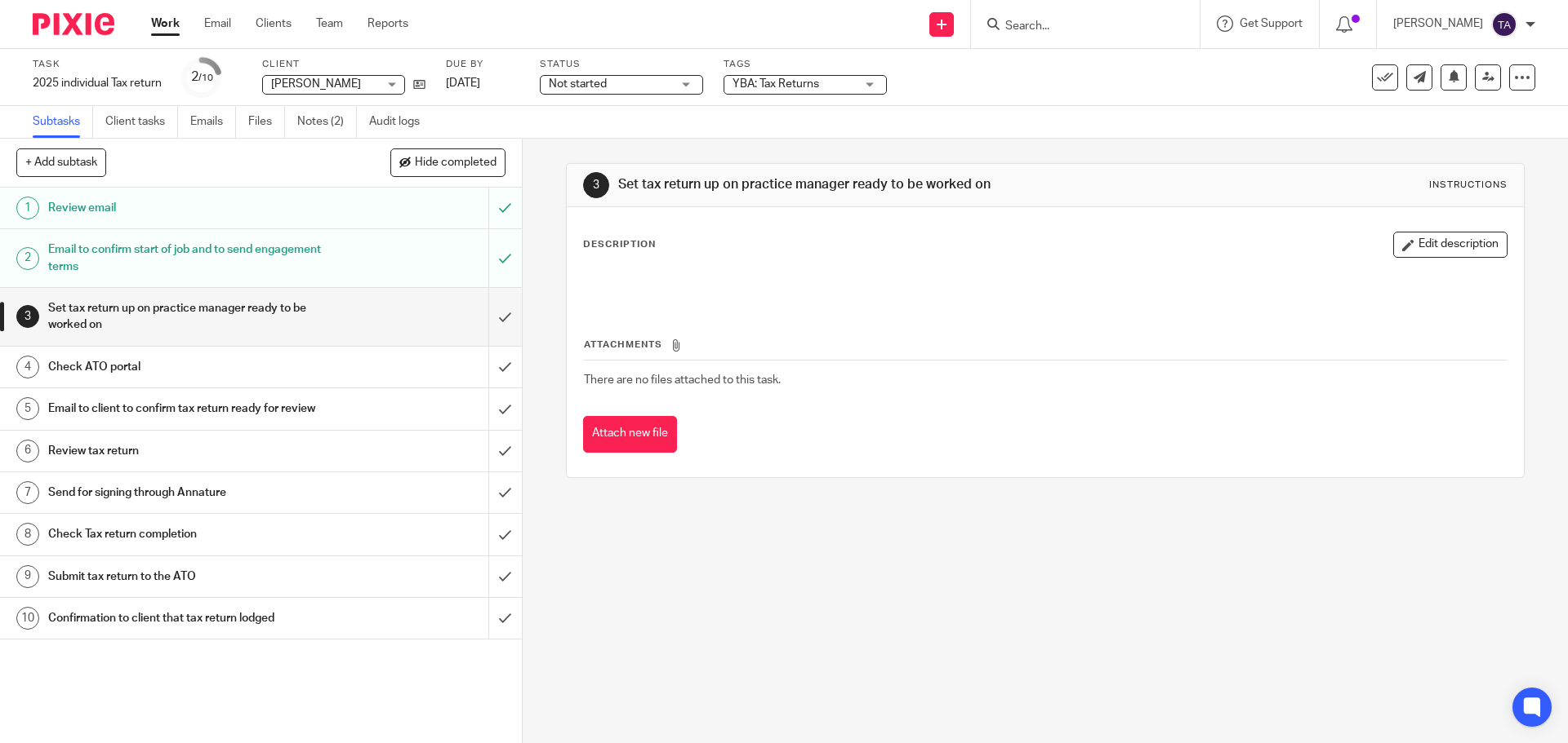
click at [832, 342] on th "Attachments" at bounding box center [1045, 349] width 924 height 23
click at [308, 124] on link "Notes (2)" at bounding box center [327, 121] width 59 height 31
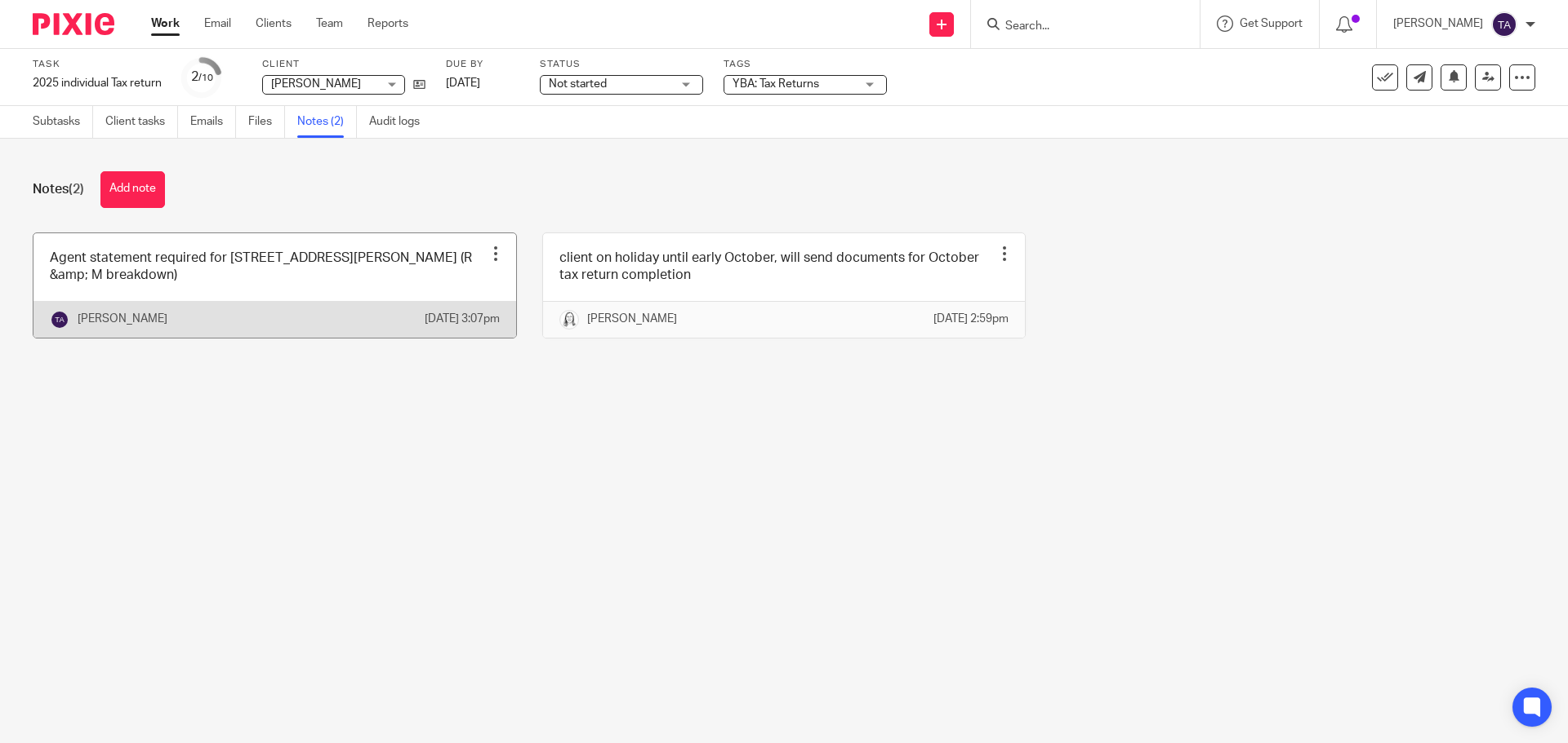
click at [335, 287] on link at bounding box center [275, 285] width 482 height 104
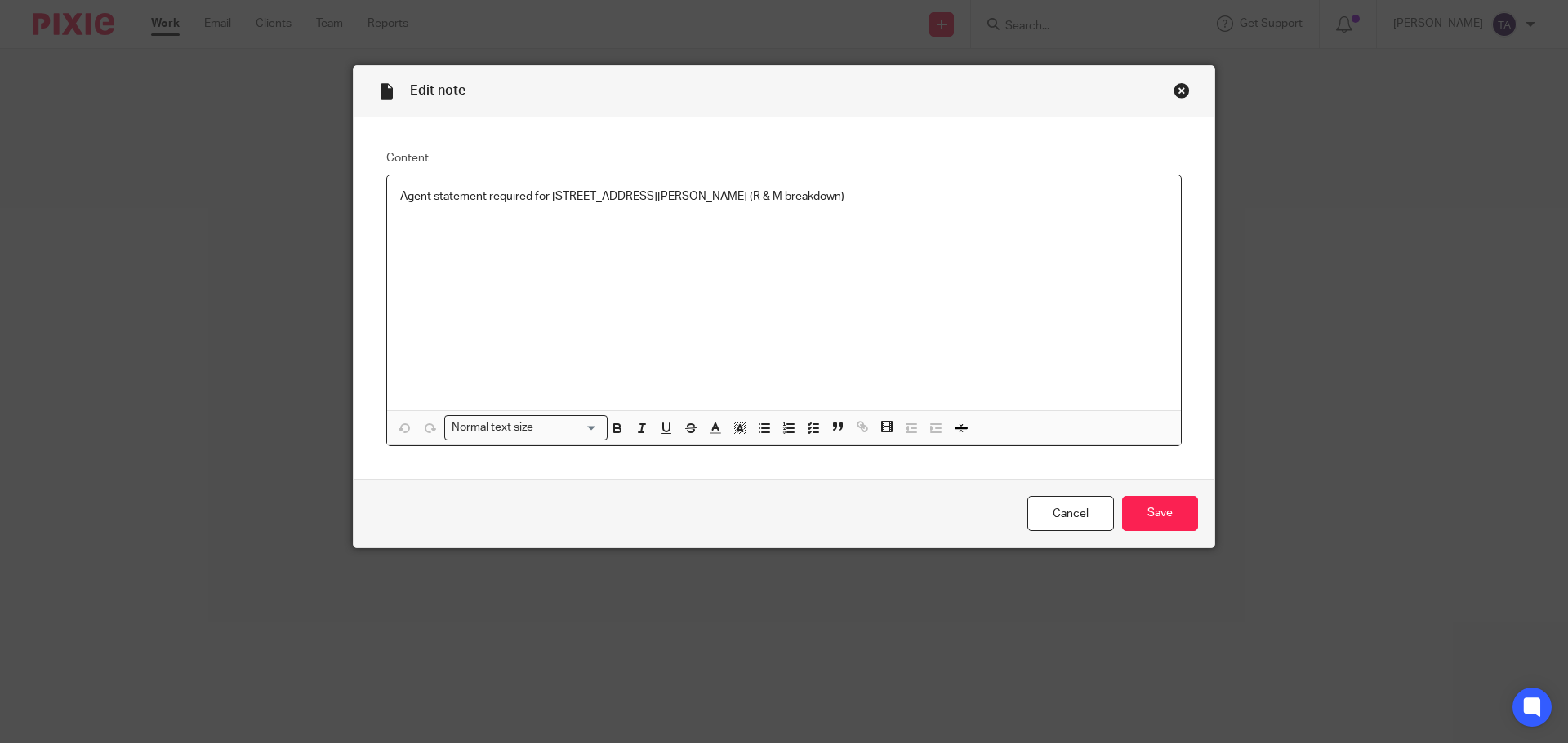
click at [762, 197] on p "Agent statement required for [STREET_ADDRESS][PERSON_NAME] (R & M breakdown)" at bounding box center [783, 197] width 768 height 16
click at [769, 215] on p "[STREET_ADDRESS][PERSON_NAME] is sold during the year [DATE] and accounted for" at bounding box center [783, 213] width 768 height 16
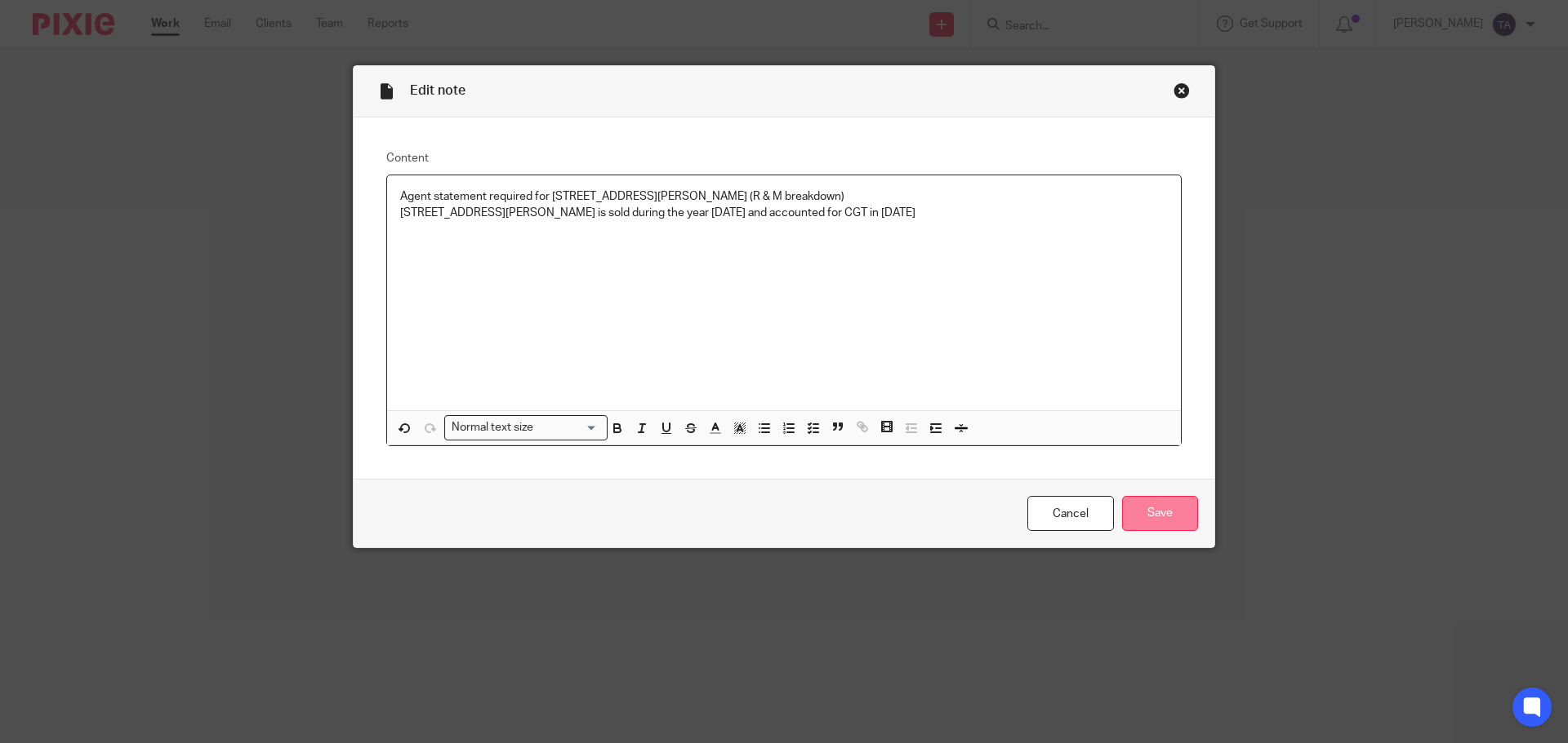
click at [1170, 518] on input "Save" at bounding box center [1159, 514] width 76 height 35
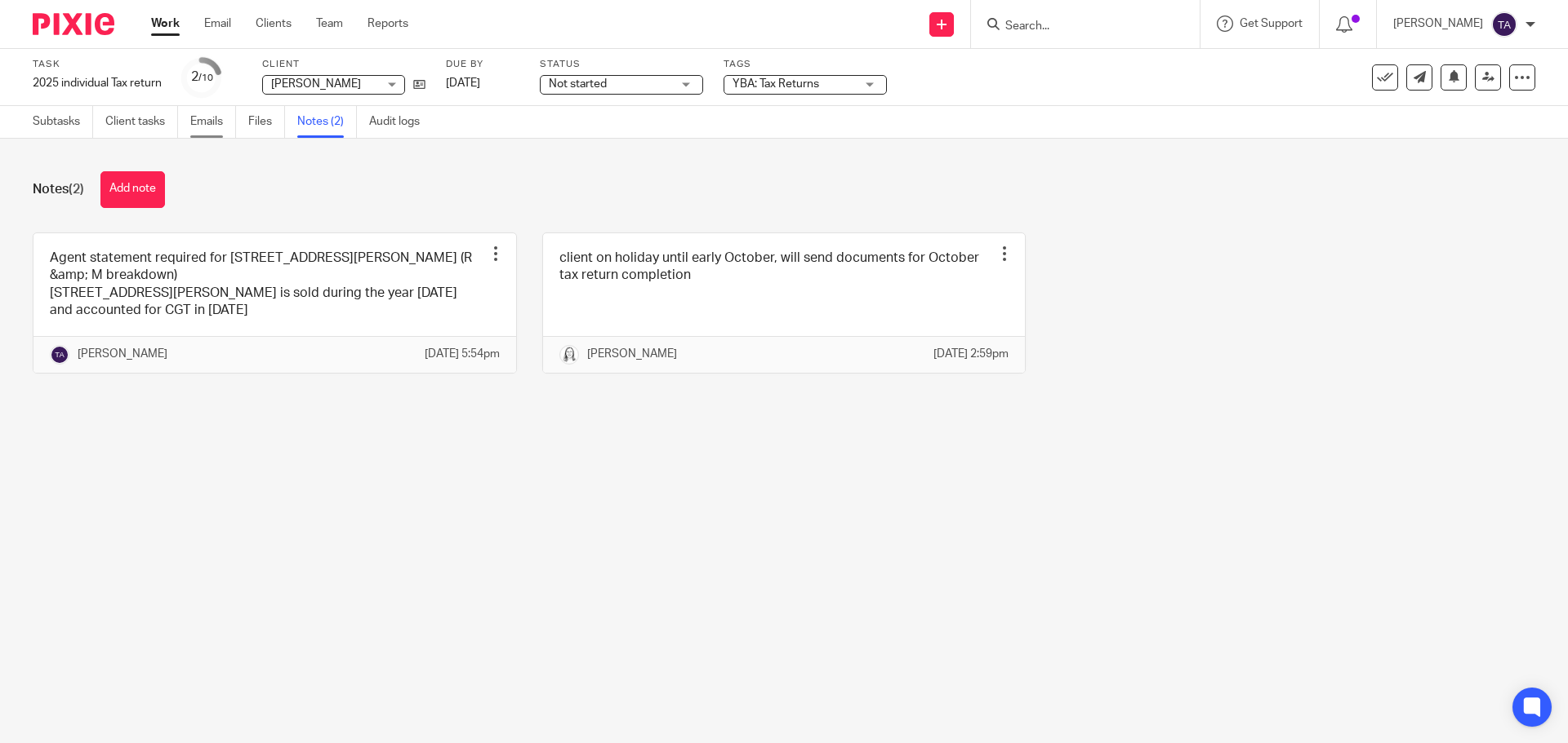
click at [209, 116] on link "Emails" at bounding box center [212, 121] width 46 height 31
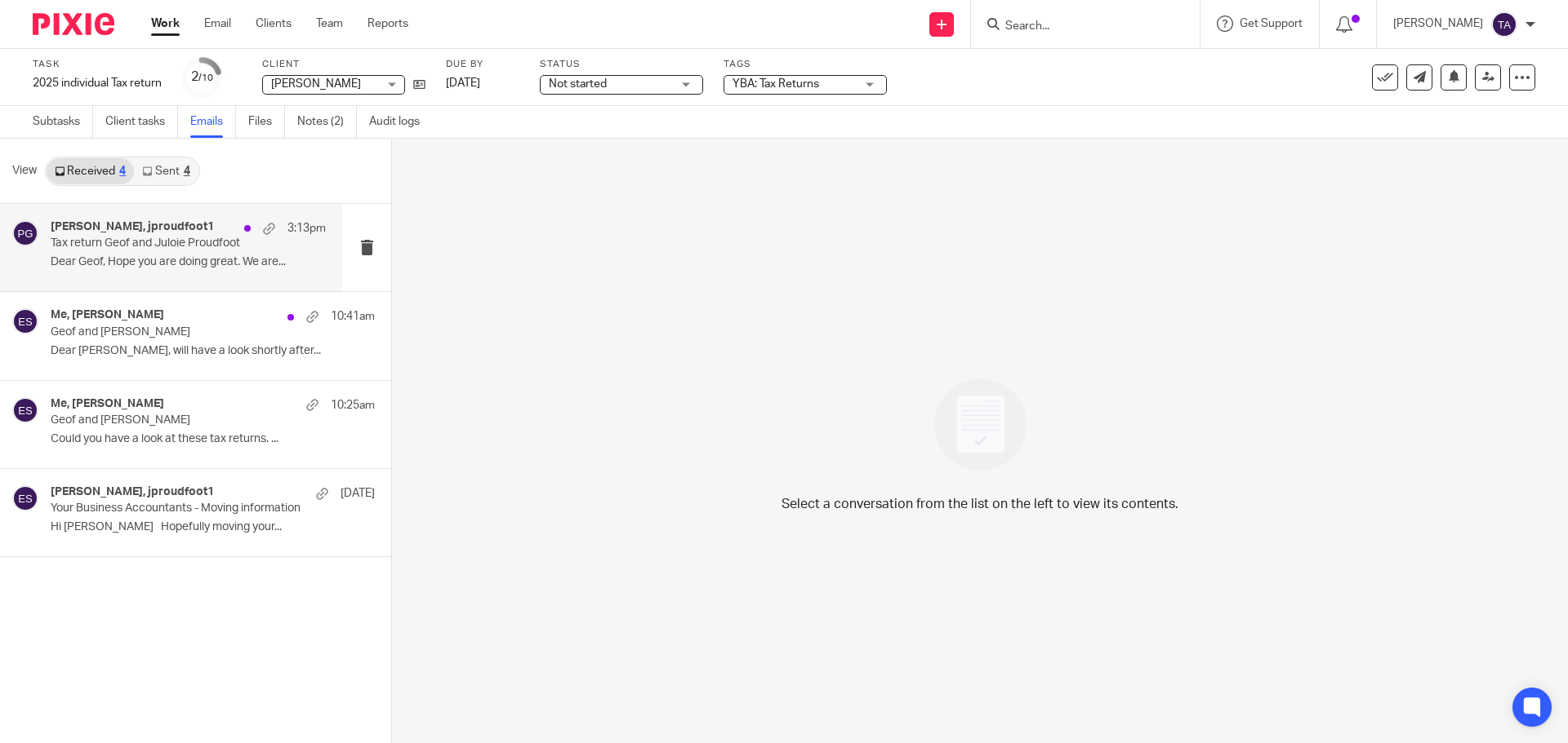
click at [177, 255] on div "[PERSON_NAME], jproudfoot1 3:13pm Tax return Geof and Juloie Proudfoot Dear Geo…" at bounding box center [188, 247] width 275 height 55
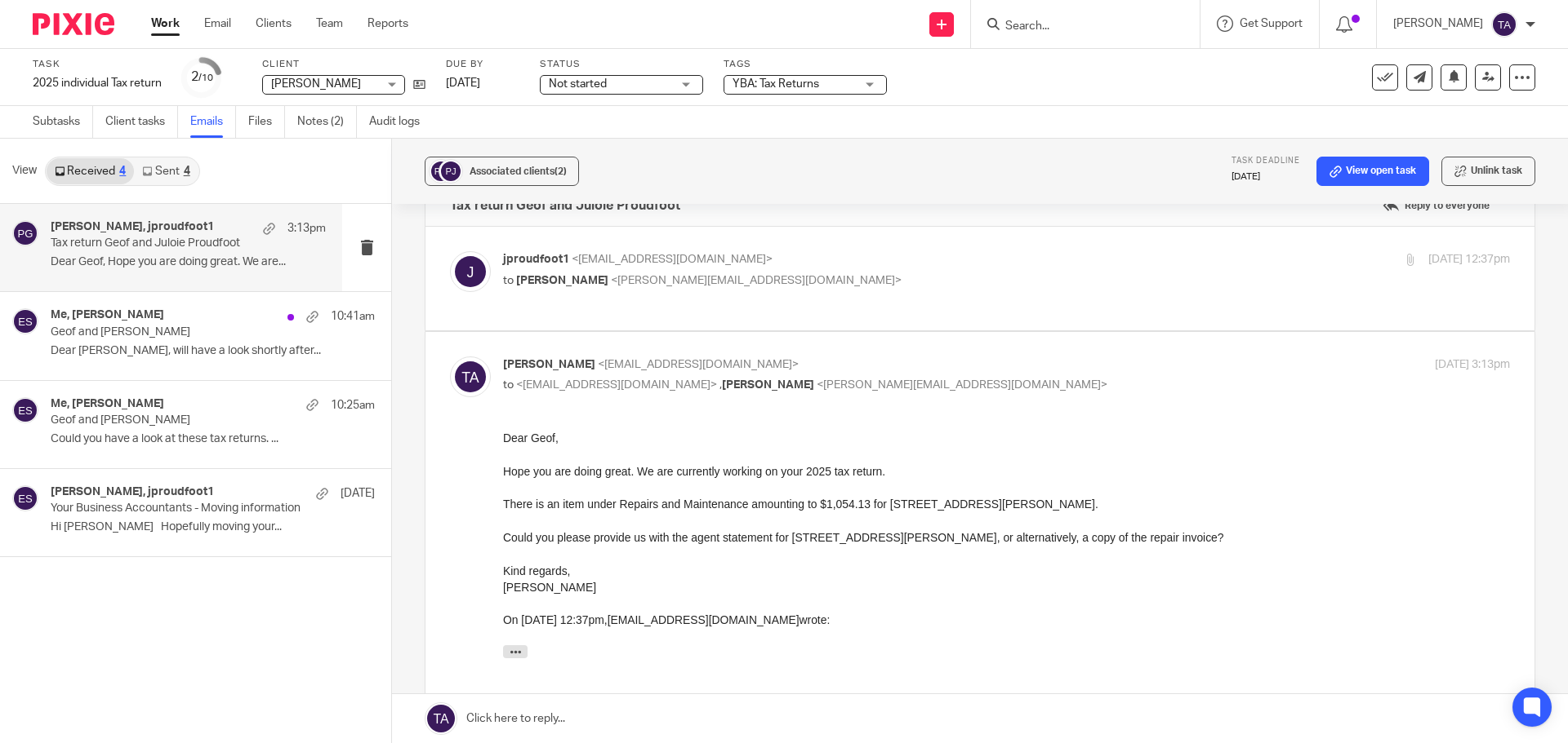
scroll to position [31, 0]
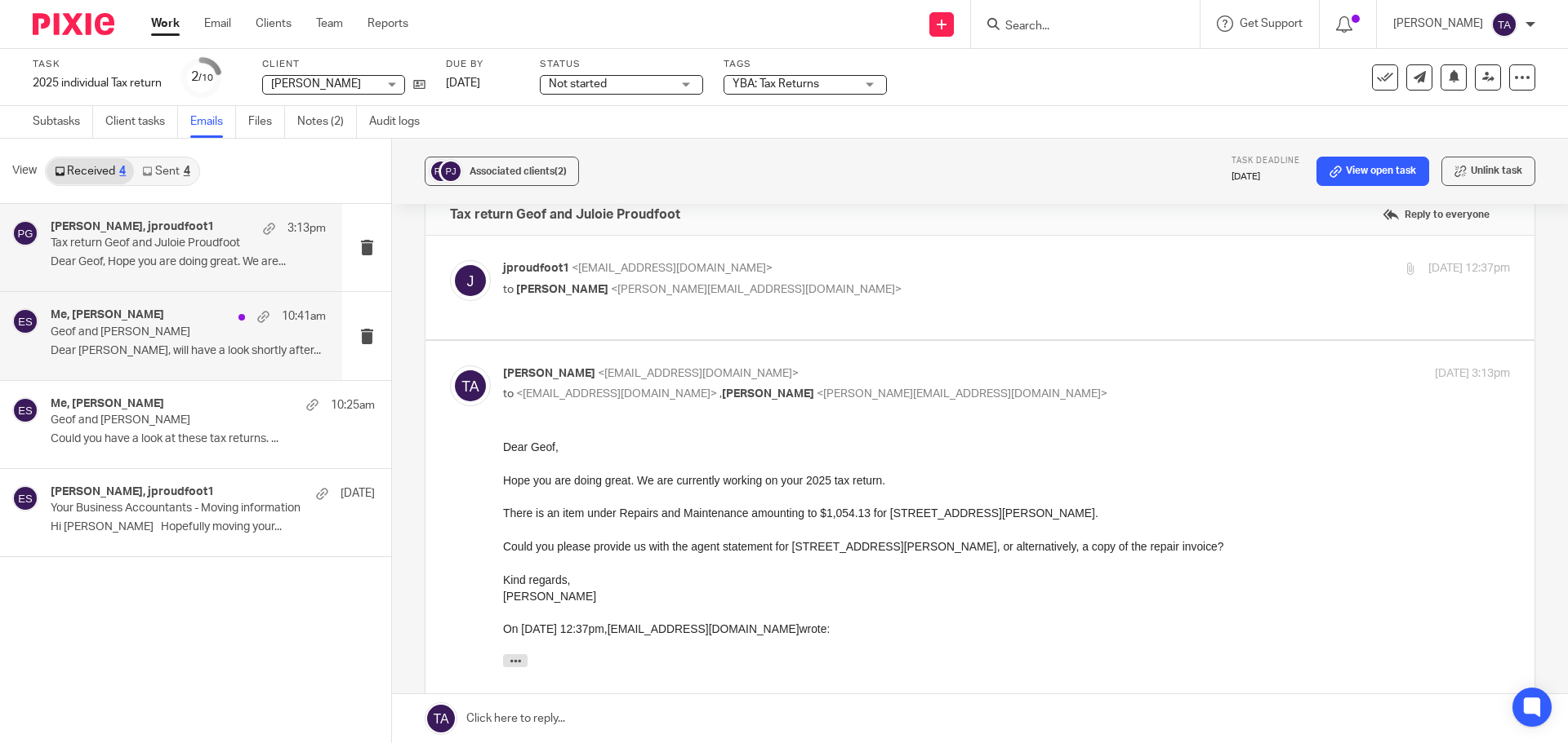
click at [171, 336] on p "Geof and Julie Proudfoot" at bounding box center [160, 332] width 221 height 13
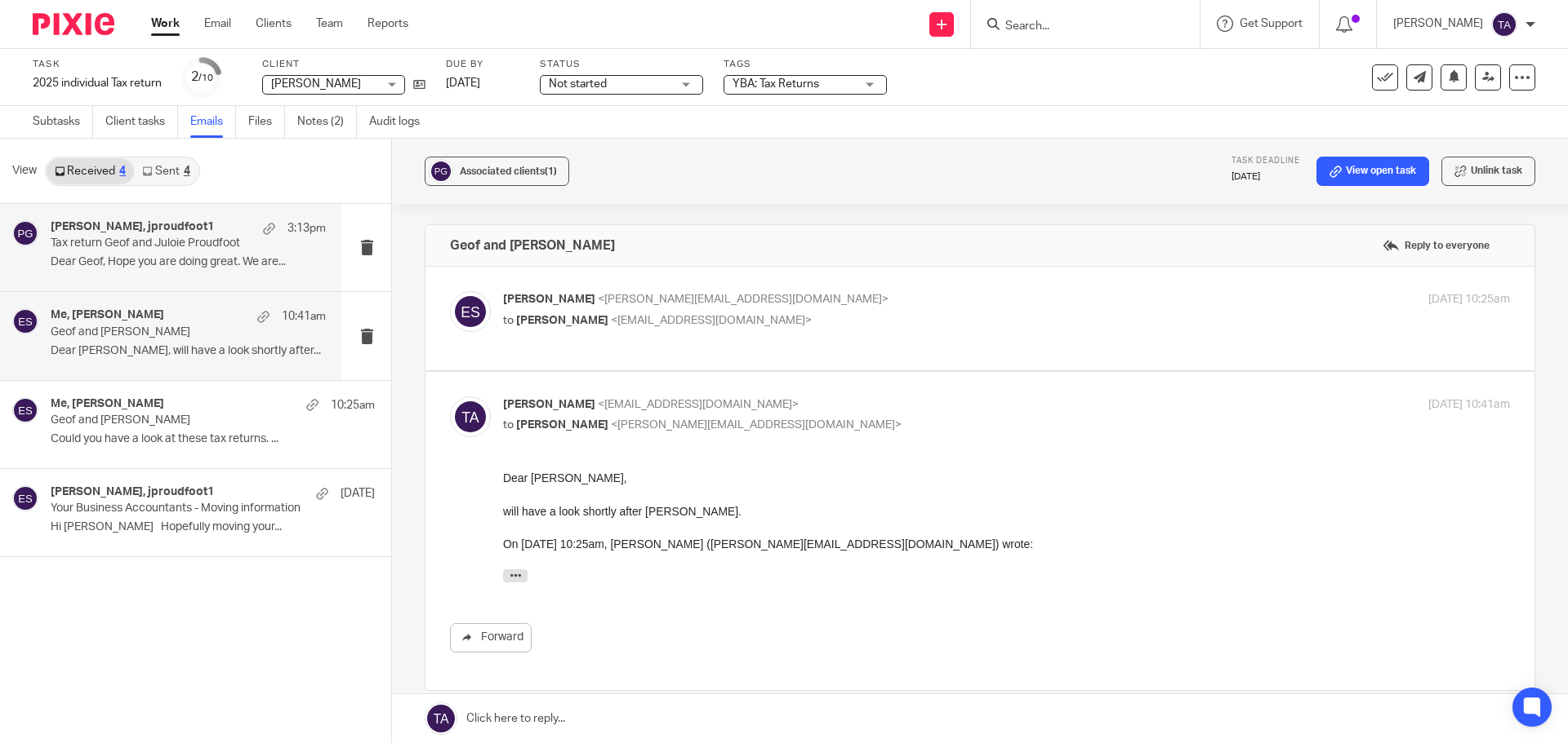
scroll to position [0, 0]
click at [199, 258] on p "Dear Geof, Hope you are doing great. We are..." at bounding box center [188, 262] width 275 height 13
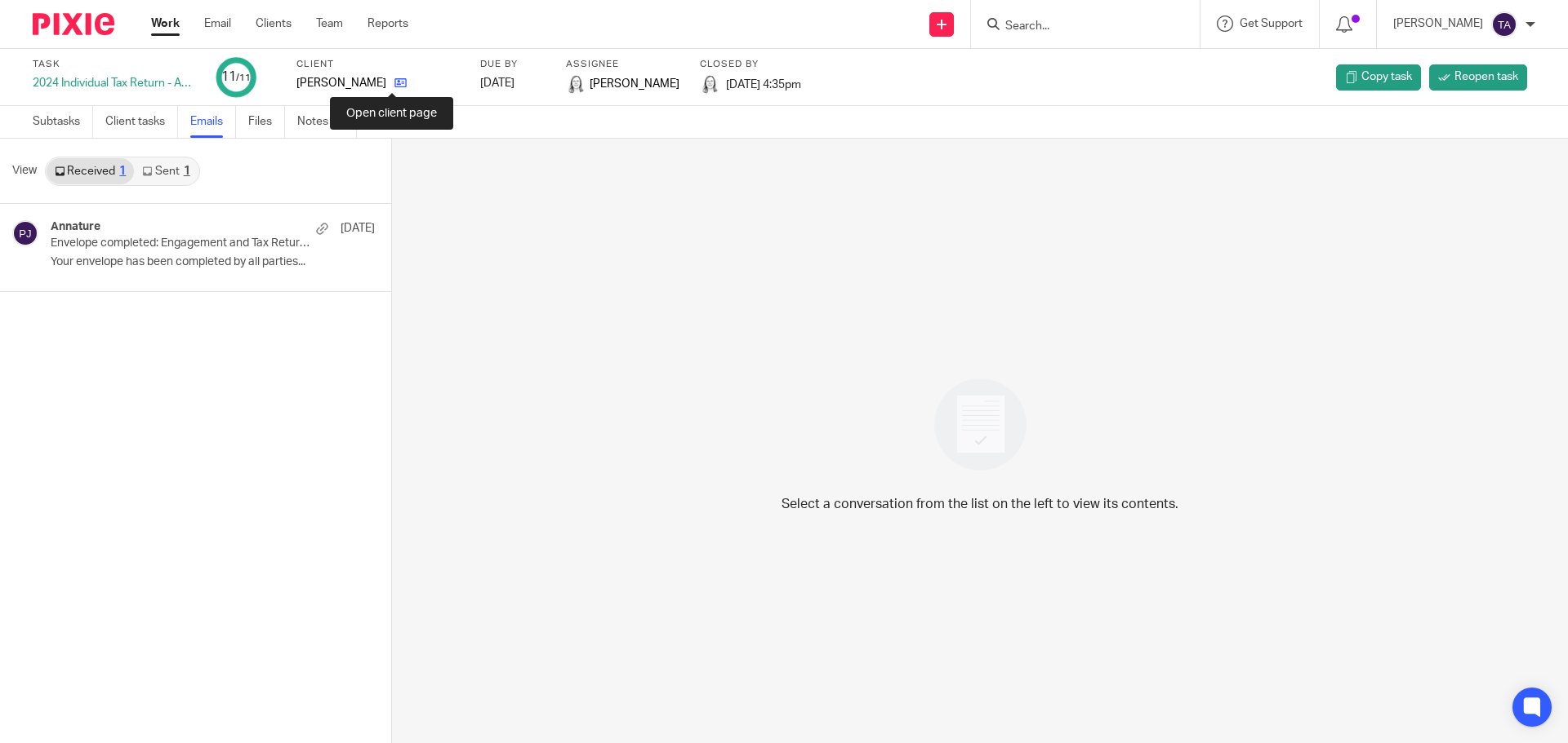
click at [394, 80] on icon at bounding box center [401, 83] width 13 height 13
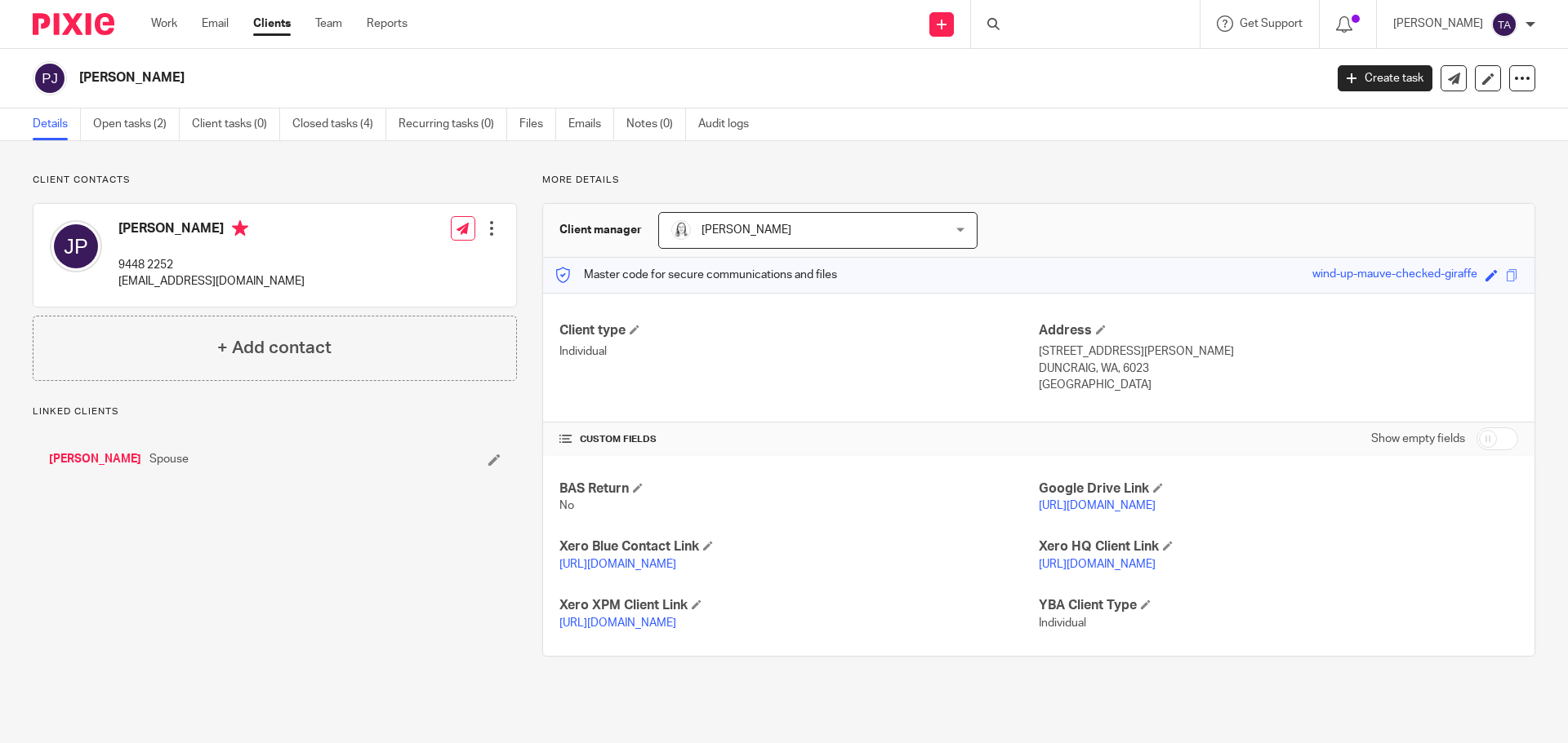
click at [140, 458] on link "[PERSON_NAME]" at bounding box center [95, 460] width 92 height 16
click at [155, 121] on link "Open tasks (1)" at bounding box center [136, 124] width 86 height 31
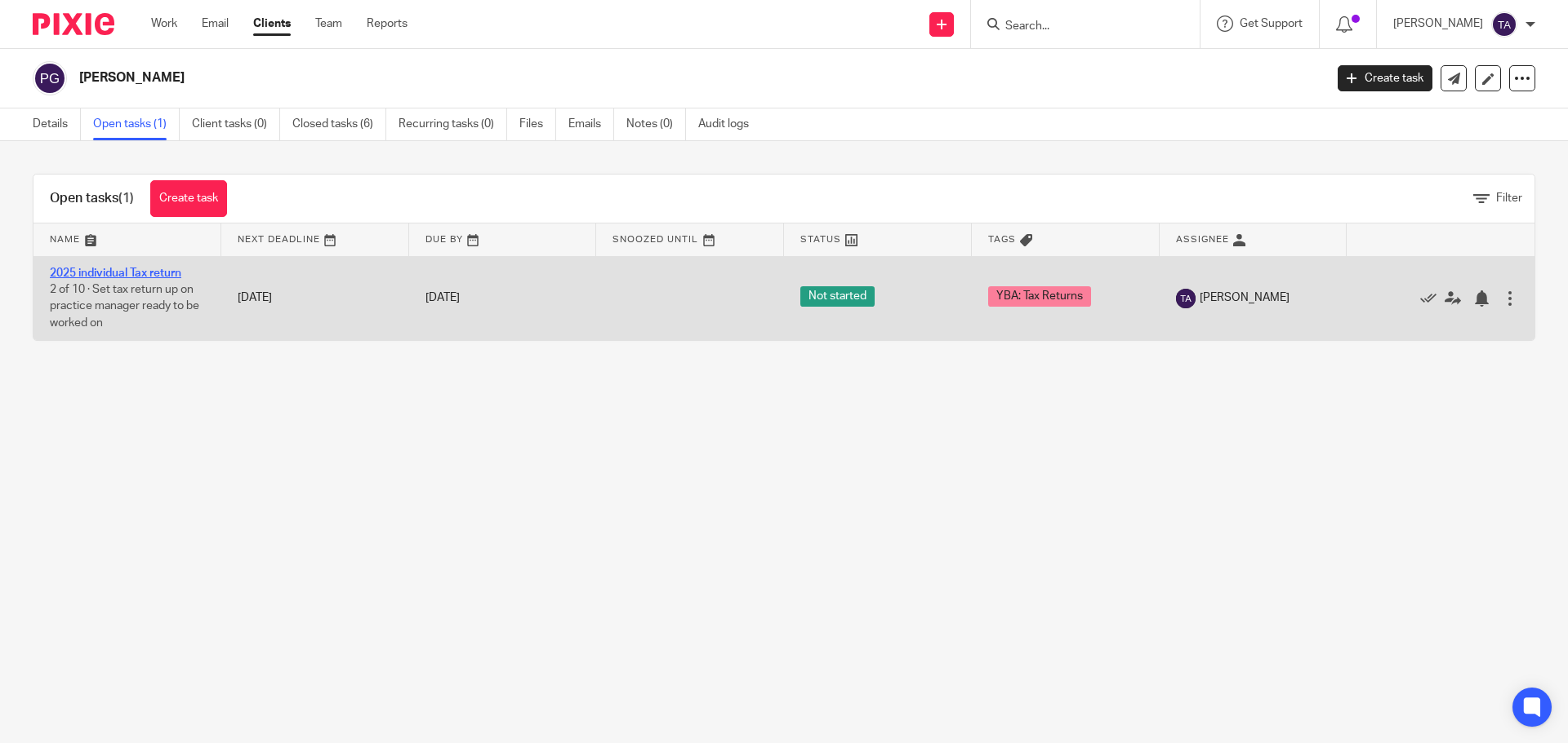
click at [163, 272] on link "2025 individual Tax return" at bounding box center [115, 273] width 131 height 12
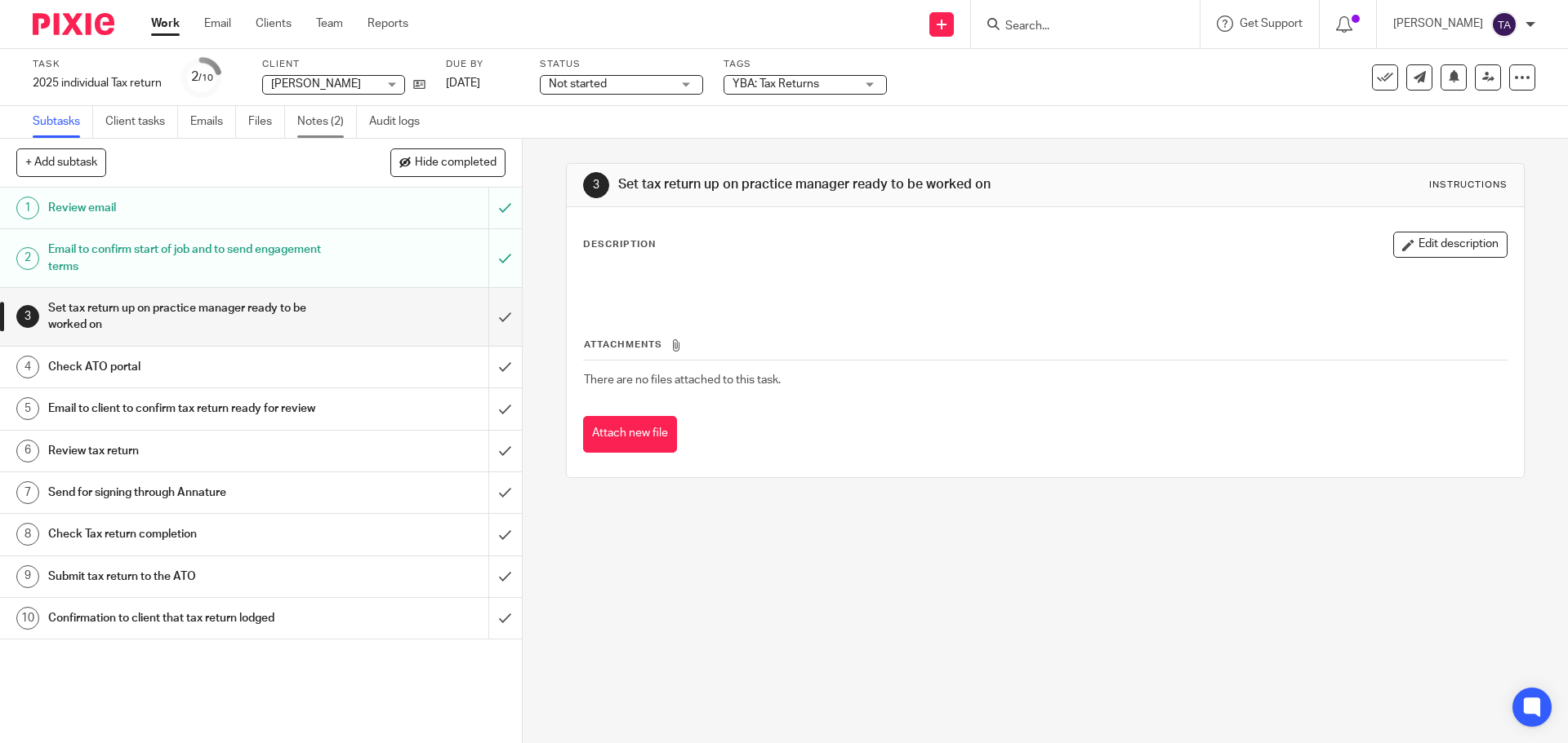
click at [320, 119] on link "Notes (2)" at bounding box center [327, 121] width 59 height 31
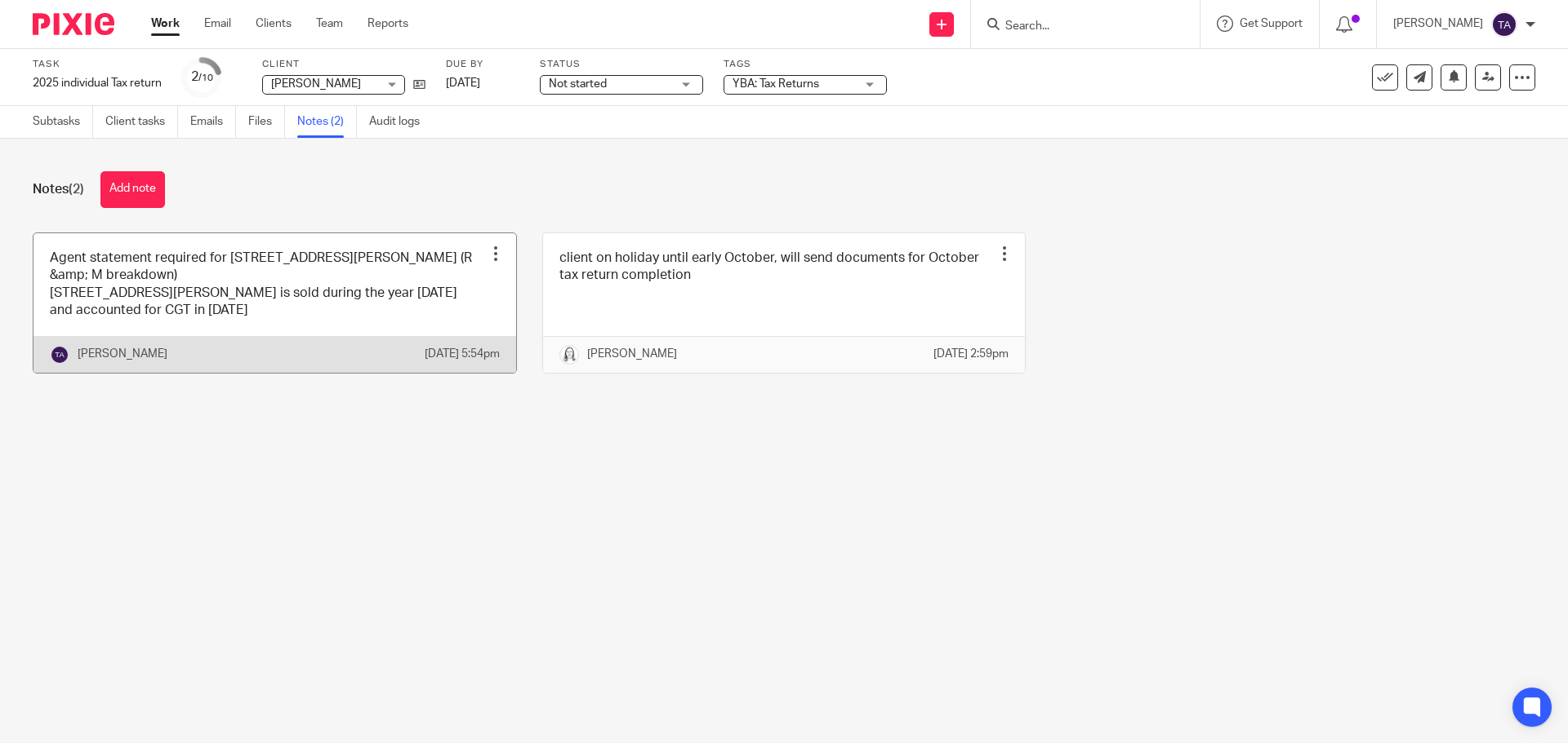
click at [172, 285] on link at bounding box center [275, 302] width 482 height 139
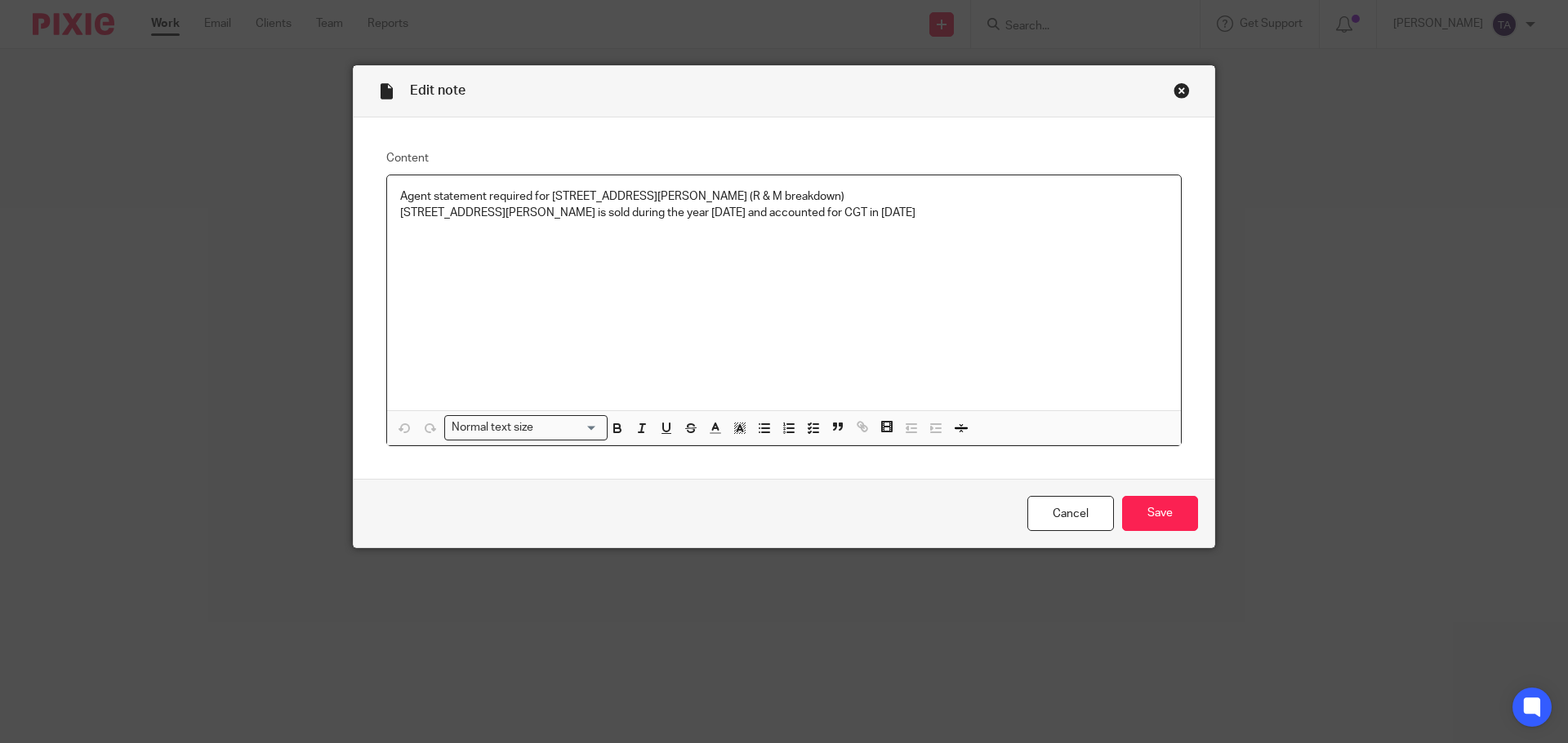
click at [788, 213] on p "[STREET_ADDRESS][PERSON_NAME] is sold during the year [DATE] and accounted for …" at bounding box center [783, 213] width 768 height 16
click at [567, 224] on p "Printer purchased in [DATE] not included in the tax return" at bounding box center [783, 229] width 768 height 16
click at [692, 230] on p "Printer purchased in [DATE] is included in the tax return" at bounding box center [783, 229] width 768 height 16
click at [638, 228] on p "Printer purchased in [DATE] is included in the tax return" at bounding box center [783, 229] width 768 height 16
click at [608, 229] on p "Printer purchased in July 2024 is included in the tax return" at bounding box center [783, 229] width 768 height 16
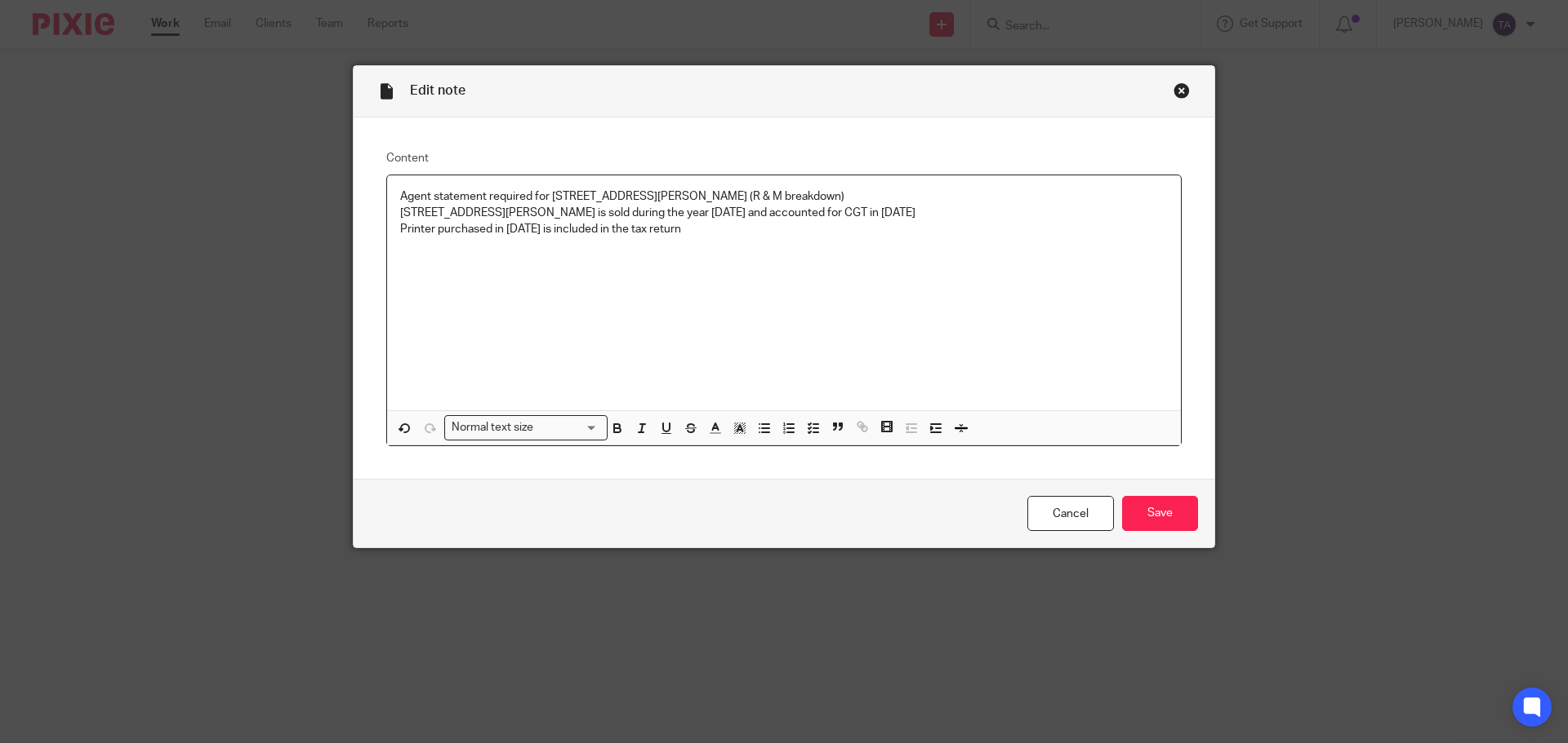
click at [643, 228] on p "Printer purchased in July 2024 is included in the tax return" at bounding box center [783, 229] width 768 height 16
drag, startPoint x: 846, startPoint y: 224, endPoint x: 789, endPoint y: 236, distance: 58.2
click at [789, 236] on p "Printer purchased in July 2024 is included in the low value pool asset for both…" at bounding box center [783, 229] width 768 height 16
click at [804, 227] on p "Printer purchased in July 2024 is included in the low value pool asset for both…" at bounding box center [783, 229] width 768 height 16
click at [870, 230] on p "Printer purchased in July 2024 is included in the low value pool asset for both…" at bounding box center [783, 229] width 768 height 16
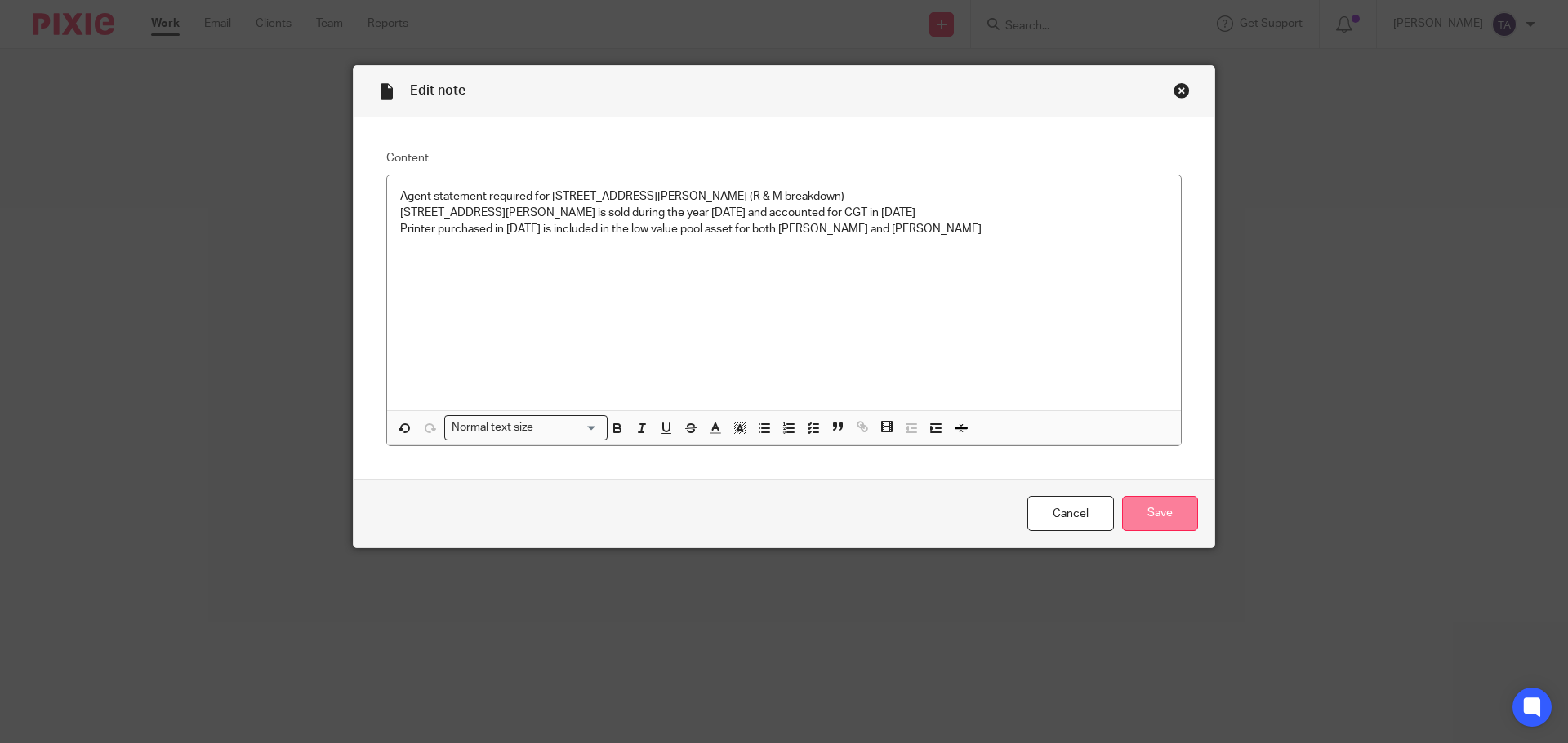
click at [1149, 524] on input "Save" at bounding box center [1159, 514] width 76 height 35
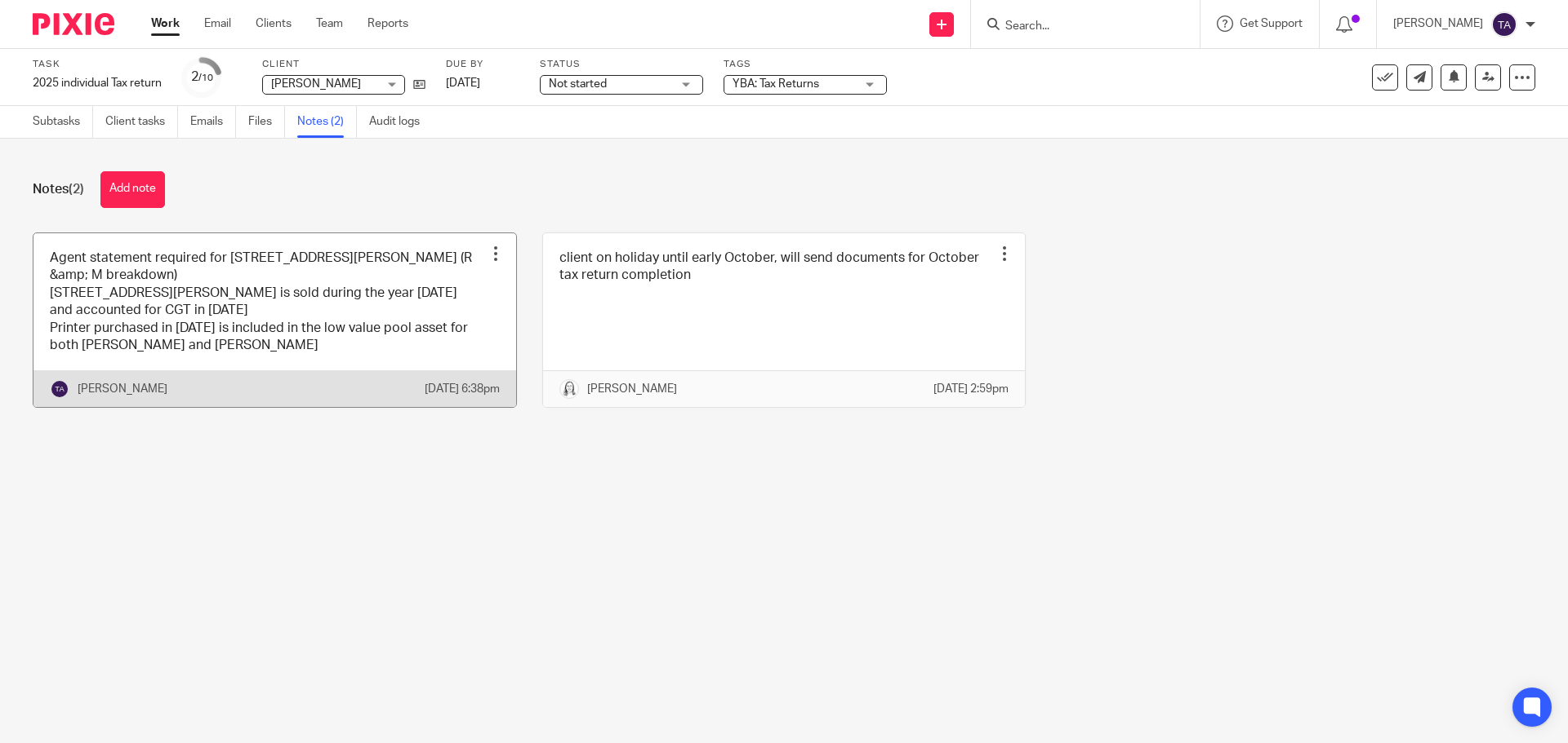
click at [310, 322] on link at bounding box center [275, 320] width 482 height 175
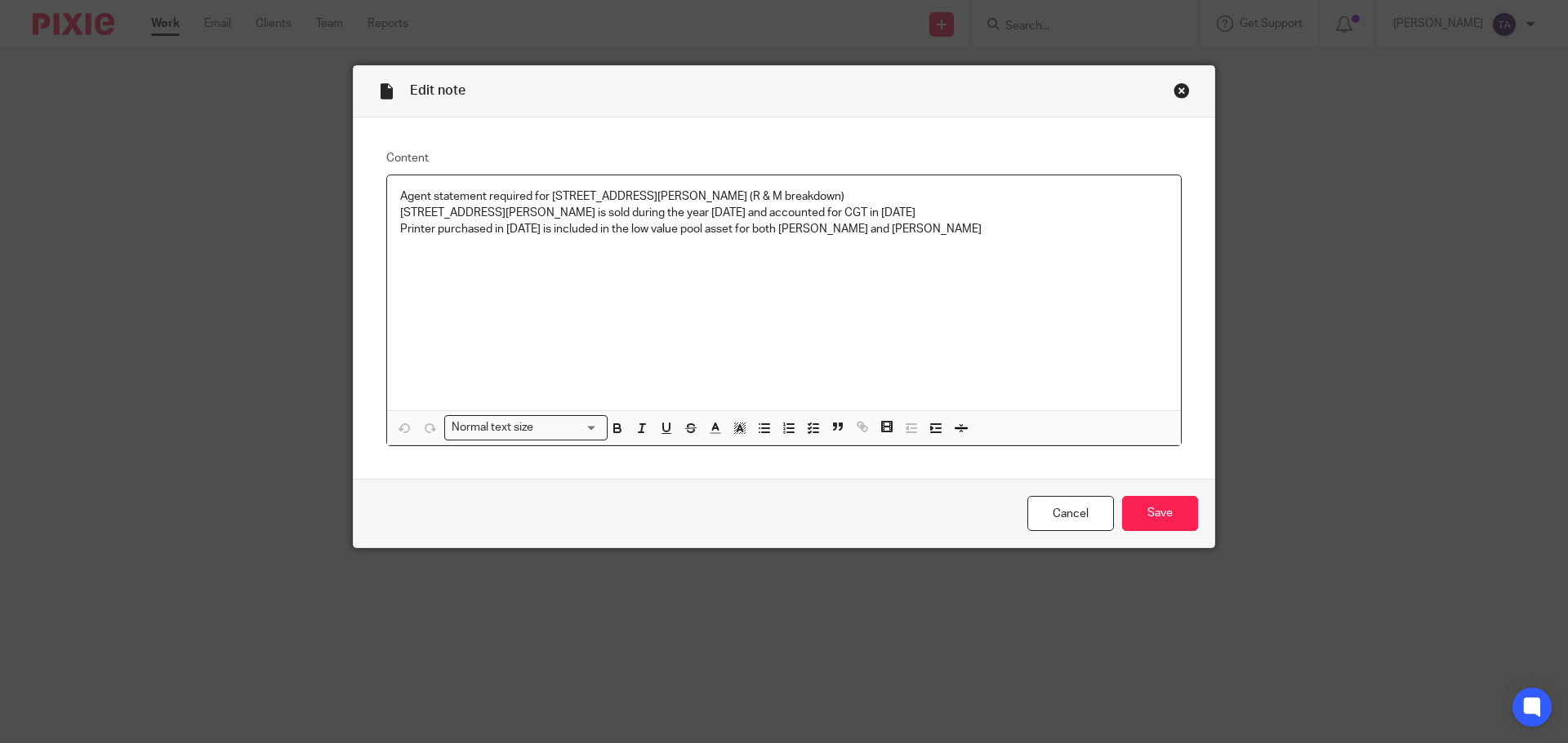
click at [883, 230] on p "Printer purchased in July 2024 is included in the low value pool asset for both…" at bounding box center [783, 229] width 768 height 16
click at [400, 246] on strong "Other deductions" at bounding box center [446, 246] width 95 height 12
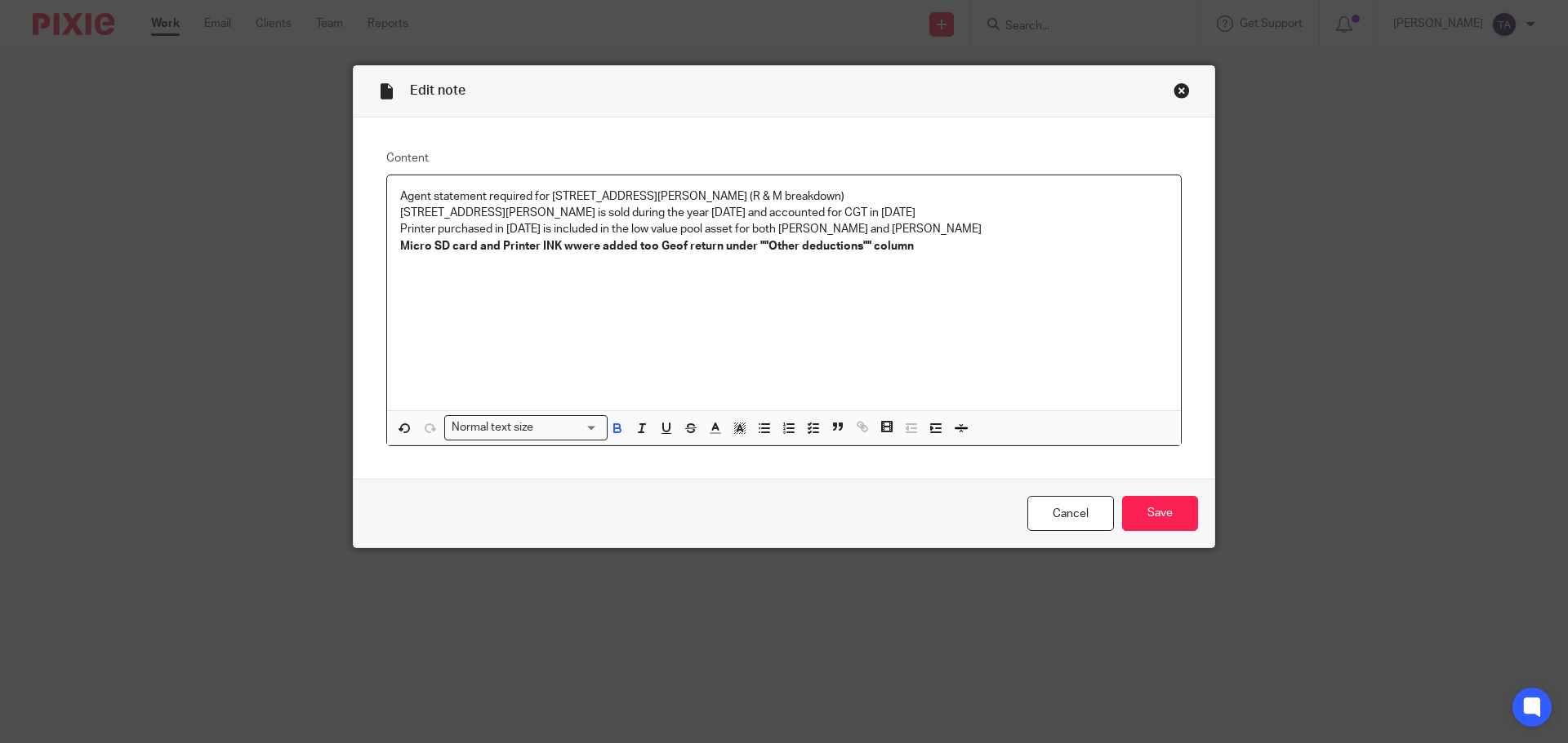
click at [760, 243] on strong "Micro SD card and Printer INK wwere added too Geof return under ""Other deducti…" at bounding box center [656, 246] width 514 height 12
click at [857, 246] on strong "Micro SD card and Printer INK wwere added too Geof return under "Other deductio…" at bounding box center [654, 246] width 509 height 12
drag, startPoint x: 393, startPoint y: 243, endPoint x: 904, endPoint y: 255, distance: 511.1
click at [904, 255] on div "Agent statement required for 18 Noonan Road (R & M breakdown) 20 Noonan road is…" at bounding box center [784, 292] width 794 height 235
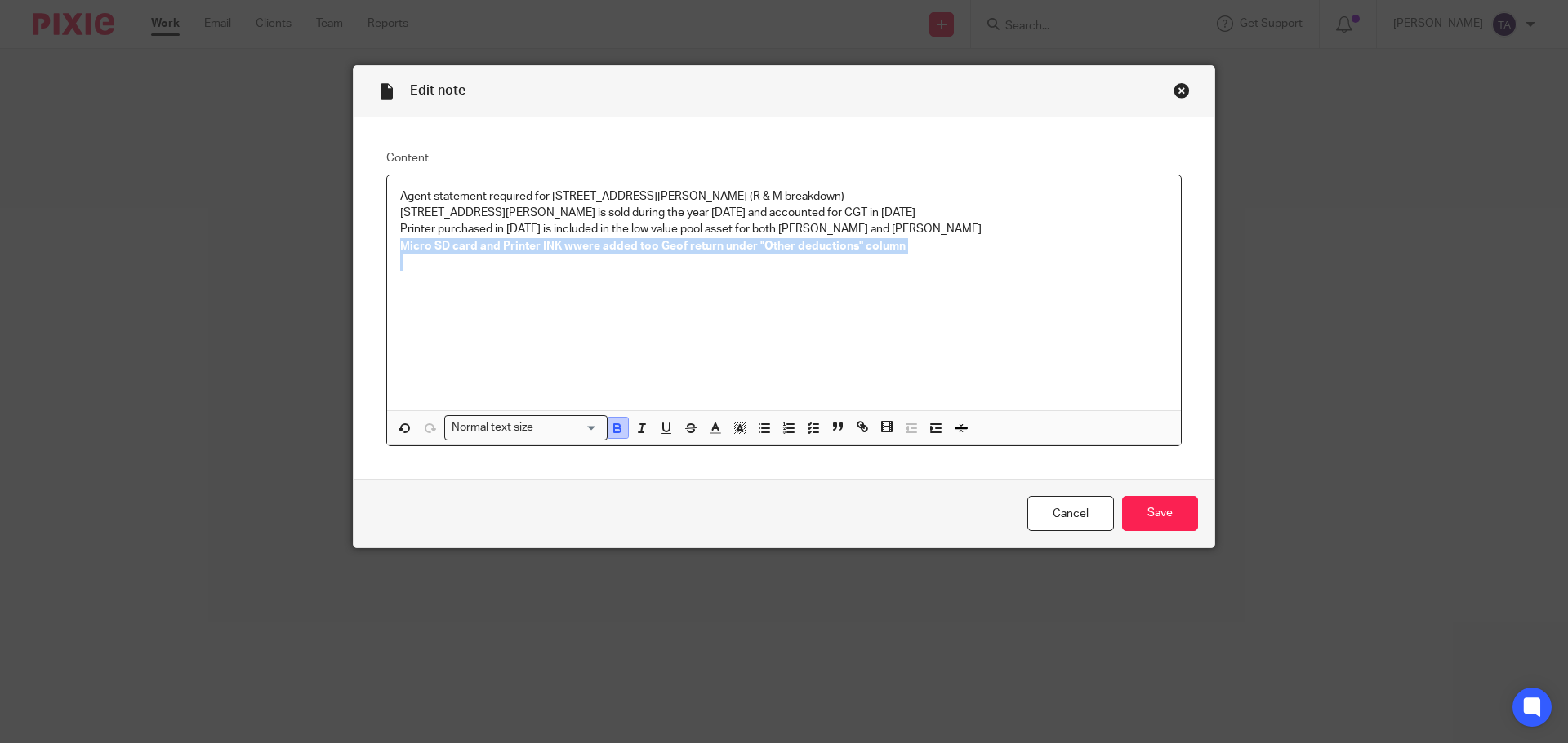
click at [614, 426] on icon "button" at bounding box center [617, 426] width 5 height 4
click at [589, 312] on div "Agent statement required for 18 Noonan Road (R & M breakdown) 20 Noonan road is…" at bounding box center [784, 292] width 794 height 235
click at [562, 245] on p "Micro SD card and Printer INK wwere added too Geof return under "Other deductio…" at bounding box center [783, 246] width 768 height 16
click at [626, 246] on p "Micro SD card and Printer INK were added too Geof return under "Other deduction…" at bounding box center [783, 246] width 768 height 16
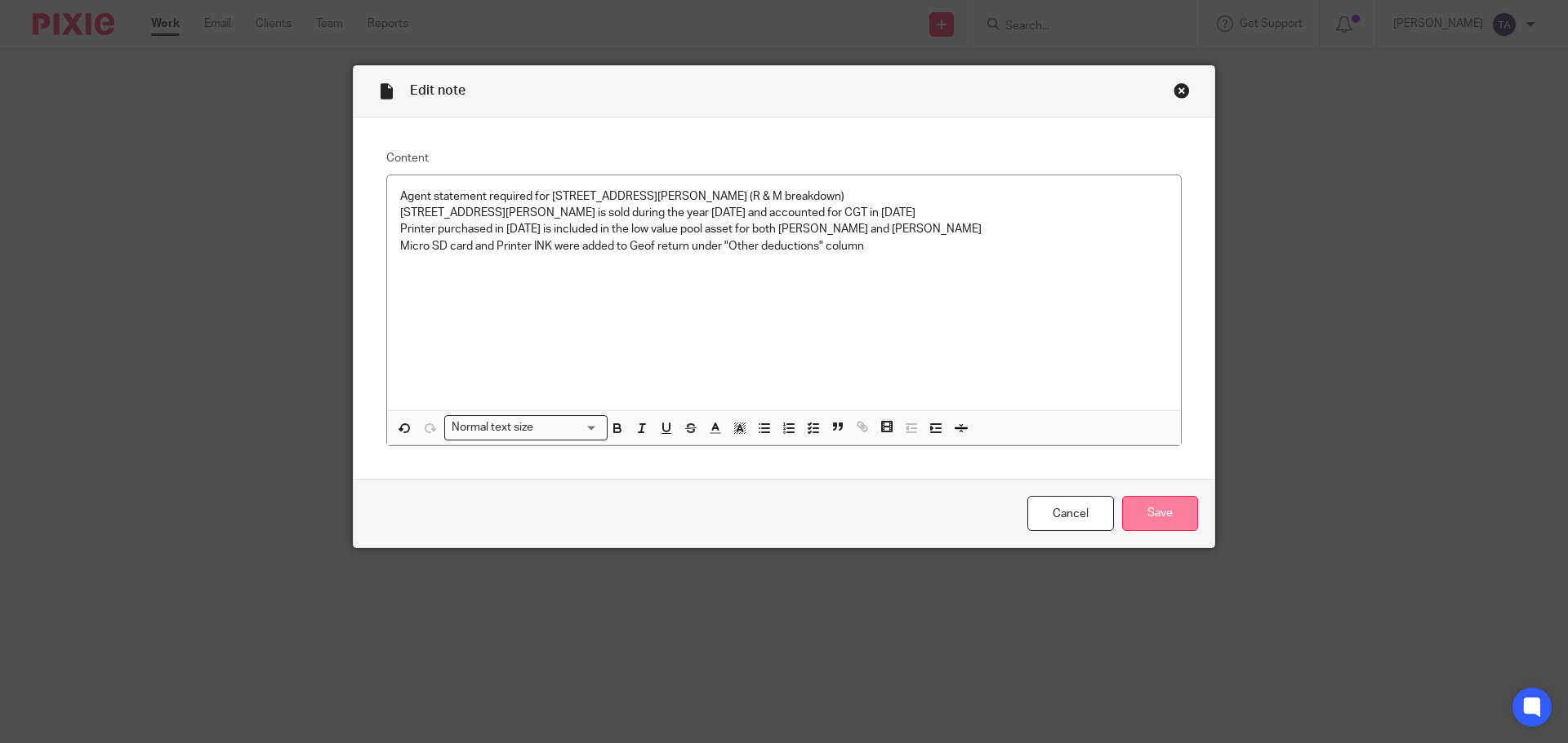
click at [1155, 512] on input "Save" at bounding box center [1159, 514] width 76 height 35
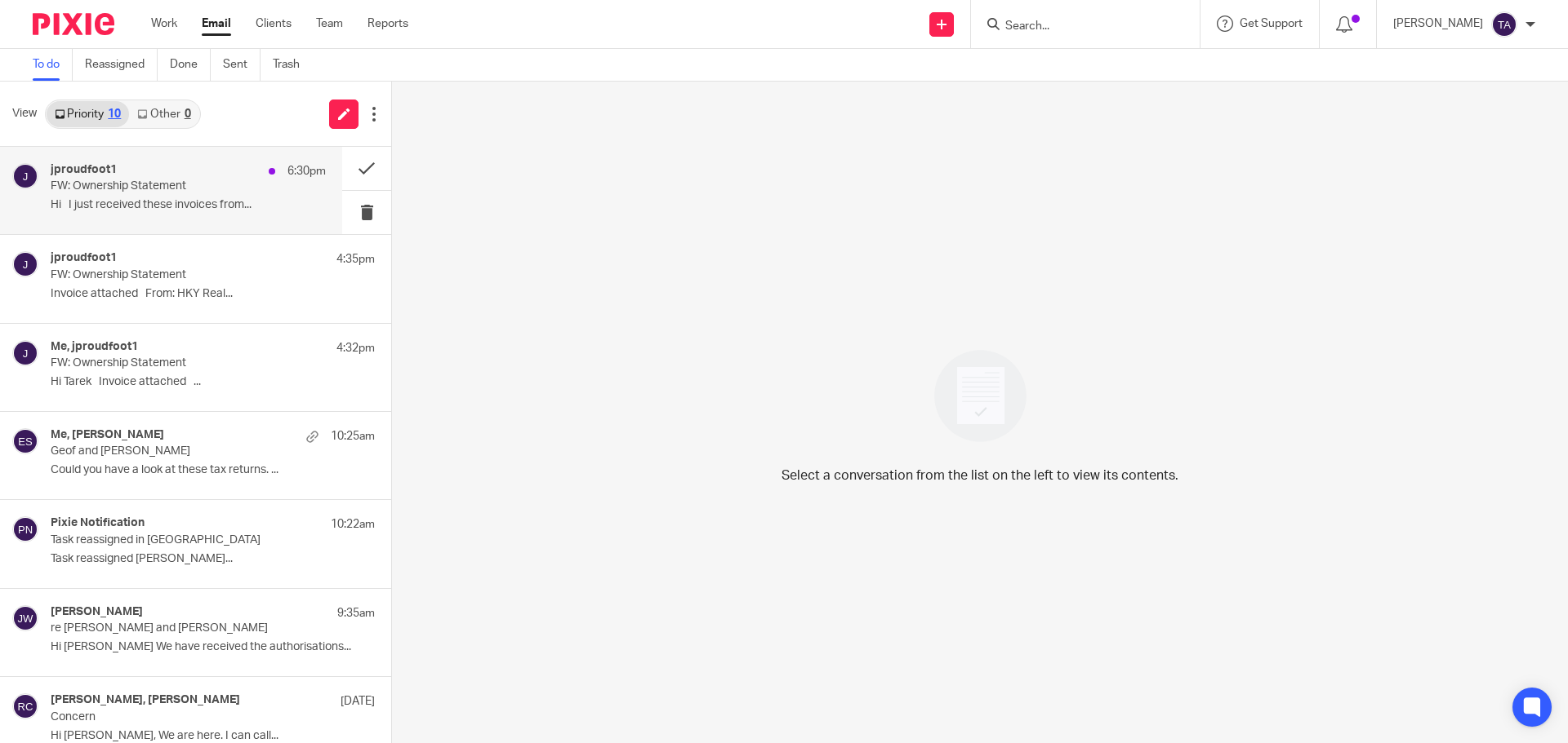
click at [217, 201] on p "Hi I just received these invoices from..." at bounding box center [188, 204] width 275 height 13
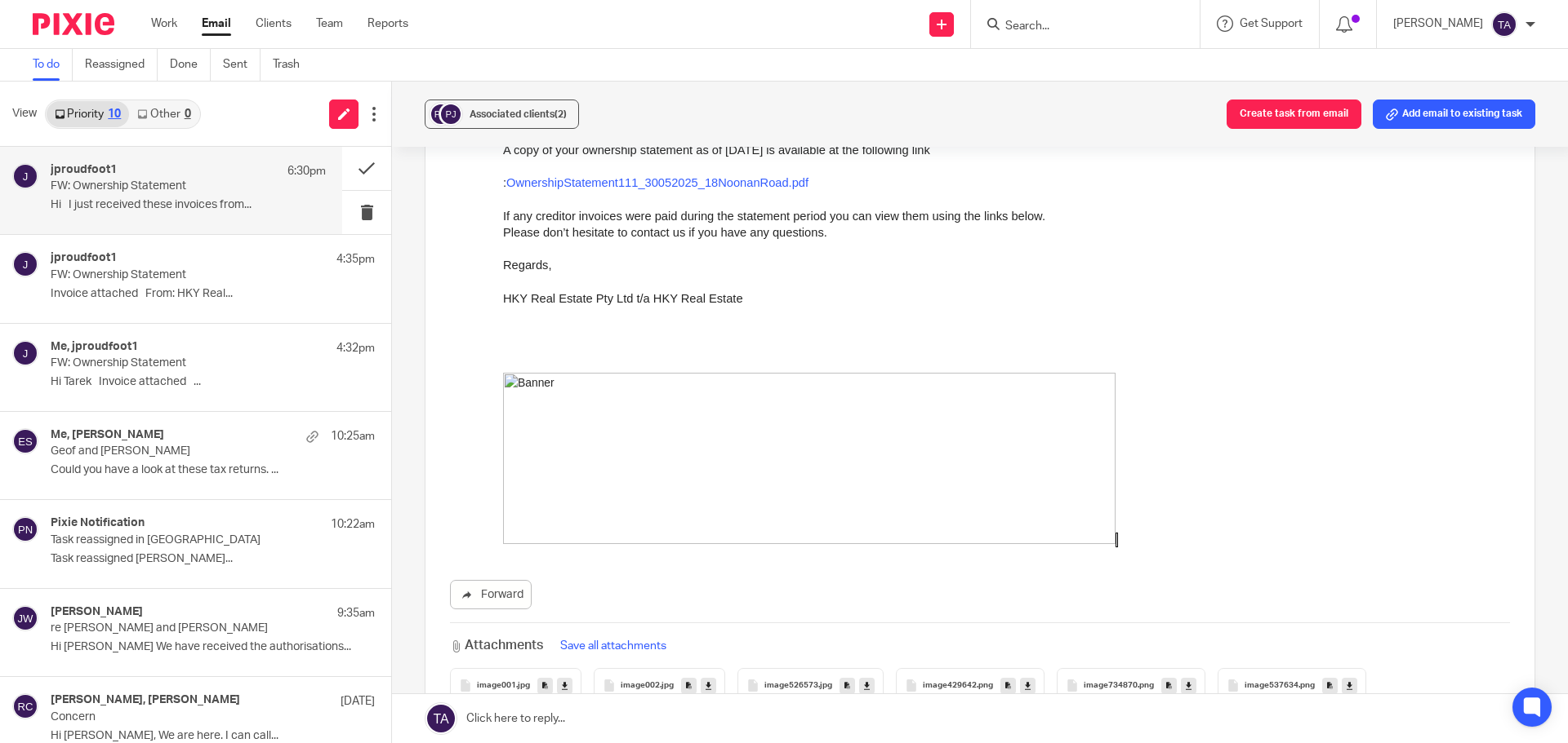
scroll to position [1376, 0]
